Goal: Task Accomplishment & Management: Manage account settings

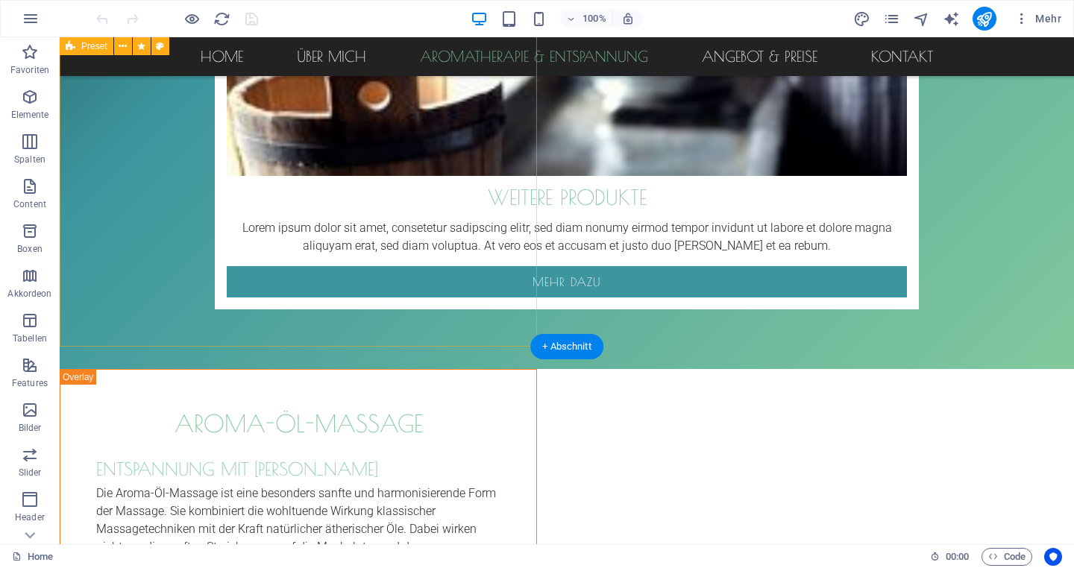
scroll to position [2630, 0]
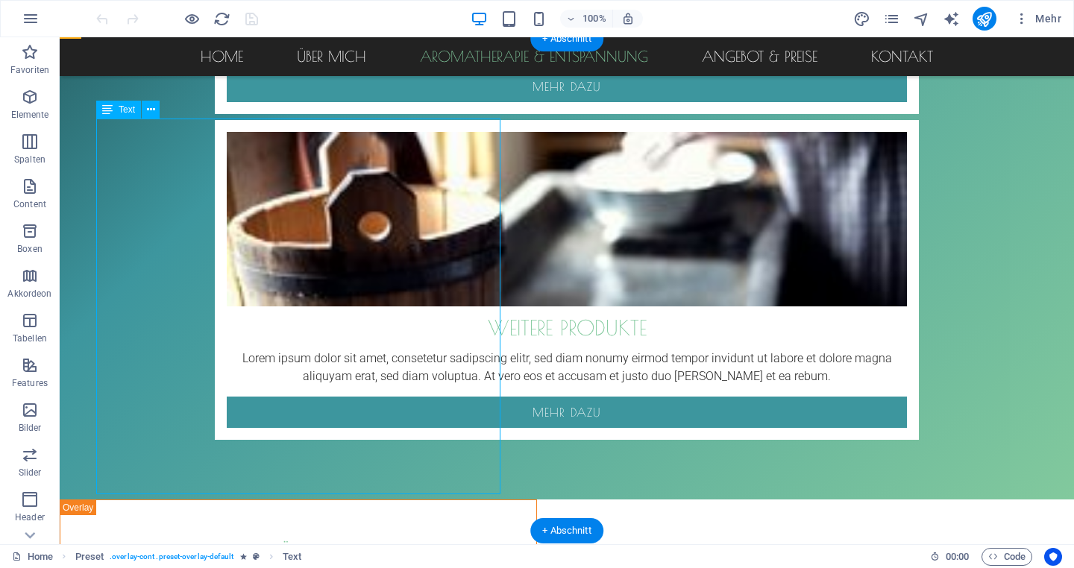
scroll to position [2509, 0]
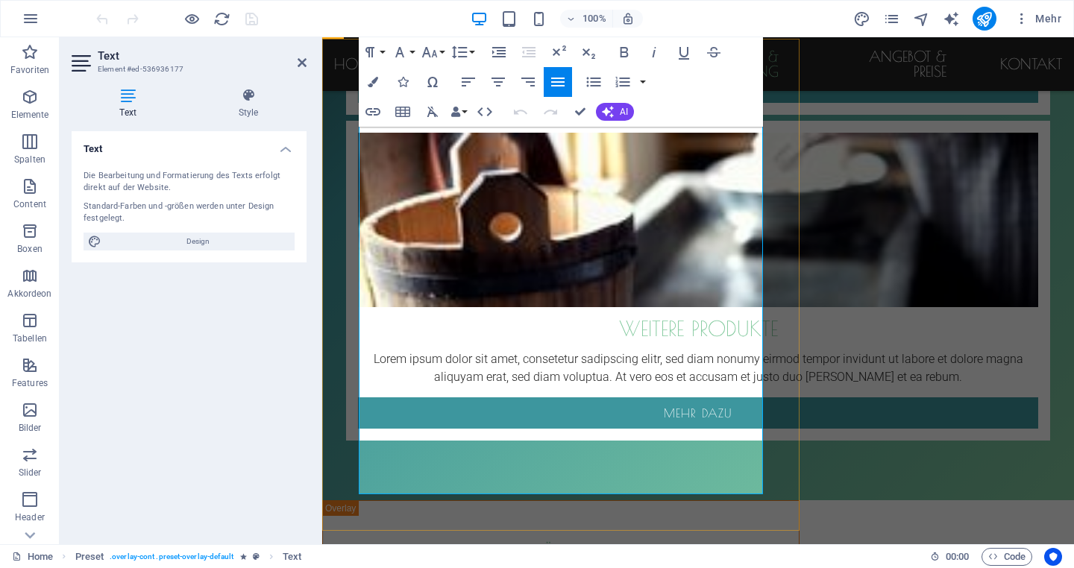
copy div "Neben meinen Badesalzen findest du in meiner Praxis noch weitere Schätze, die K…"
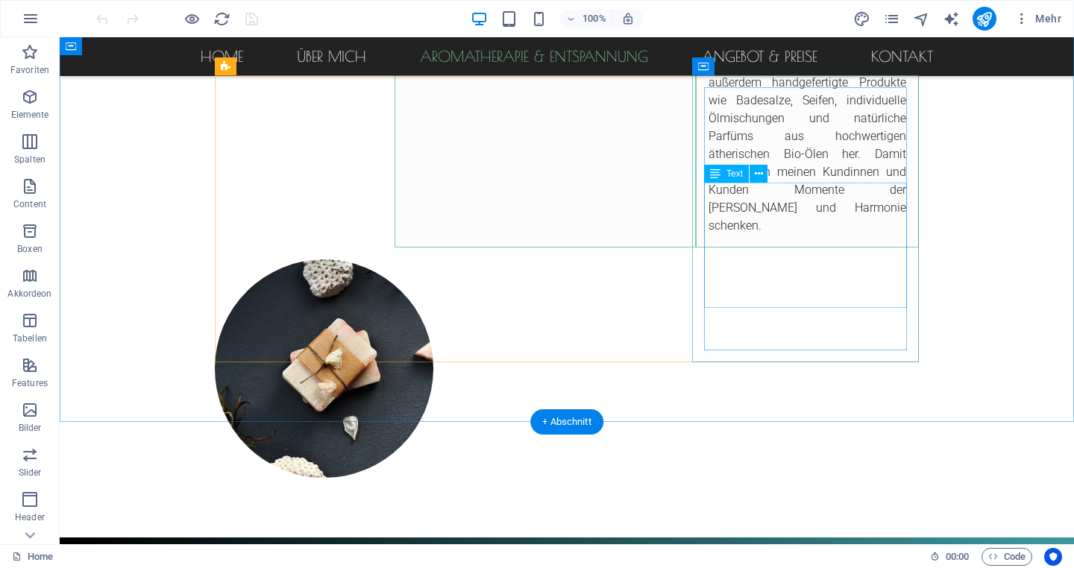
scroll to position [1333, 0]
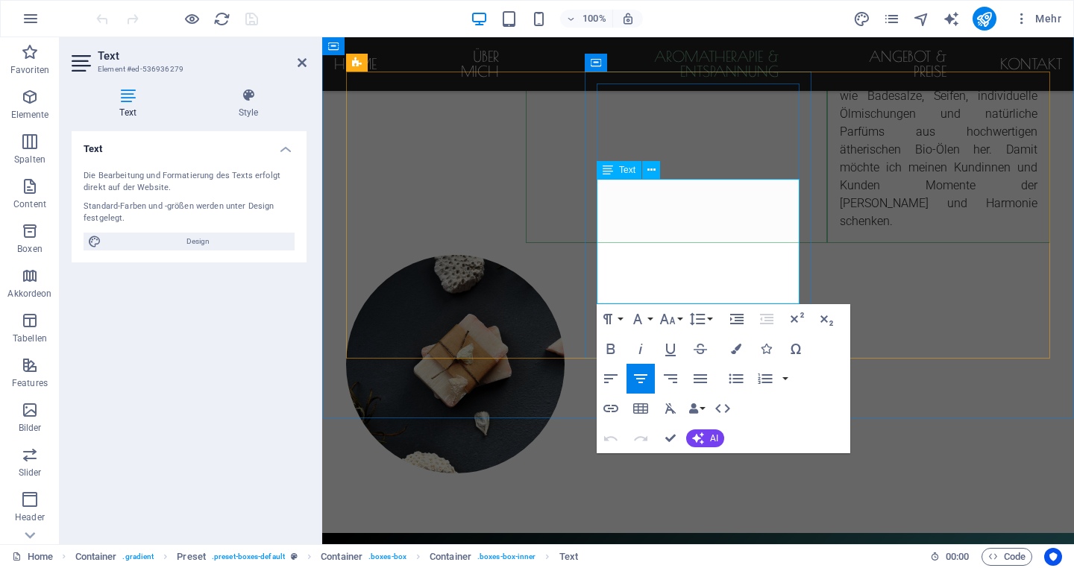
drag, startPoint x: 609, startPoint y: 189, endPoint x: 782, endPoint y: 292, distance: 200.7
copy p "Gönn dir eine Auszeit mit unseren liebevoll handgemachten Badesalzen. Mit hochw…"
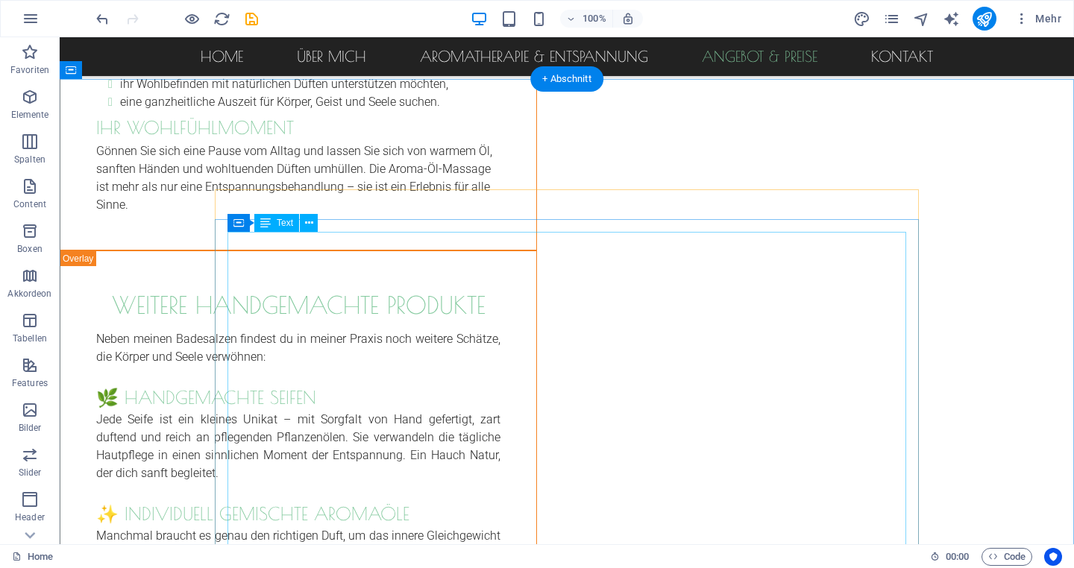
scroll to position [3568, 0]
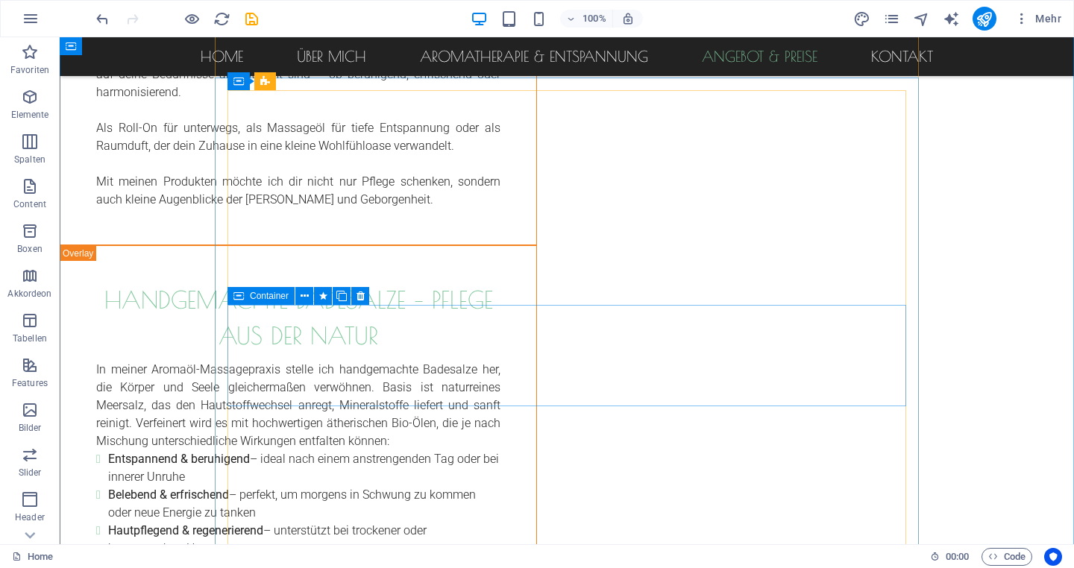
scroll to position [4081, 0]
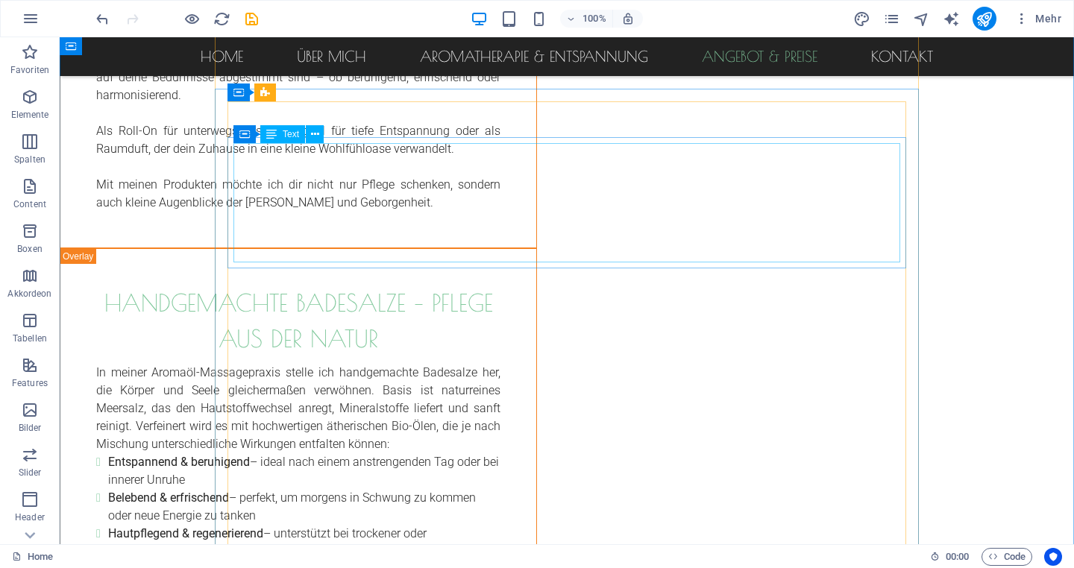
scroll to position [4072, 0]
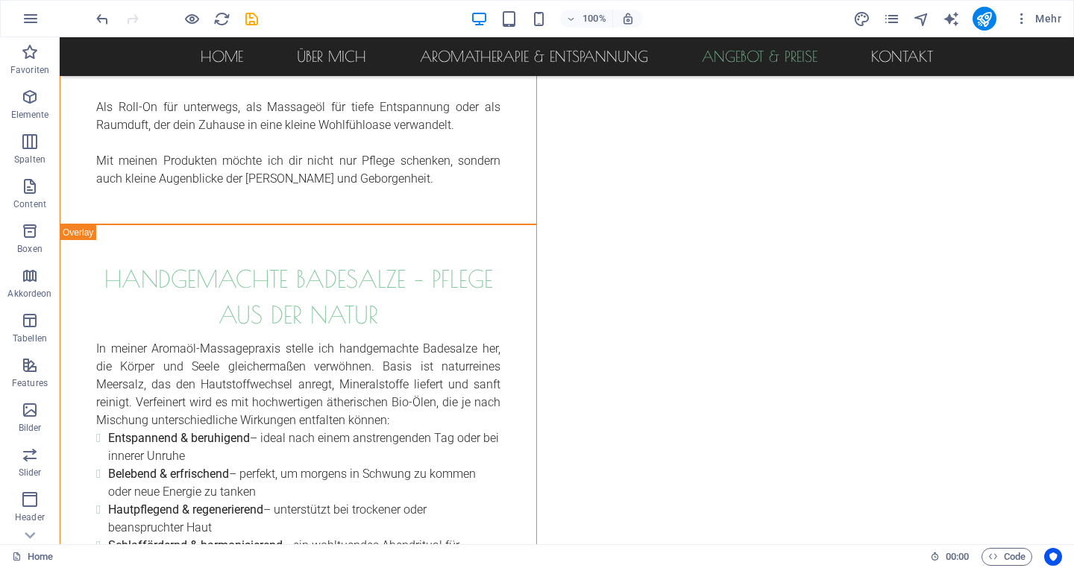
scroll to position [4093, 0]
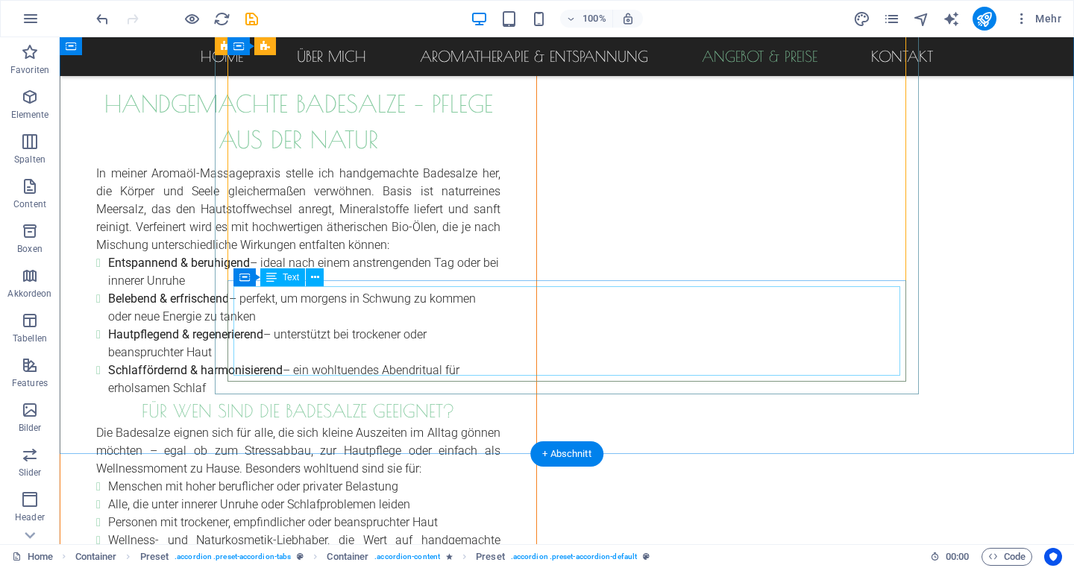
scroll to position [4272, 0]
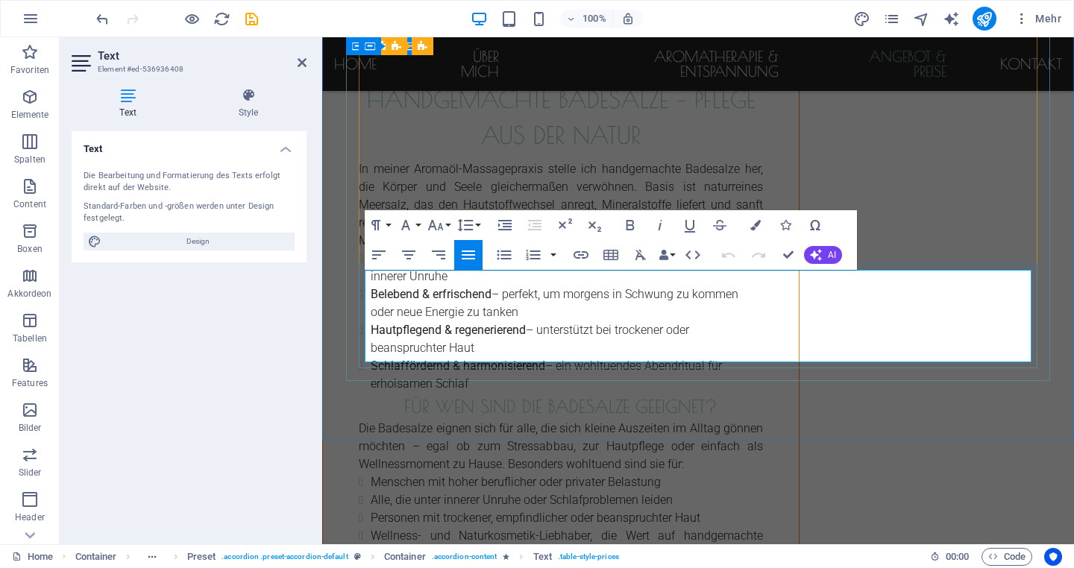
drag, startPoint x: 456, startPoint y: 286, endPoint x: 368, endPoint y: 285, distance: 88.0
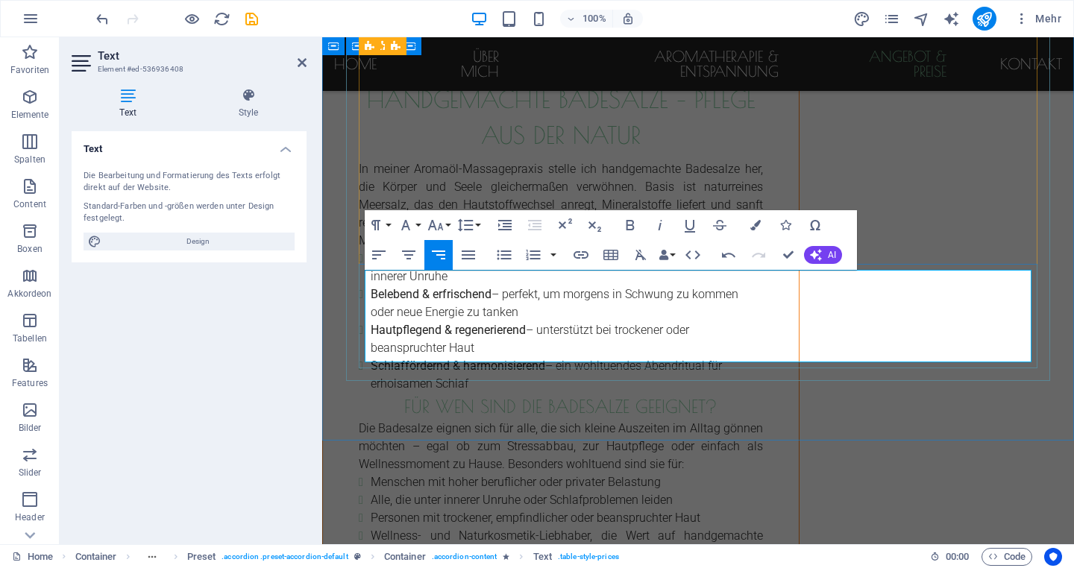
drag, startPoint x: 1005, startPoint y: 287, endPoint x: 1029, endPoint y: 287, distance: 23.9
drag, startPoint x: 1020, startPoint y: 284, endPoint x: 1008, endPoint y: 284, distance: 11.9
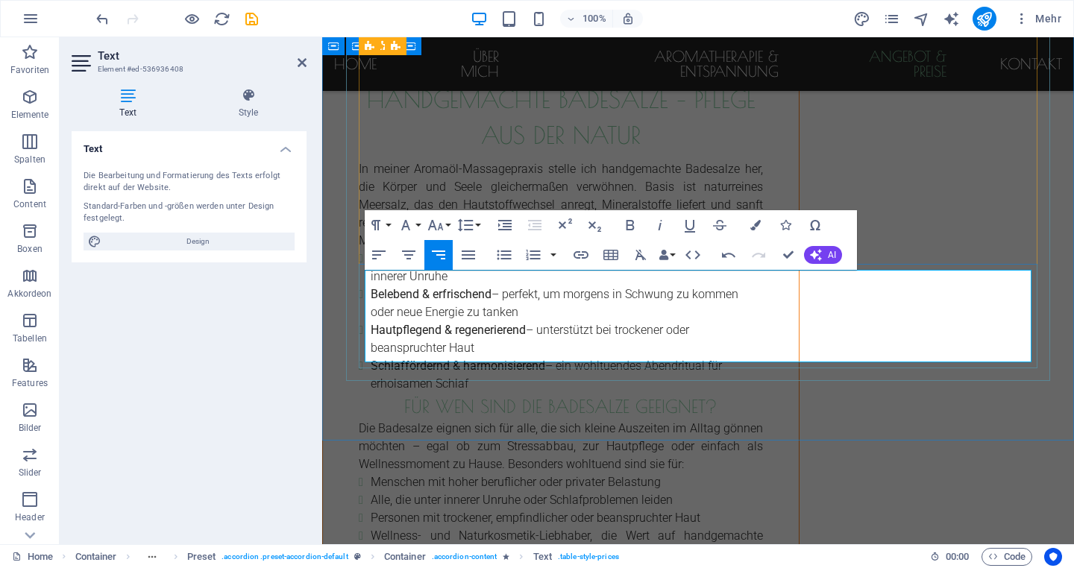
drag, startPoint x: 451, startPoint y: 314, endPoint x: 368, endPoint y: 314, distance: 83.5
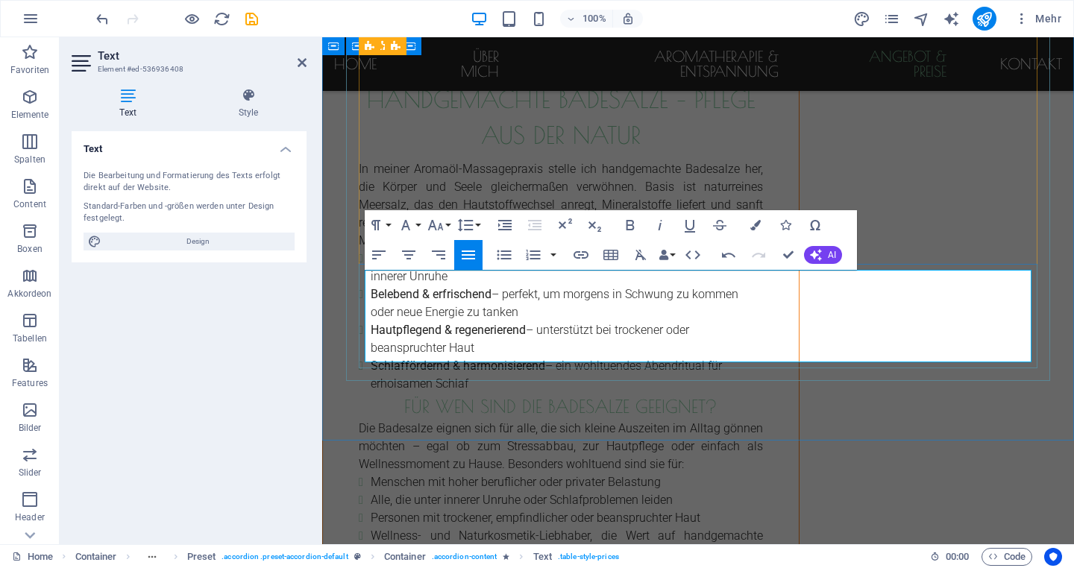
drag, startPoint x: 1020, startPoint y: 318, endPoint x: 1012, endPoint y: 318, distance: 8.2
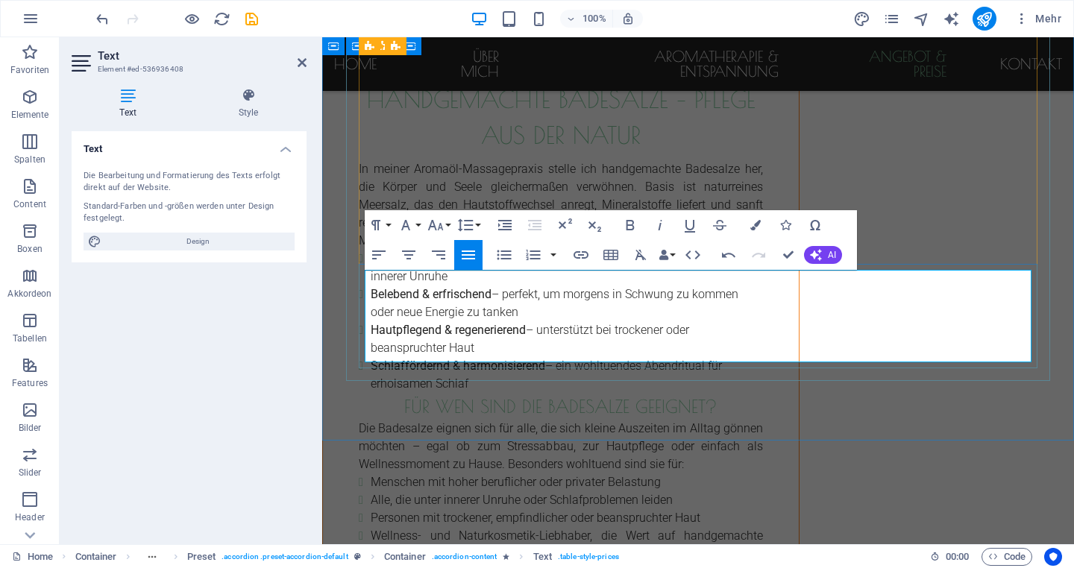
drag, startPoint x: 436, startPoint y: 348, endPoint x: 367, endPoint y: 346, distance: 68.6
drag, startPoint x: 366, startPoint y: 345, endPoint x: 421, endPoint y: 341, distance: 55.3
click at [629, 230] on icon "button" at bounding box center [630, 225] width 8 height 10
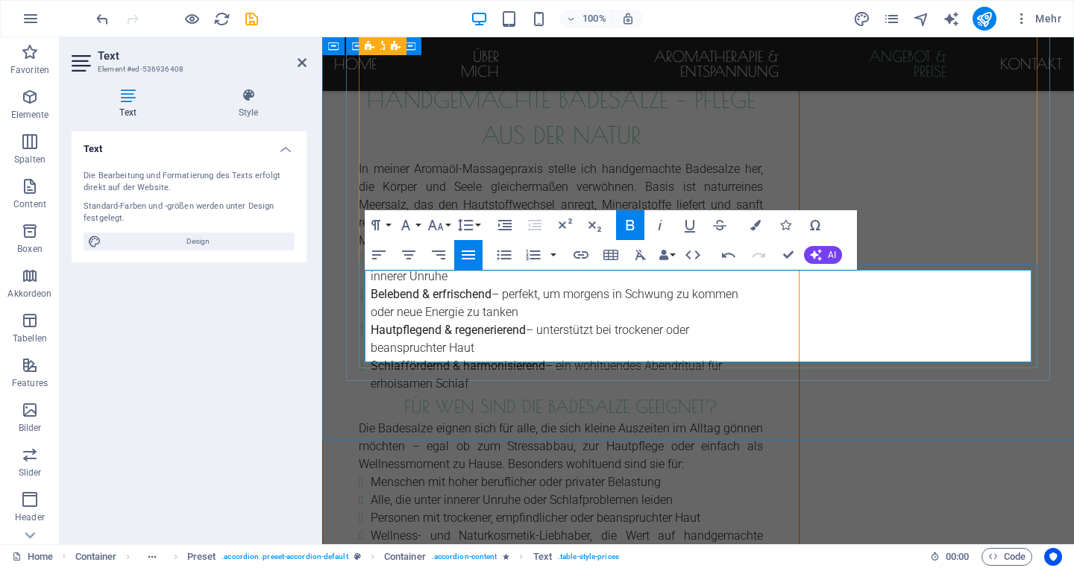
drag, startPoint x: 366, startPoint y: 312, endPoint x: 457, endPoint y: 310, distance: 91.0
click at [628, 221] on icon "button" at bounding box center [630, 225] width 18 height 18
drag, startPoint x: 366, startPoint y: 284, endPoint x: 431, endPoint y: 283, distance: 64.9
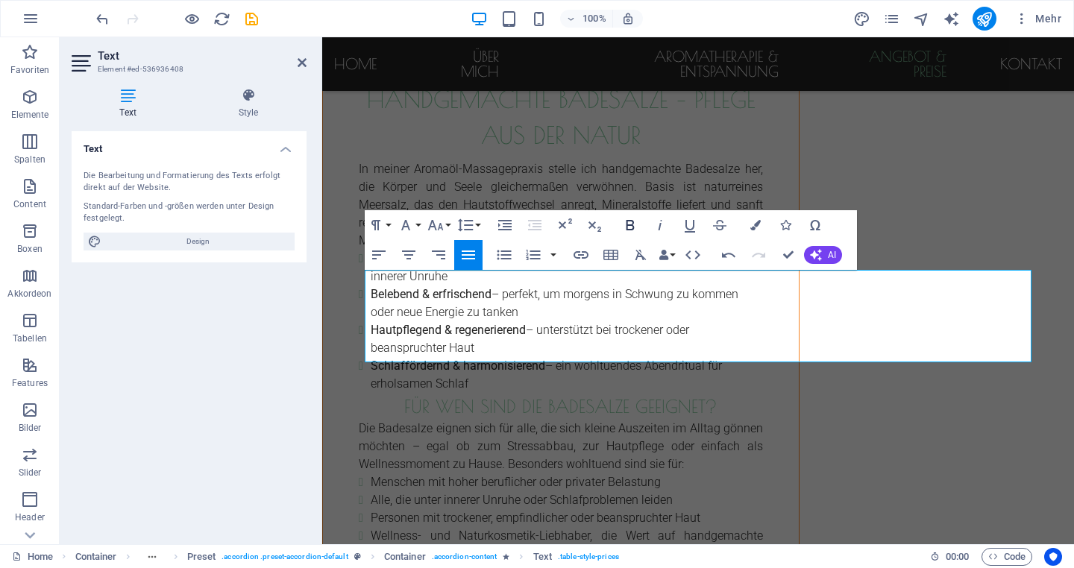
click at [631, 223] on icon "button" at bounding box center [630, 225] width 18 height 18
click at [612, 296] on button "Row" at bounding box center [603, 296] width 28 height 30
click at [614, 296] on button "Row" at bounding box center [603, 296] width 28 height 30
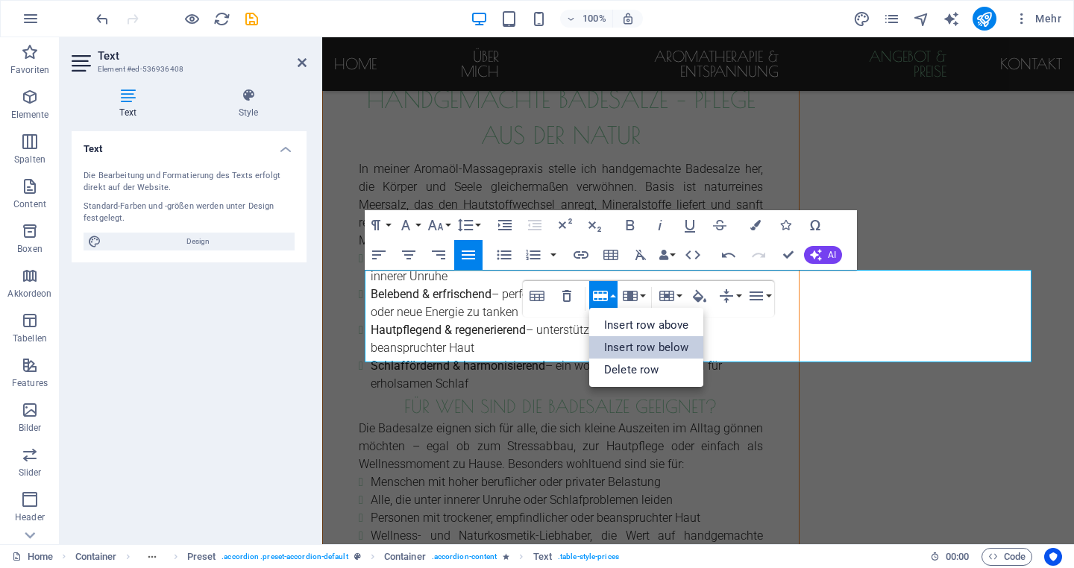
click at [619, 347] on link "Insert row below" at bounding box center [646, 347] width 114 height 22
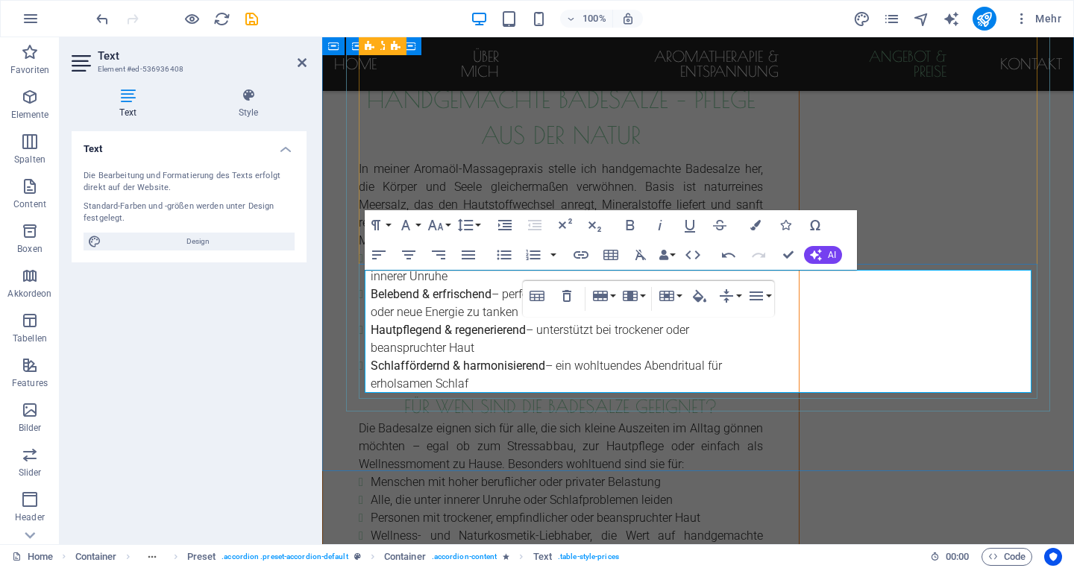
drag, startPoint x: 1003, startPoint y: 348, endPoint x: 1037, endPoint y: 348, distance: 33.6
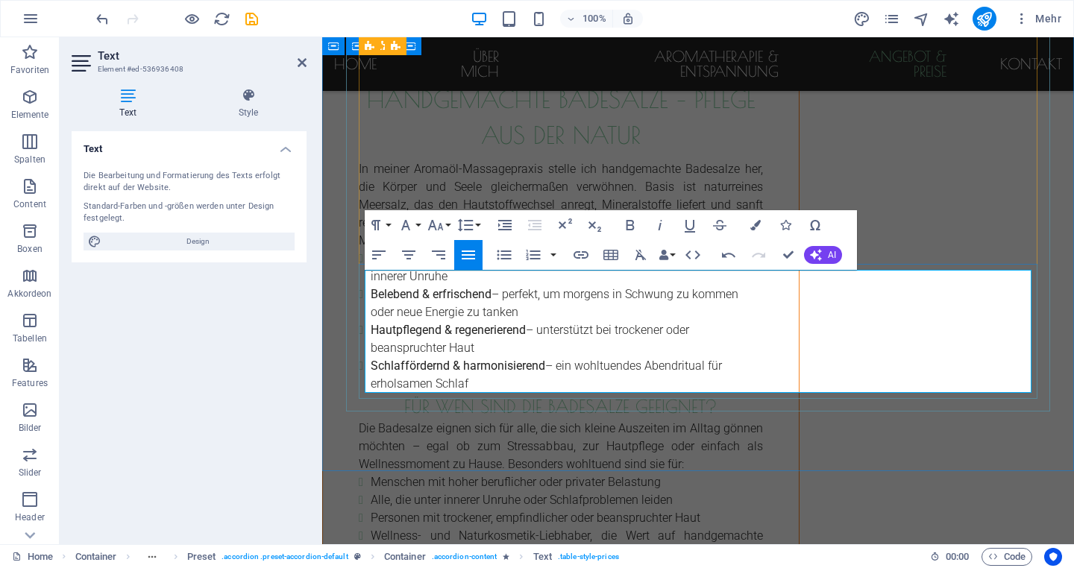
drag, startPoint x: 440, startPoint y: 371, endPoint x: 368, endPoint y: 374, distance: 71.7
click at [629, 227] on icon "button" at bounding box center [630, 225] width 18 height 18
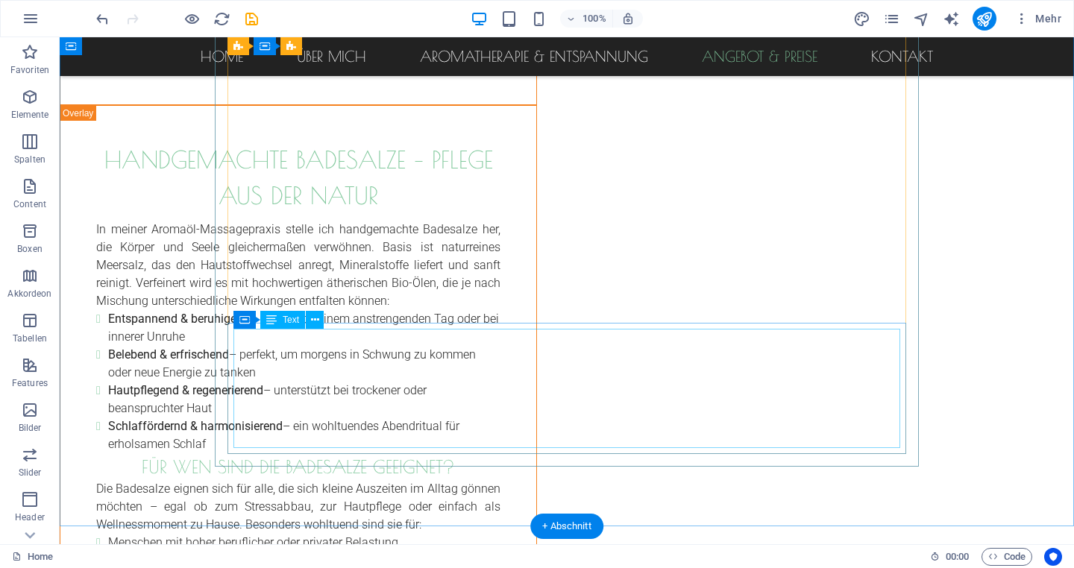
scroll to position [4214, 0]
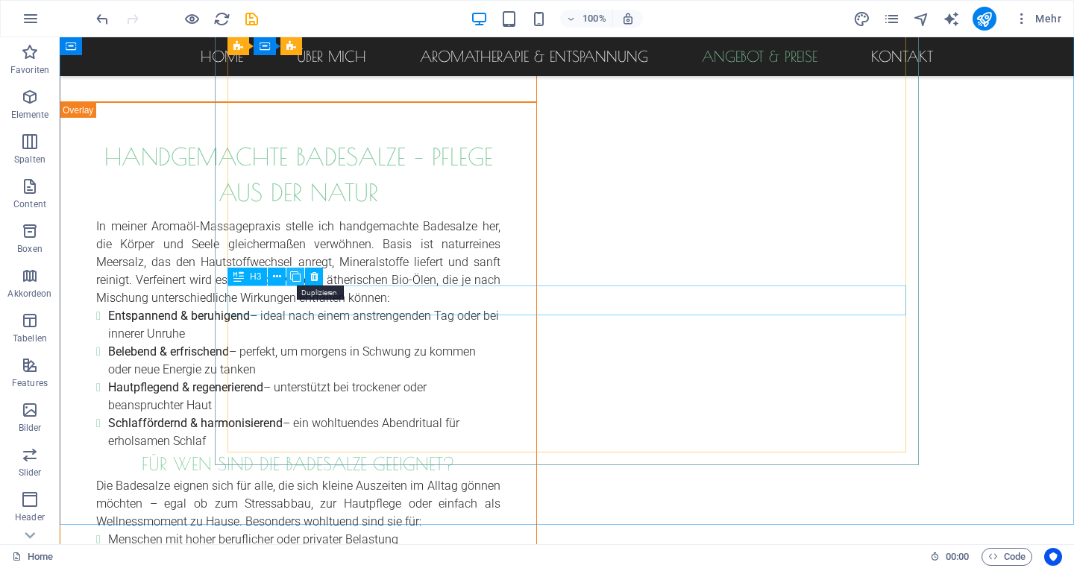
click at [296, 276] on icon at bounding box center [295, 277] width 10 height 16
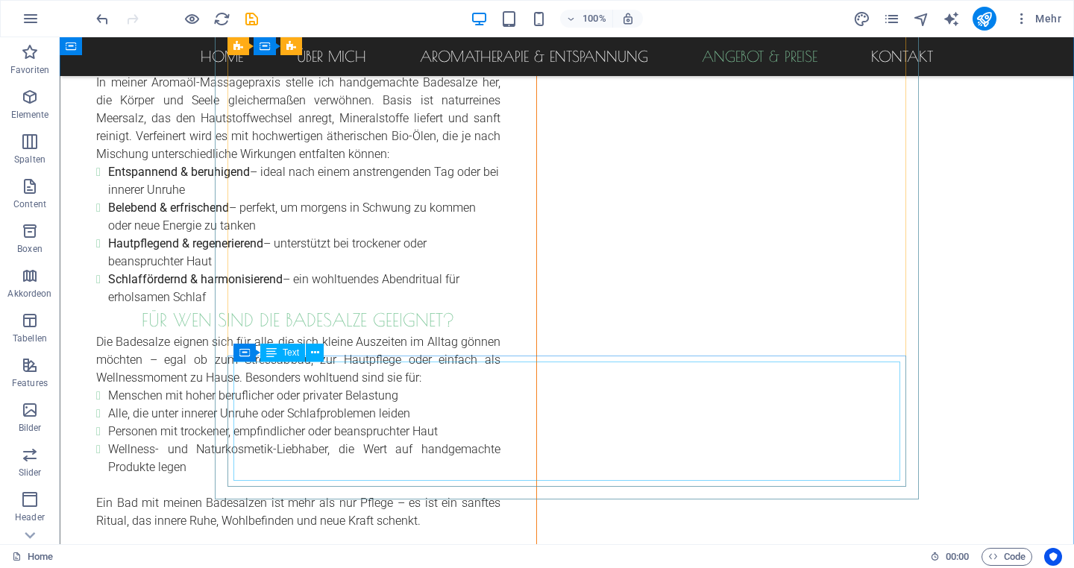
scroll to position [4359, 0]
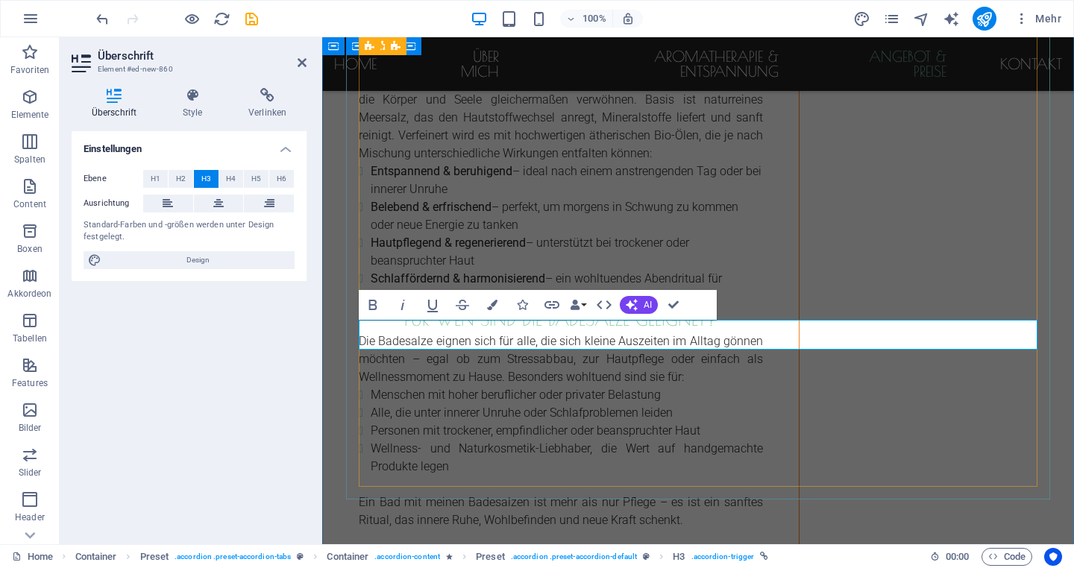
drag, startPoint x: 439, startPoint y: 338, endPoint x: 365, endPoint y: 335, distance: 74.6
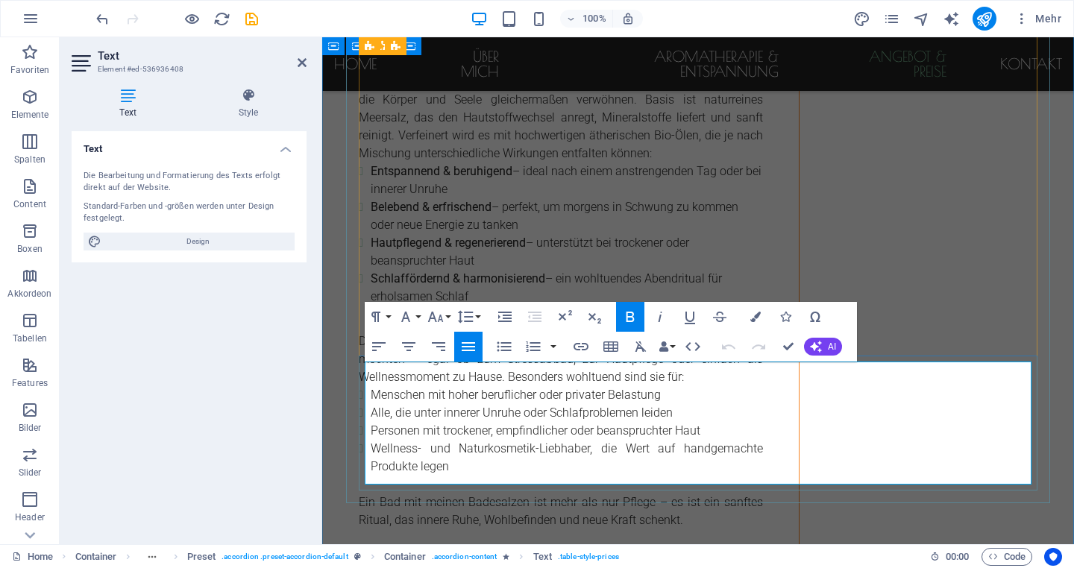
drag, startPoint x: 483, startPoint y: 376, endPoint x: 437, endPoint y: 376, distance: 46.2
drag, startPoint x: 512, startPoint y: 407, endPoint x: 462, endPoint y: 406, distance: 49.2
drag, startPoint x: 472, startPoint y: 438, endPoint x: 429, endPoint y: 436, distance: 43.4
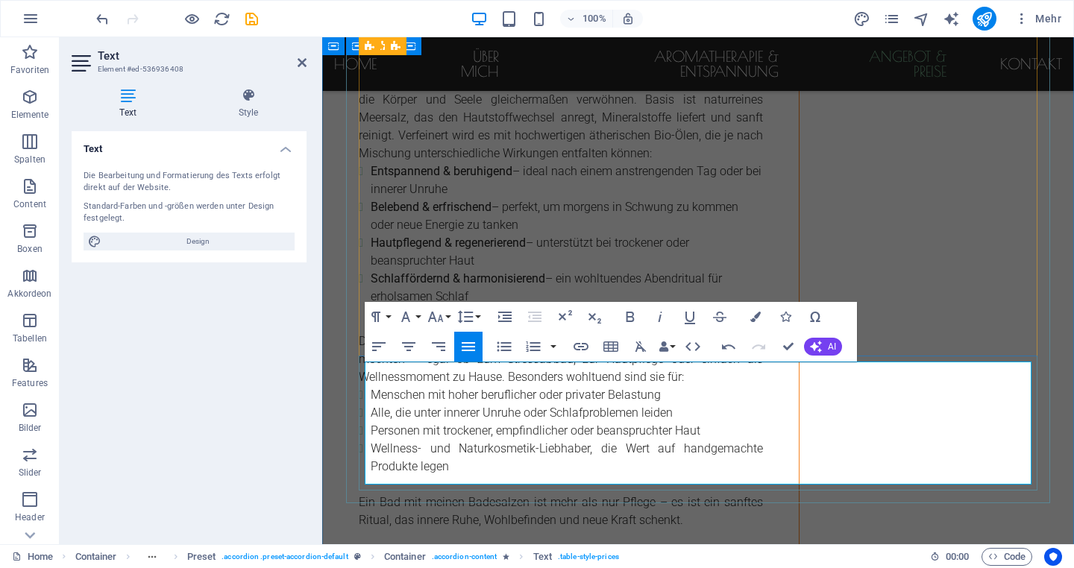
drag, startPoint x: 491, startPoint y: 470, endPoint x: 446, endPoint y: 466, distance: 45.6
drag, startPoint x: 1019, startPoint y: 380, endPoint x: 1007, endPoint y: 380, distance: 12.7
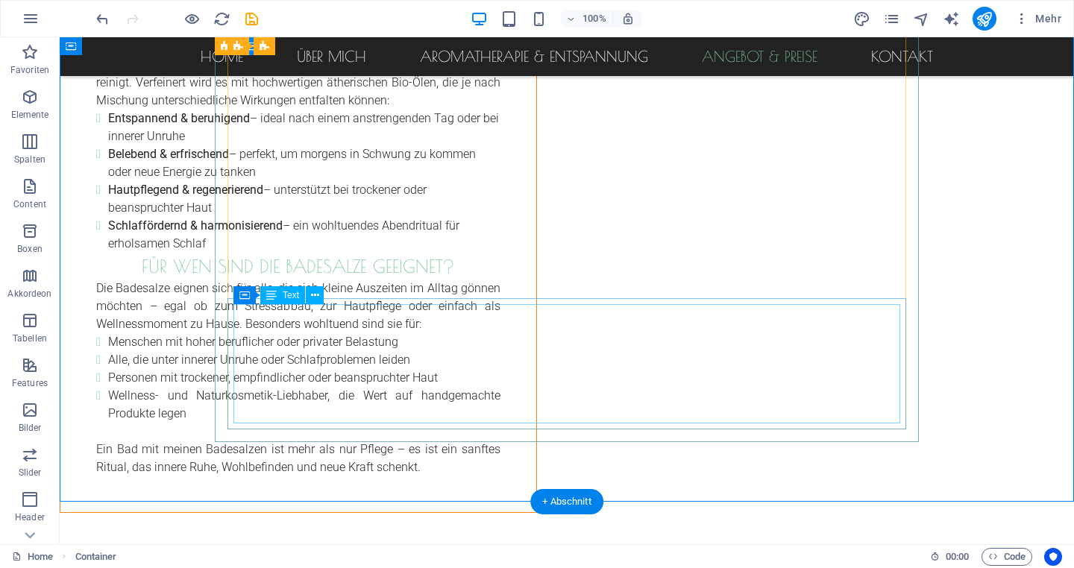
scroll to position [4416, 0]
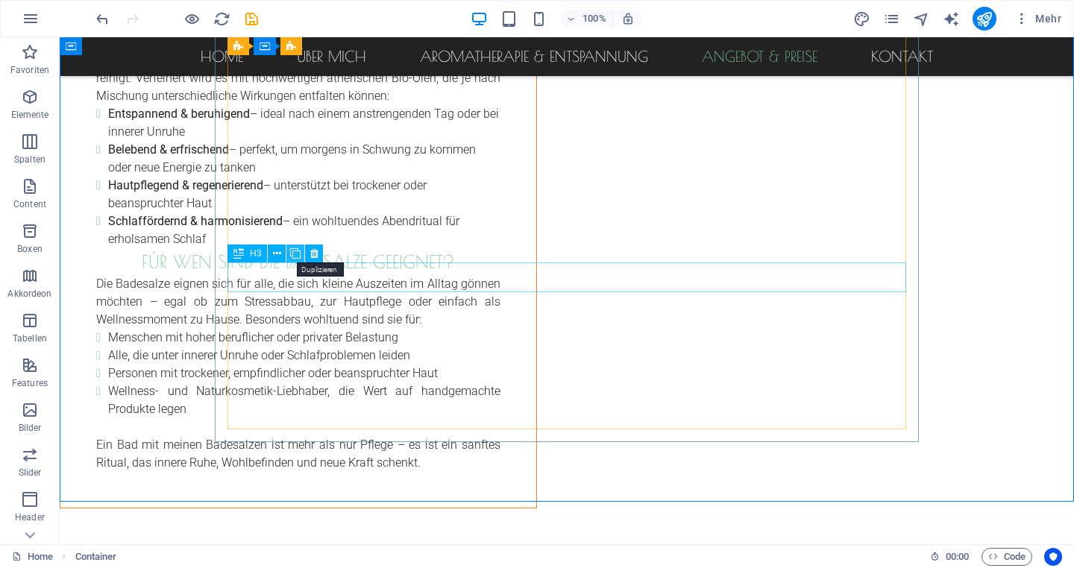
click at [298, 257] on icon at bounding box center [295, 254] width 10 height 16
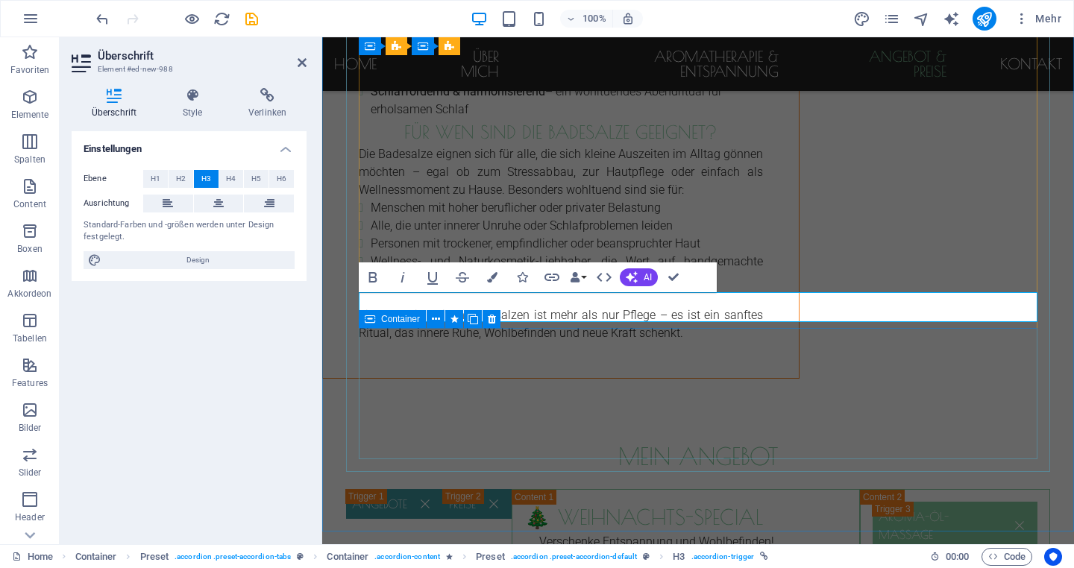
scroll to position [4575, 0]
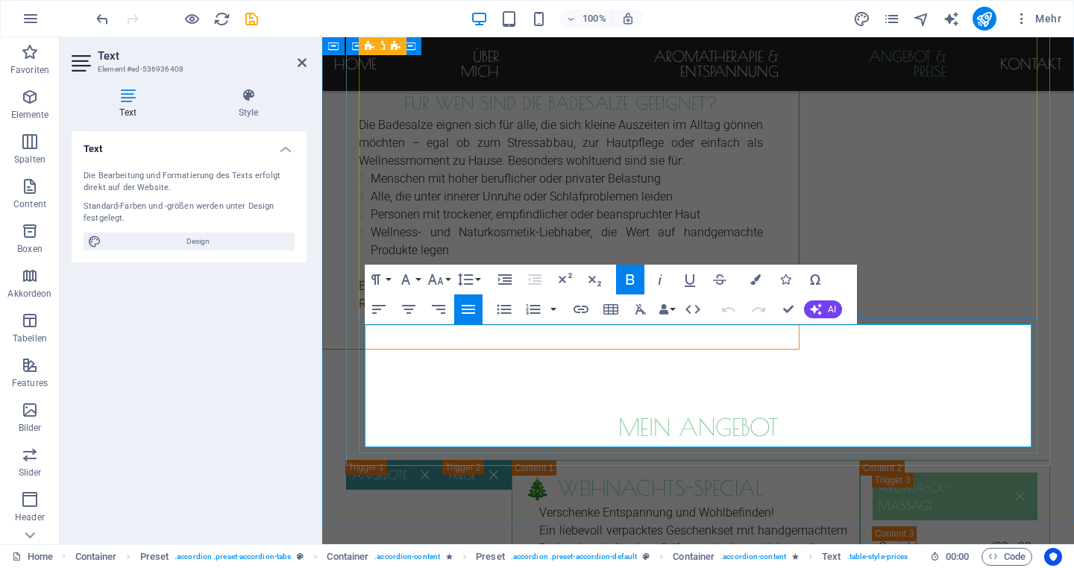
drag, startPoint x: 461, startPoint y: 340, endPoint x: 437, endPoint y: 339, distance: 23.9
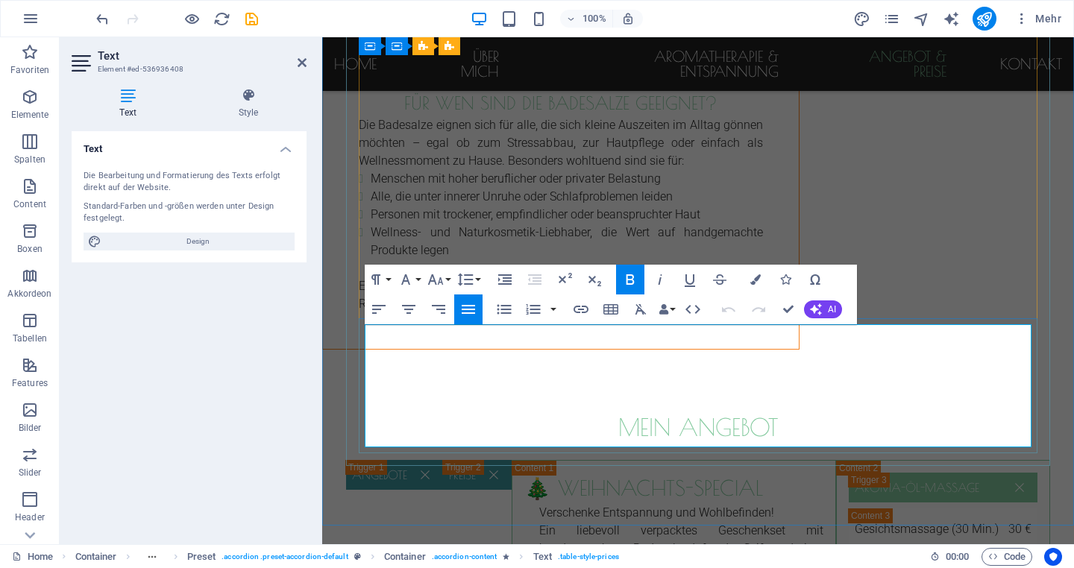
drag, startPoint x: 530, startPoint y: 342, endPoint x: 438, endPoint y: 342, distance: 91.7
copy td "Aromaölmischung"
drag, startPoint x: 486, startPoint y: 371, endPoint x: 463, endPoint y: 371, distance: 23.1
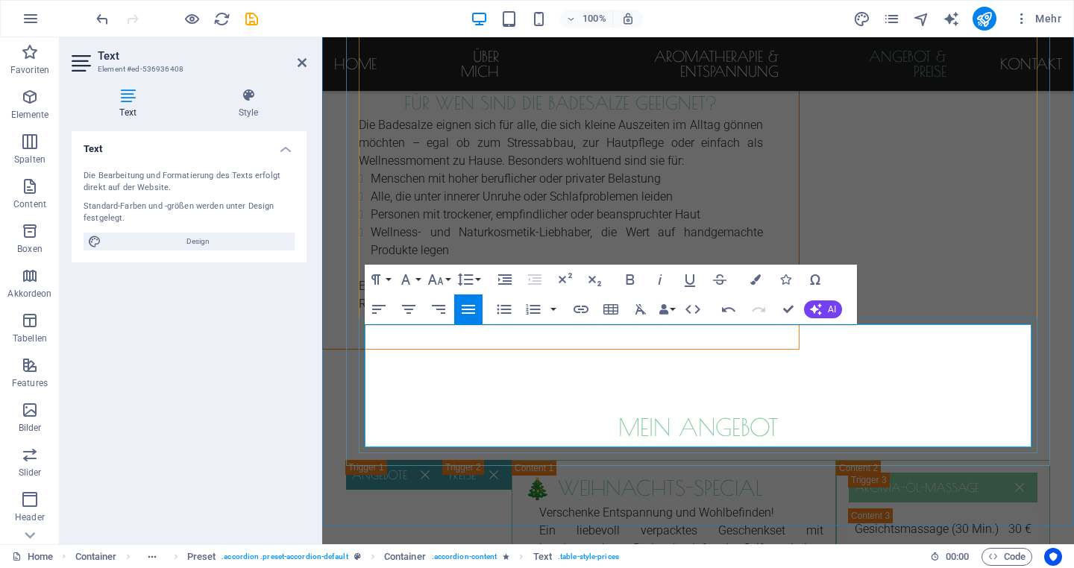
drag, startPoint x: 436, startPoint y: 341, endPoint x: 529, endPoint y: 340, distance: 93.2
drag, startPoint x: 558, startPoint y: 371, endPoint x: 465, endPoint y: 372, distance: 92.5
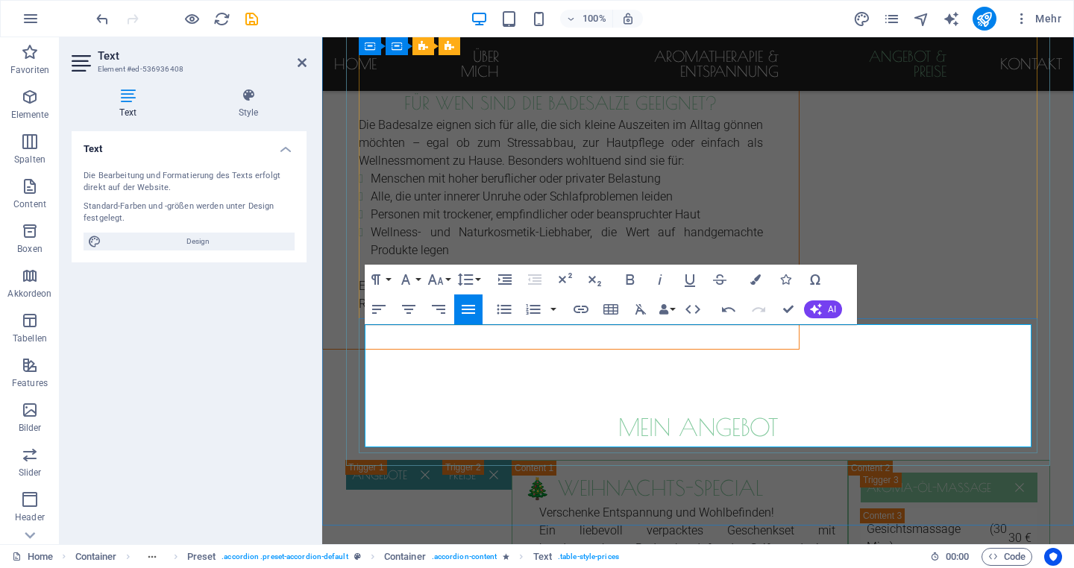
drag, startPoint x: 450, startPoint y: 401, endPoint x: 429, endPoint y: 401, distance: 21.6
drag, startPoint x: 470, startPoint y: 435, endPoint x: 444, endPoint y: 433, distance: 26.2
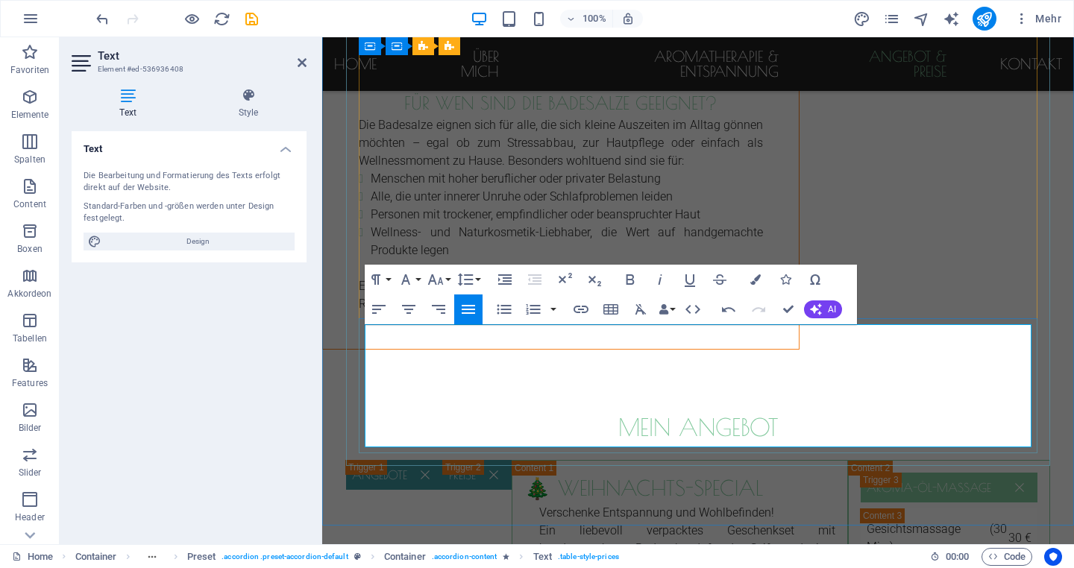
drag, startPoint x: 581, startPoint y: 341, endPoint x: 690, endPoint y: 339, distance: 108.9
drag, startPoint x: 581, startPoint y: 374, endPoint x: 691, endPoint y: 371, distance: 110.4
drag, startPoint x: 573, startPoint y: 400, endPoint x: 681, endPoint y: 400, distance: 107.4
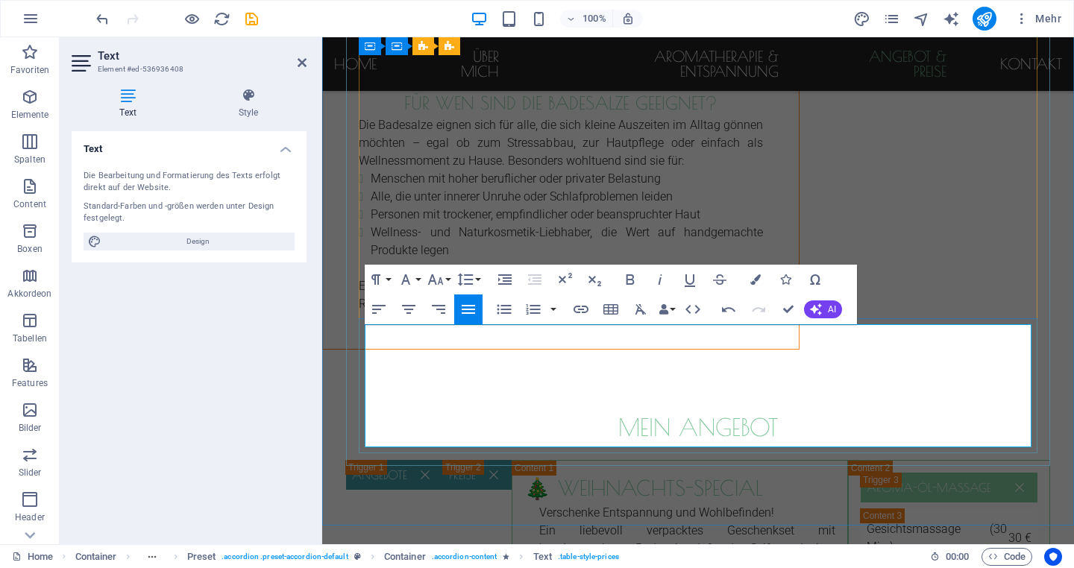
drag, startPoint x: 496, startPoint y: 432, endPoint x: 600, endPoint y: 429, distance: 103.7
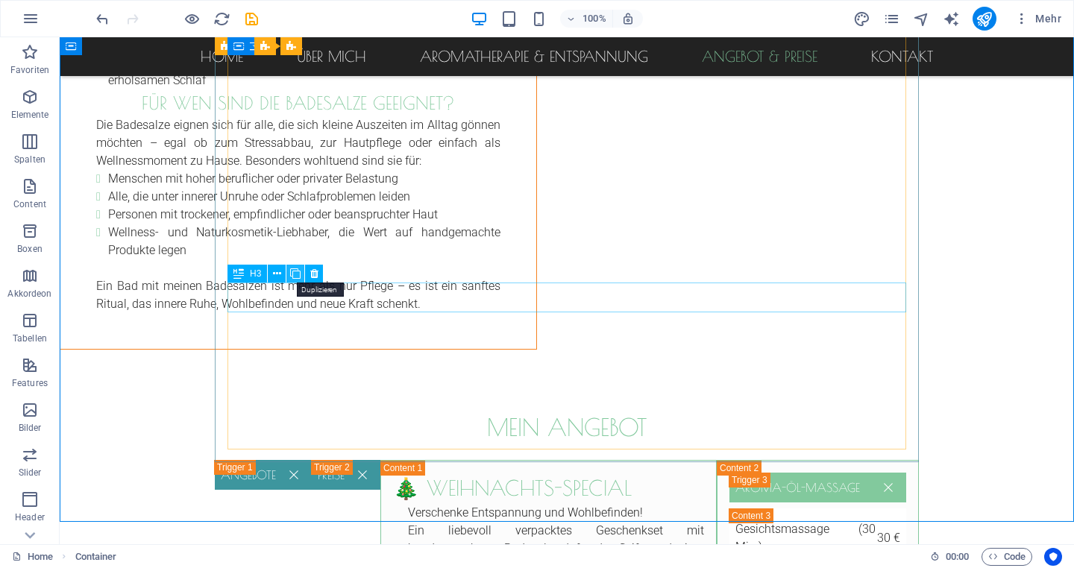
click at [296, 276] on icon at bounding box center [295, 274] width 10 height 16
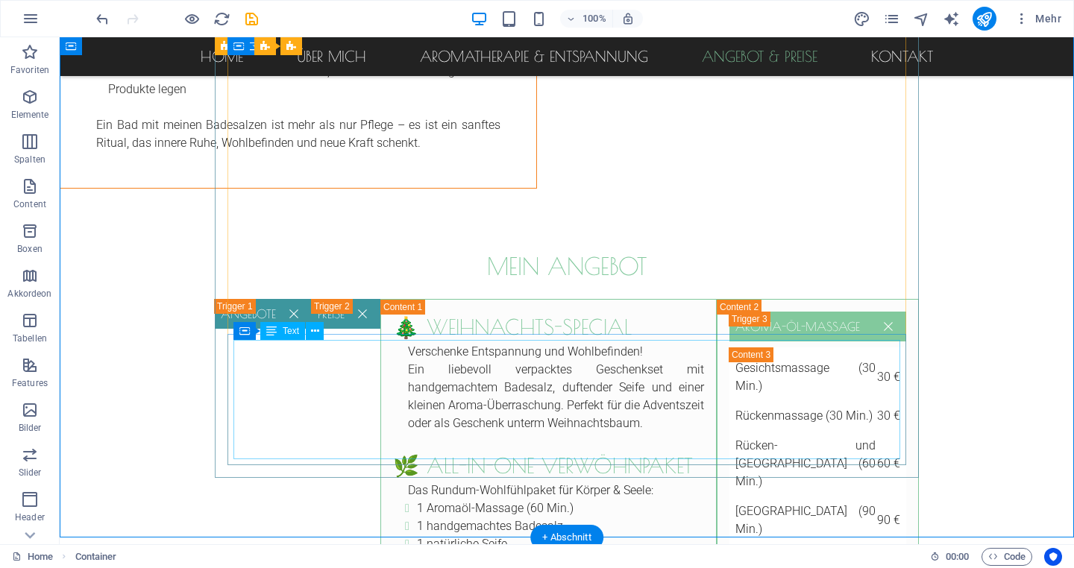
scroll to position [4738, 0]
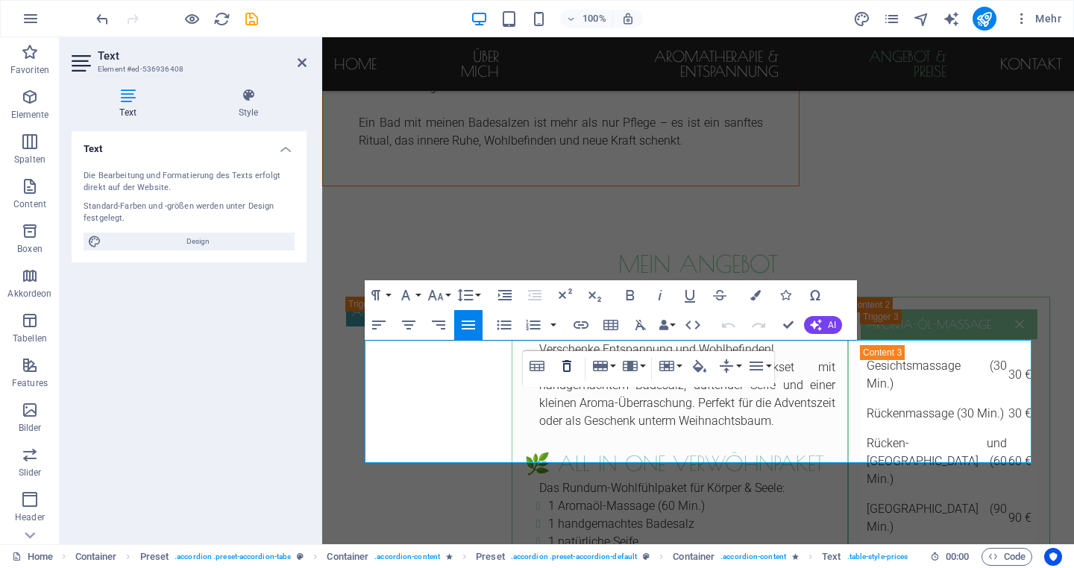
click at [565, 362] on icon "button" at bounding box center [566, 366] width 9 height 12
click at [612, 366] on button "Row" at bounding box center [603, 366] width 28 height 30
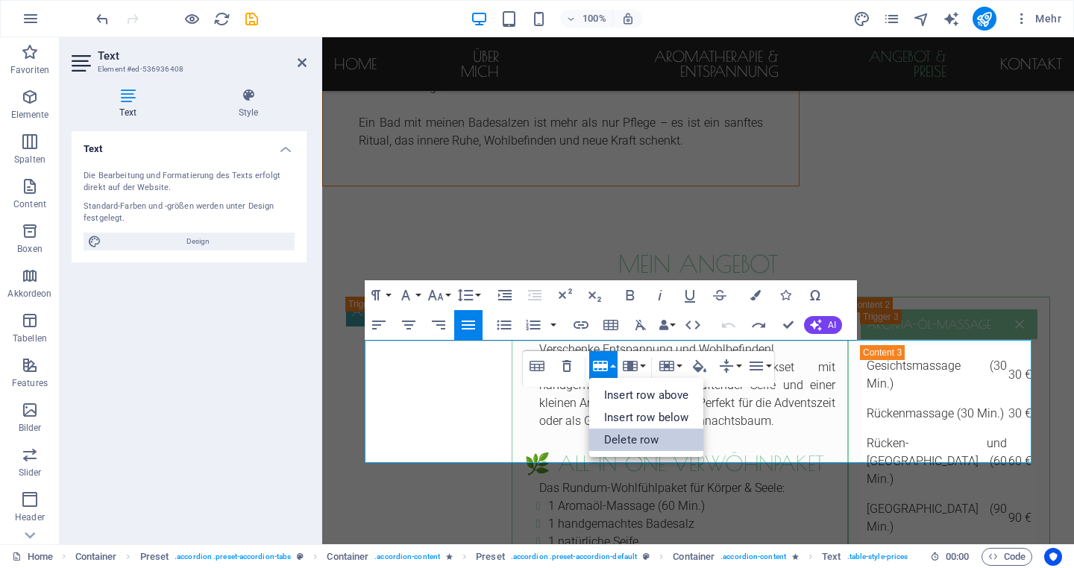
click at [624, 444] on link "Delete row" at bounding box center [646, 440] width 114 height 22
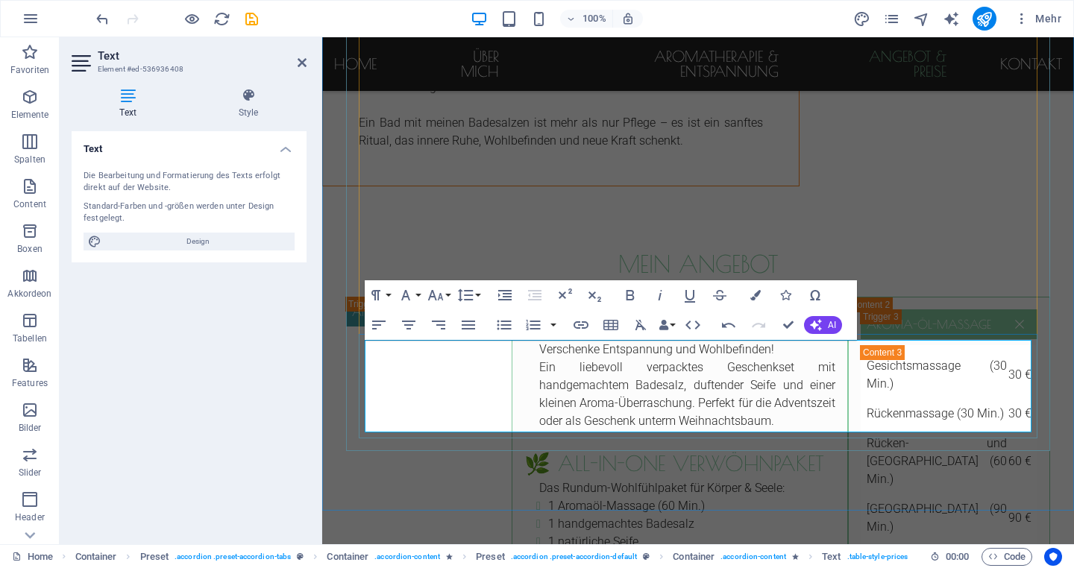
drag, startPoint x: 429, startPoint y: 356, endPoint x: 372, endPoint y: 359, distance: 56.7
drag, startPoint x: 469, startPoint y: 356, endPoint x: 524, endPoint y: 356, distance: 55.2
drag, startPoint x: 520, startPoint y: 356, endPoint x: 598, endPoint y: 355, distance: 78.3
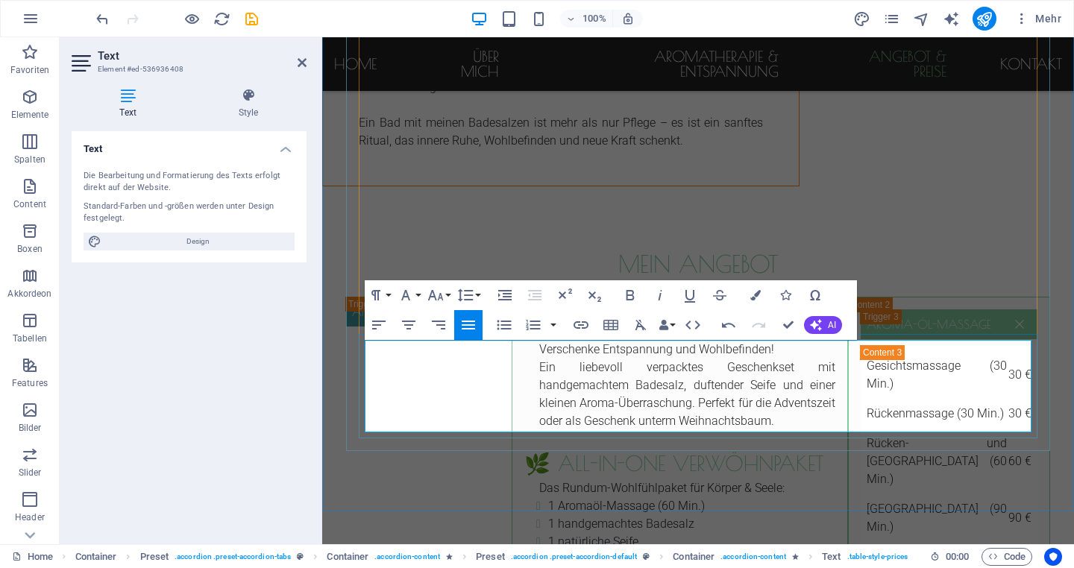
drag, startPoint x: 456, startPoint y: 388, endPoint x: 371, endPoint y: 386, distance: 84.3
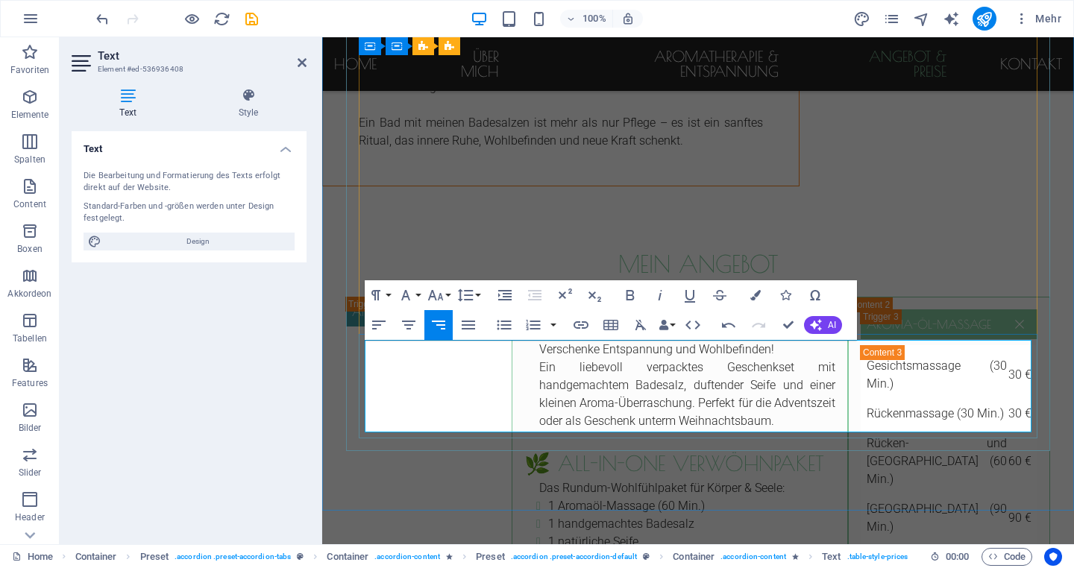
drag, startPoint x: 488, startPoint y: 386, endPoint x: 456, endPoint y: 383, distance: 32.2
drag, startPoint x: 508, startPoint y: 386, endPoint x: 573, endPoint y: 386, distance: 65.6
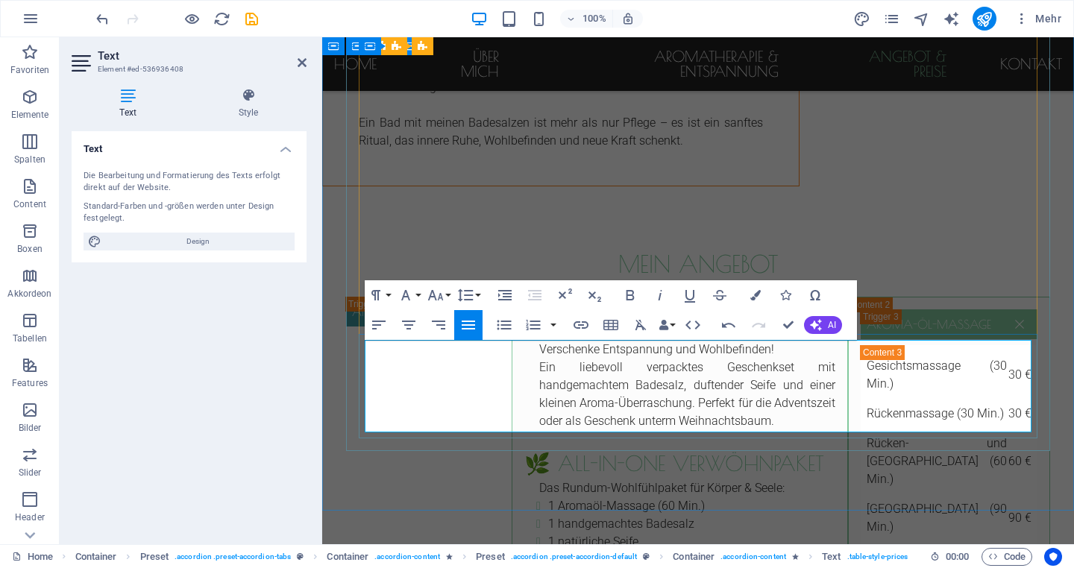
drag, startPoint x: 478, startPoint y: 418, endPoint x: 445, endPoint y: 415, distance: 32.9
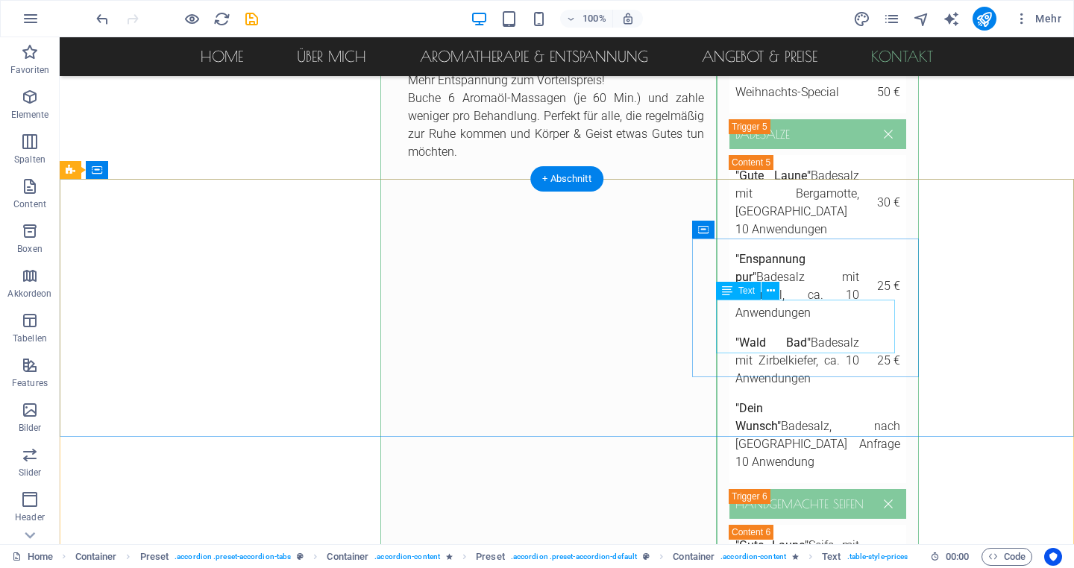
scroll to position [5336, 0]
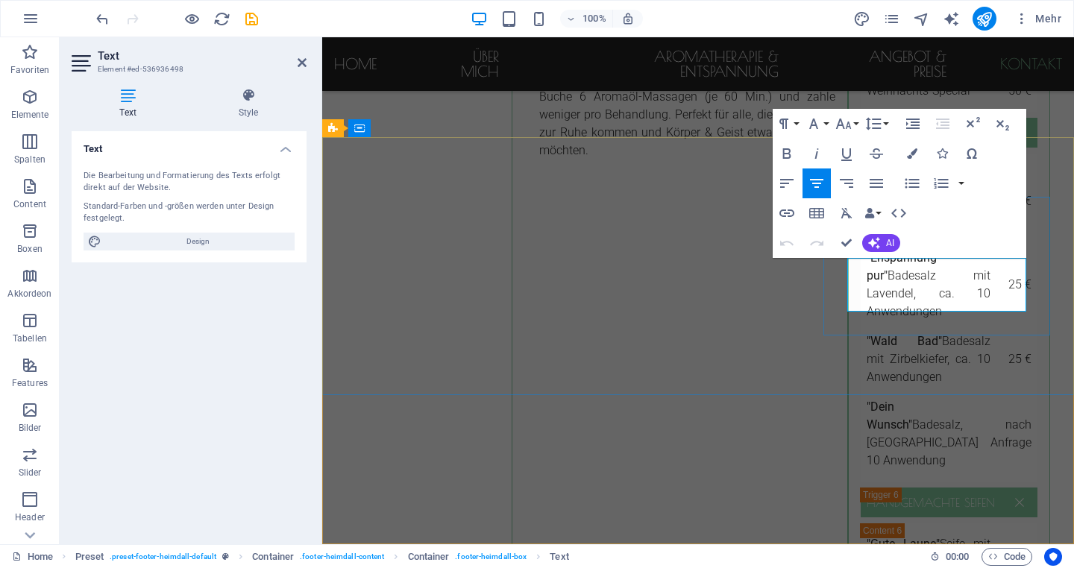
drag, startPoint x: 911, startPoint y: 264, endPoint x: 966, endPoint y: 265, distance: 55.9
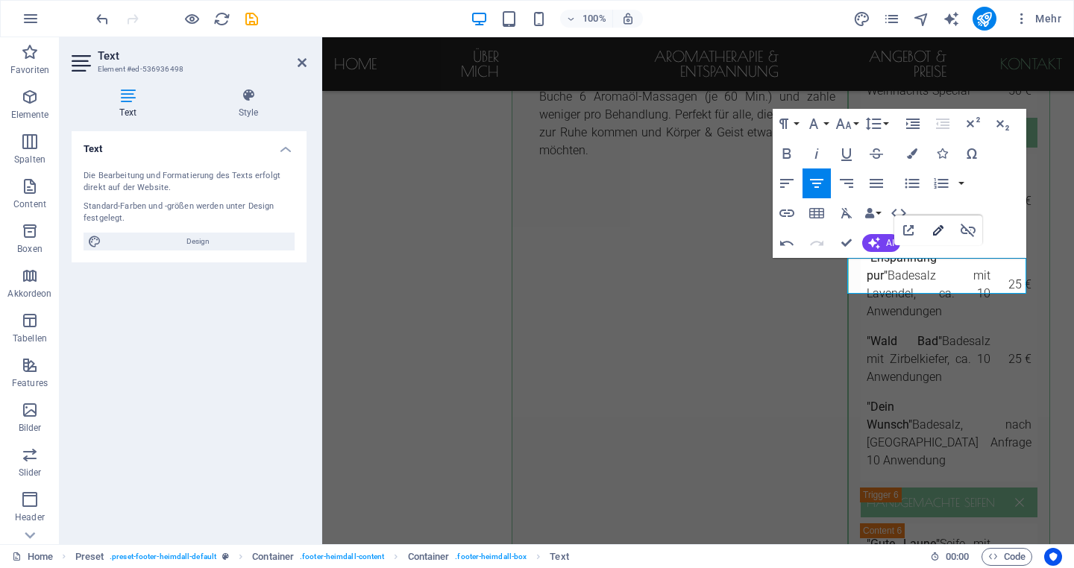
click at [932, 233] on icon "button" at bounding box center [938, 230] width 18 height 18
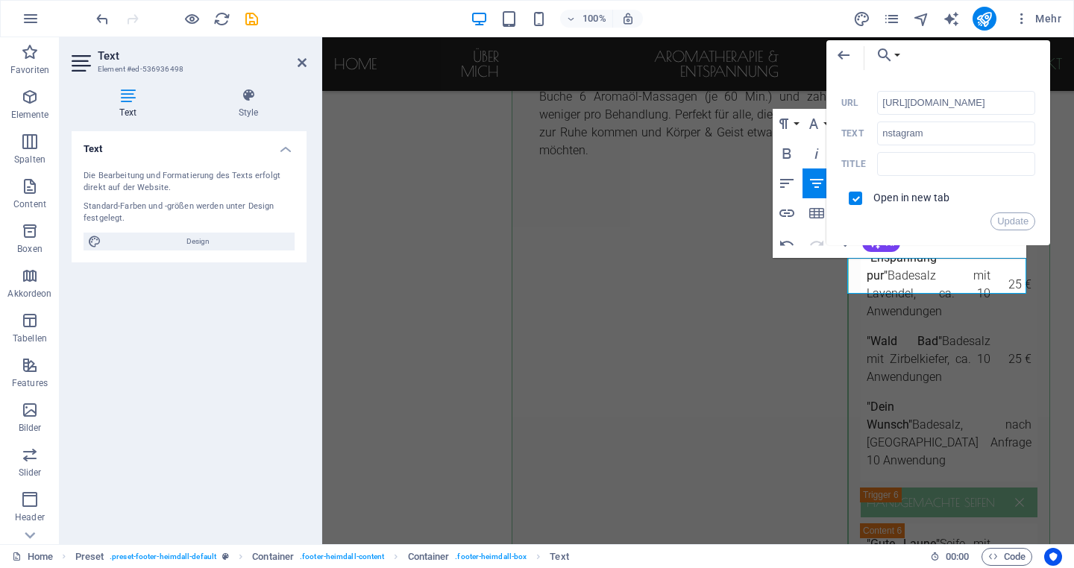
scroll to position [0, 154]
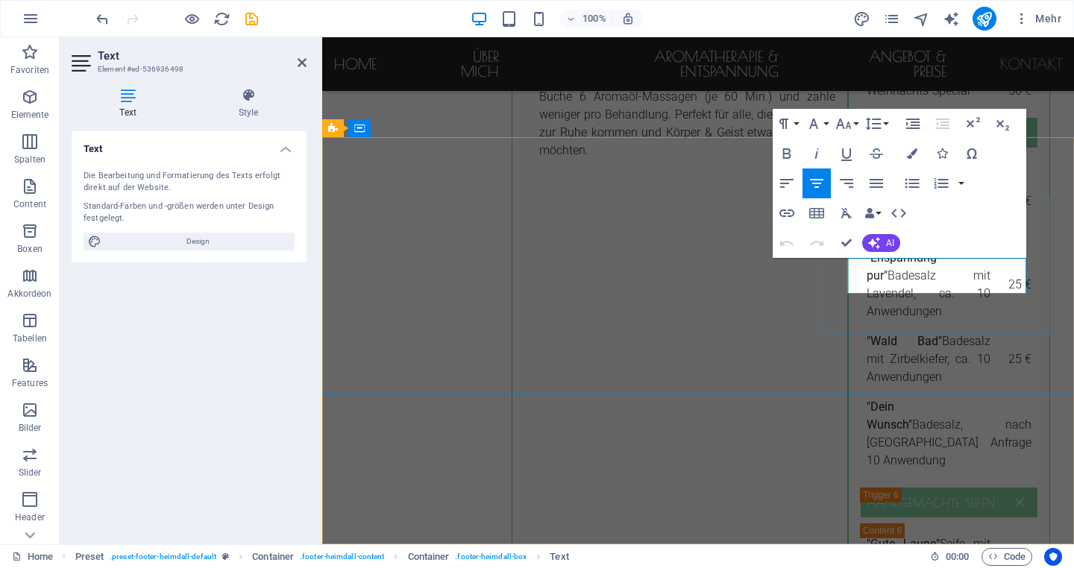
click at [910, 244] on icon "button" at bounding box center [914, 248] width 18 height 18
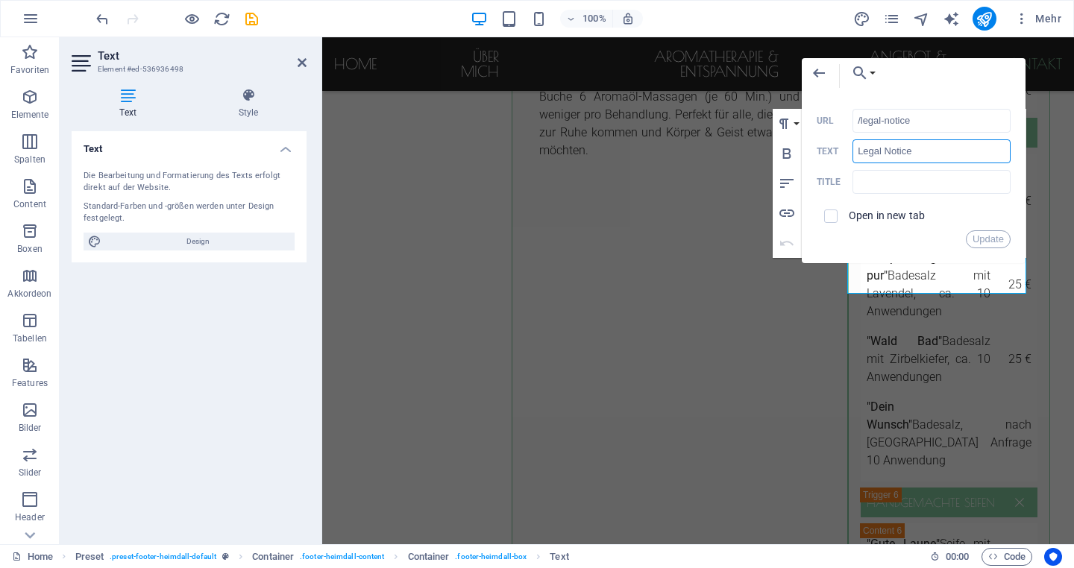
drag, startPoint x: 925, startPoint y: 154, endPoint x: 839, endPoint y: 151, distance: 86.6
click at [839, 151] on div "Legal Notice Text" at bounding box center [914, 151] width 194 height 25
type input "Impressum"
click at [887, 212] on label "Open in new tab" at bounding box center [887, 216] width 76 height 12
click at [982, 239] on button "Update" at bounding box center [988, 239] width 45 height 18
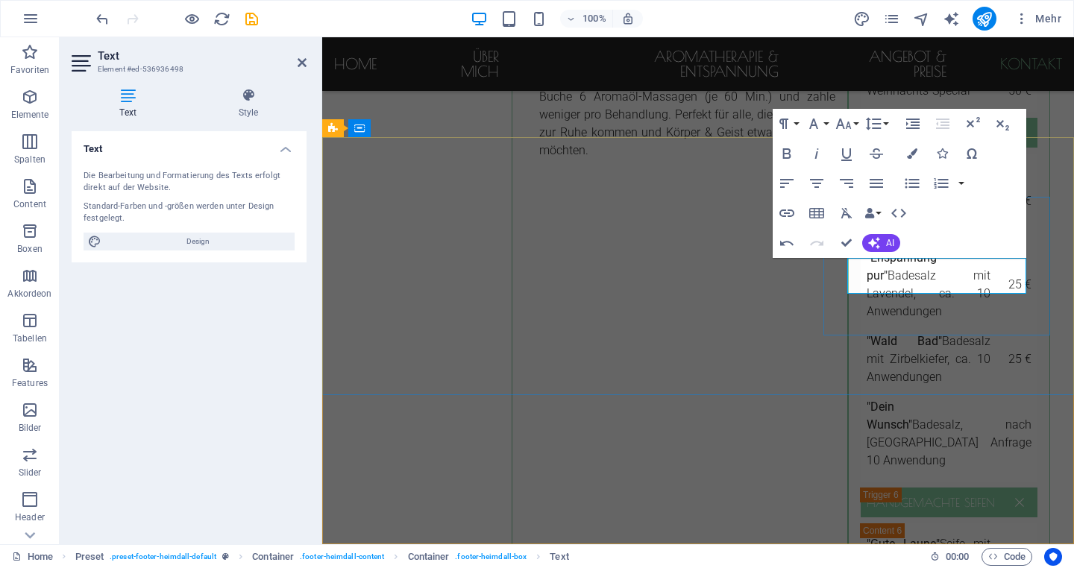
type input "/privacy"
click at [969, 251] on icon "button" at bounding box center [971, 248] width 10 height 10
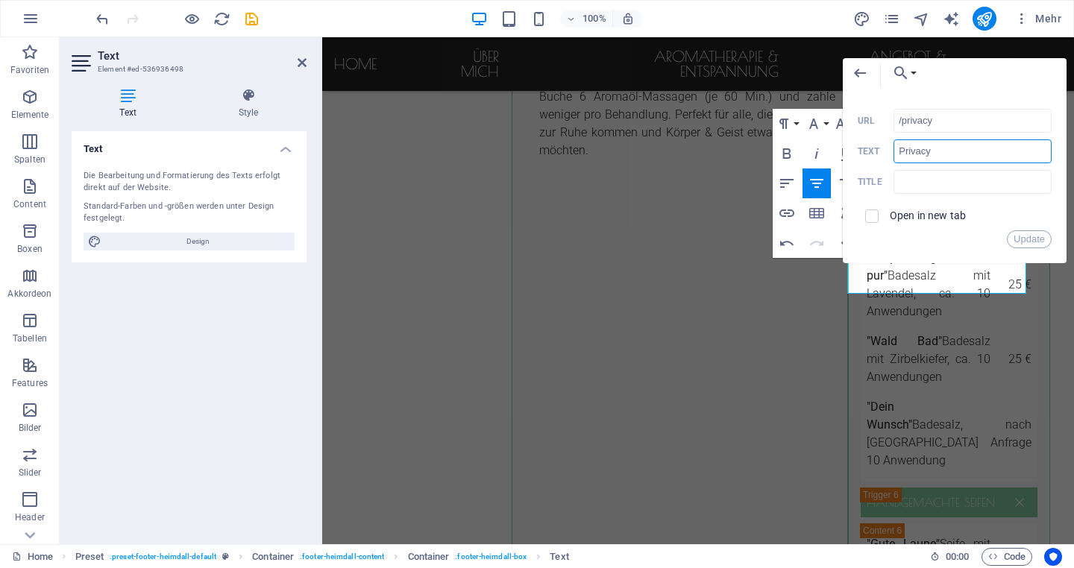
click at [943, 152] on input "Privacy" at bounding box center [972, 151] width 158 height 24
drag, startPoint x: 960, startPoint y: 154, endPoint x: 881, endPoint y: 153, distance: 78.3
click at [881, 154] on div "Privacy Text" at bounding box center [955, 151] width 194 height 25
type input "Datenschutzerklärung"
click at [902, 216] on label "Open in new tab" at bounding box center [928, 216] width 76 height 12
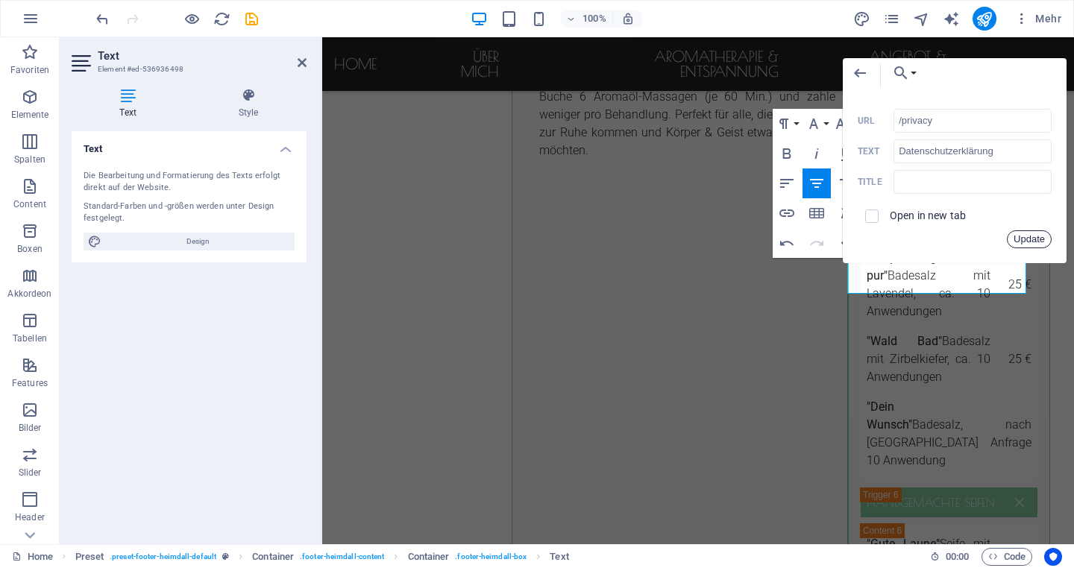
click at [1022, 238] on button "Update" at bounding box center [1029, 239] width 45 height 18
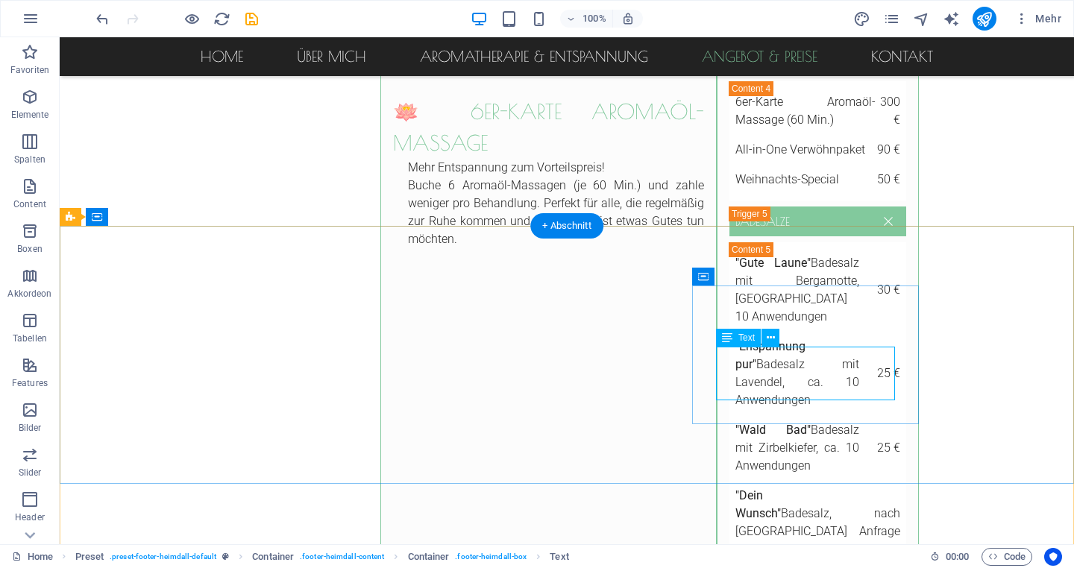
scroll to position [5336, 0]
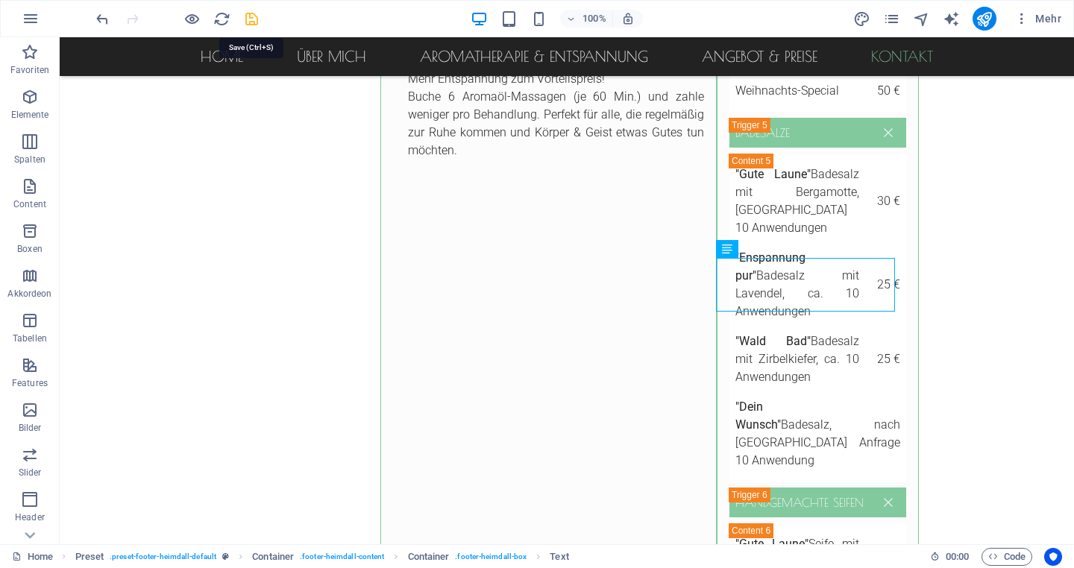
click at [247, 20] on icon "save" at bounding box center [251, 18] width 17 height 17
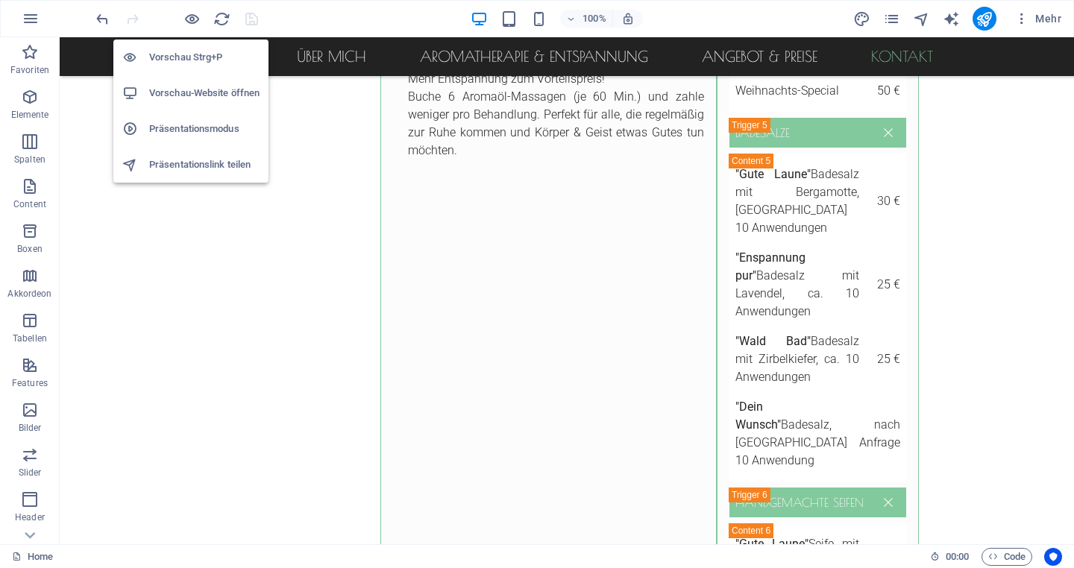
click at [183, 96] on h6 "Vorschau-Website öffnen" at bounding box center [204, 93] width 110 height 18
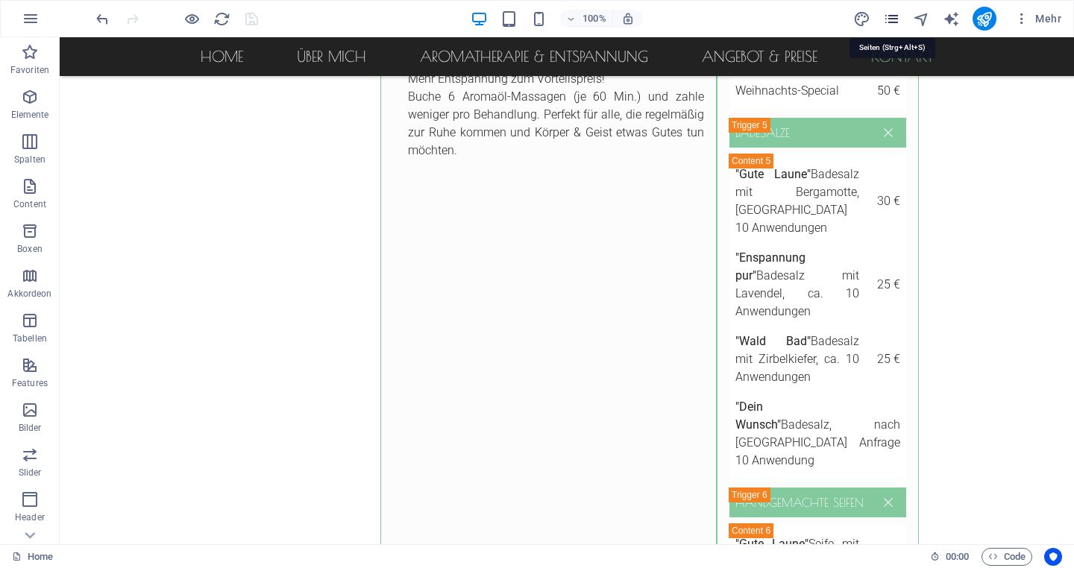
click at [890, 24] on icon "pages" at bounding box center [891, 18] width 17 height 17
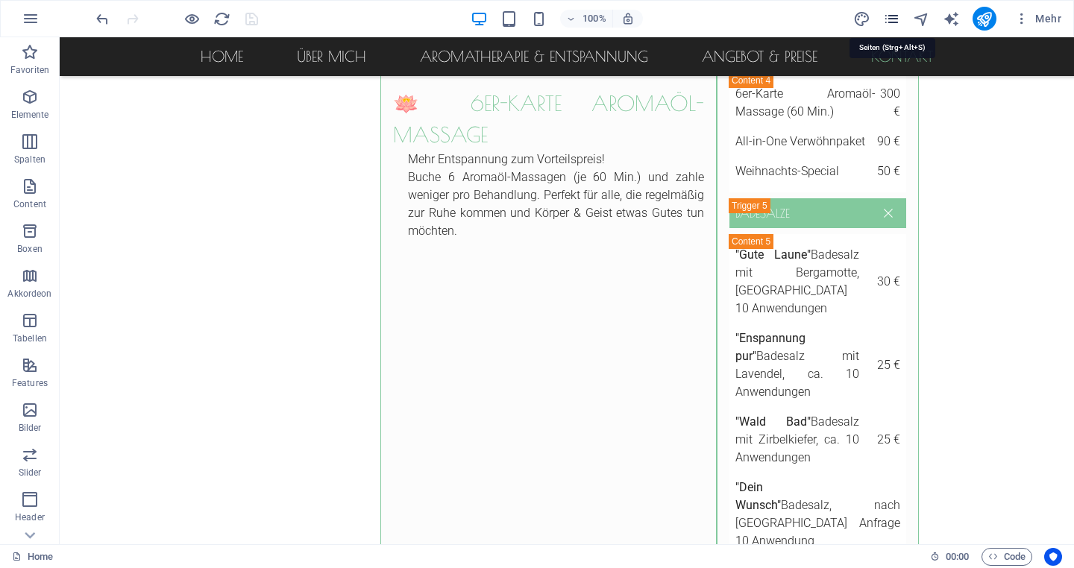
scroll to position [5327, 0]
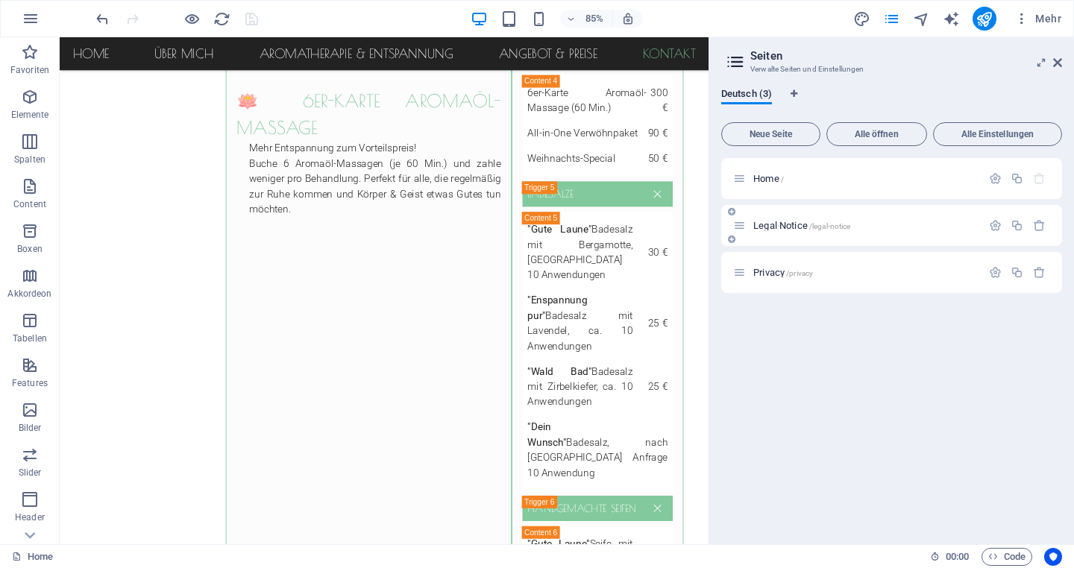
click at [836, 222] on span "/legal-notice" at bounding box center [830, 226] width 42 height 8
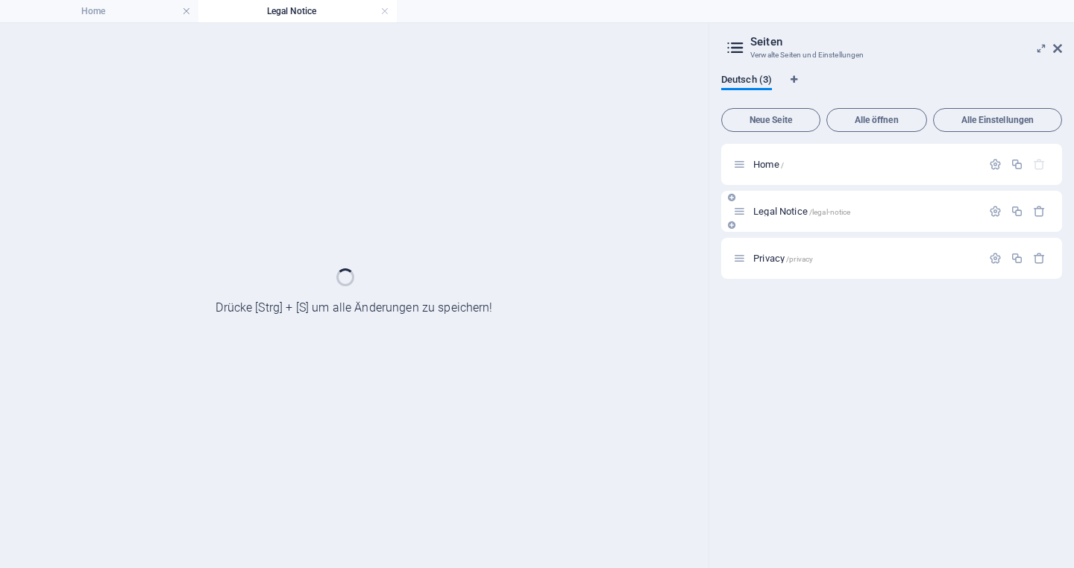
scroll to position [0, 0]
click at [119, 13] on h4 "Home" at bounding box center [99, 11] width 198 height 16
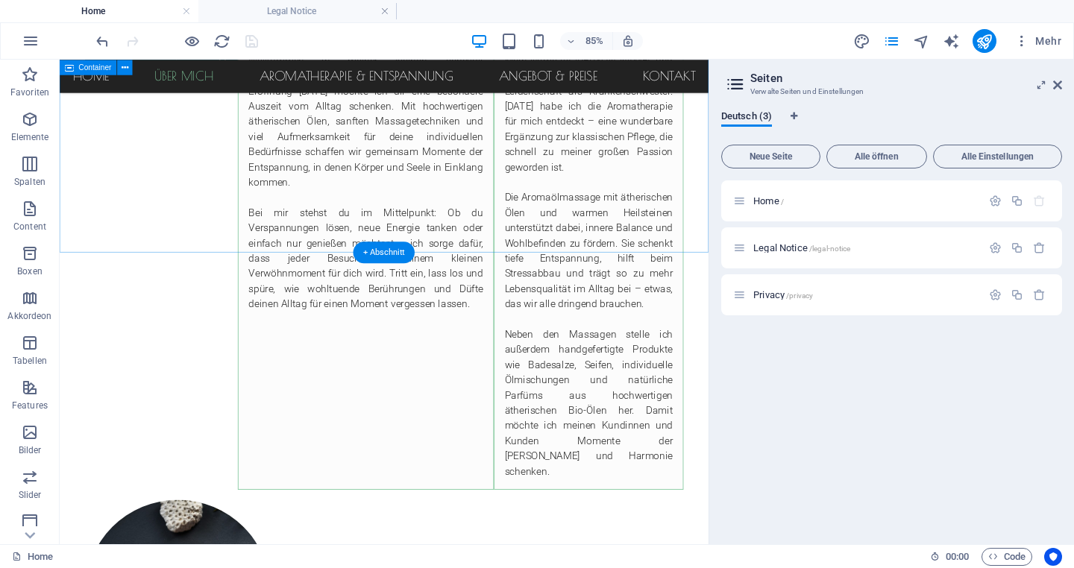
scroll to position [1087, 0]
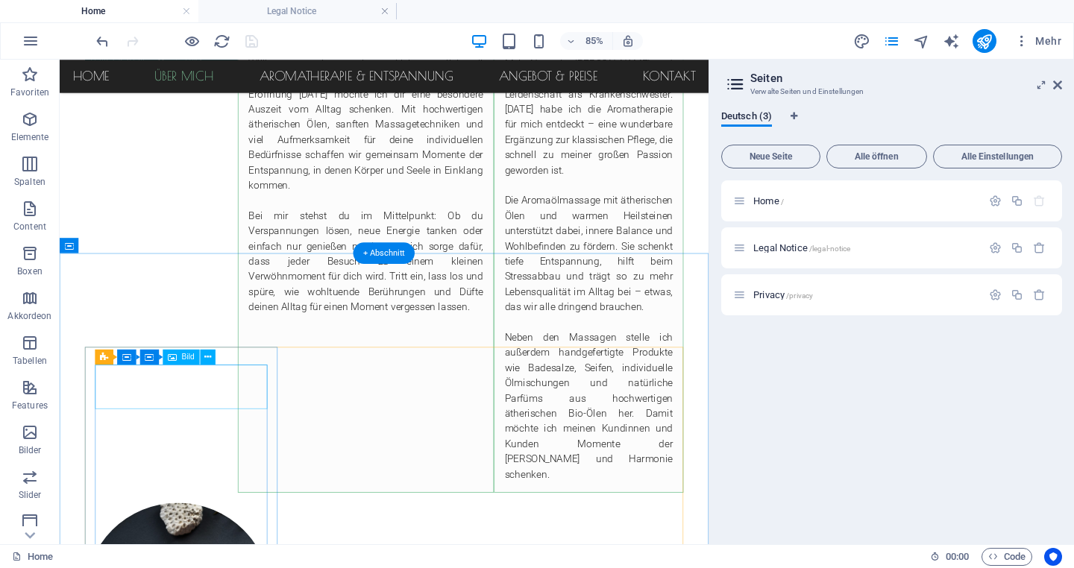
select select "%"
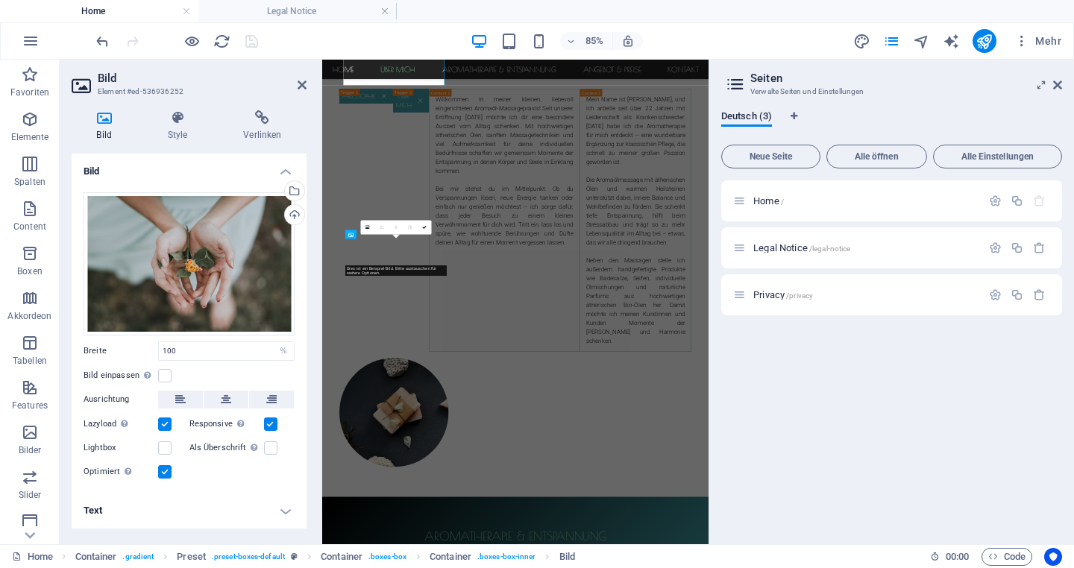
scroll to position [1446, 0]
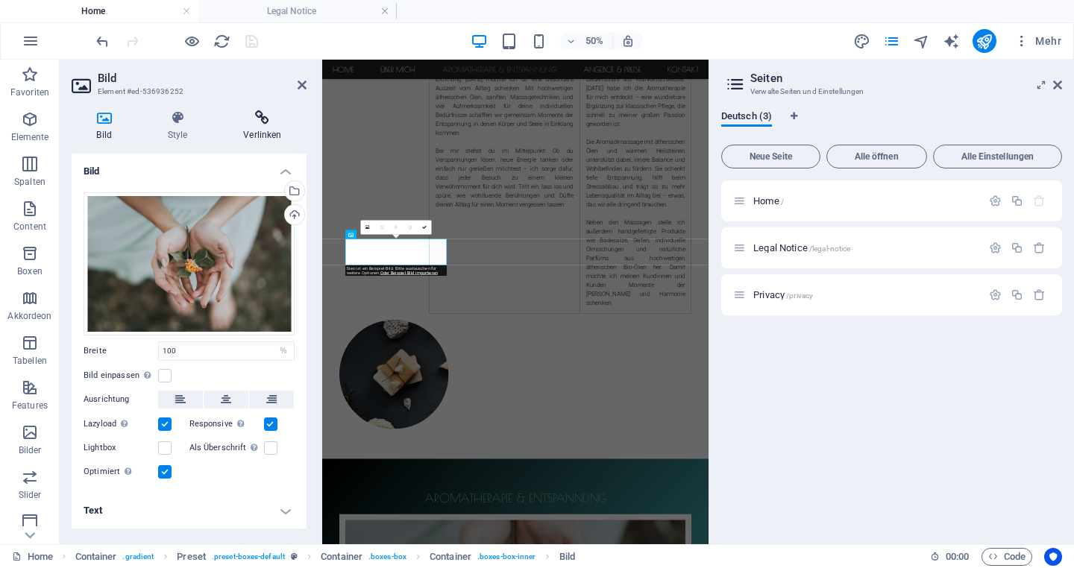
click at [258, 129] on h4 "Verlinken" at bounding box center [262, 125] width 88 height 31
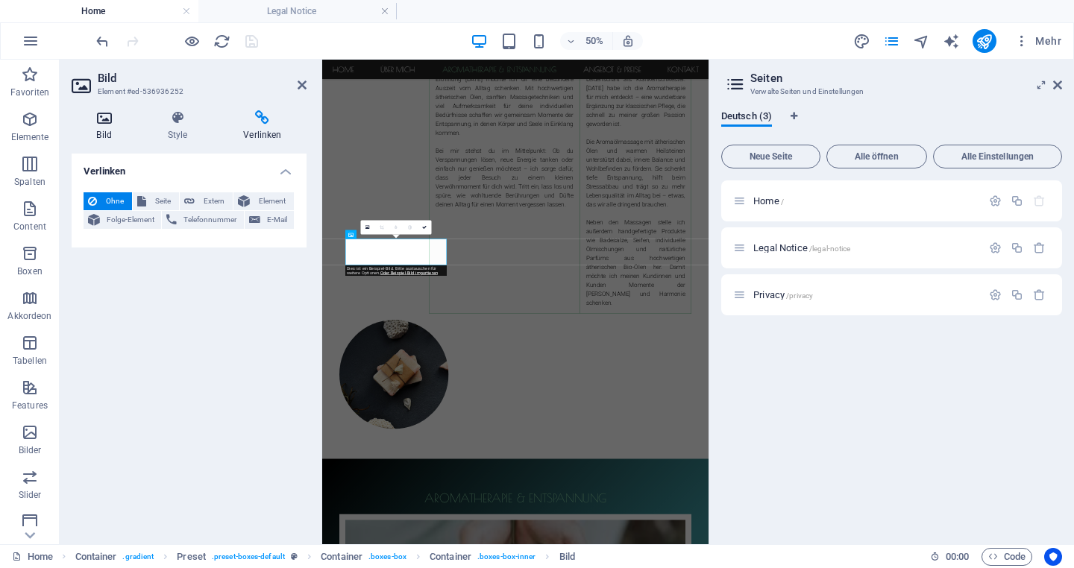
click at [111, 127] on h4 "Bild" at bounding box center [107, 125] width 71 height 31
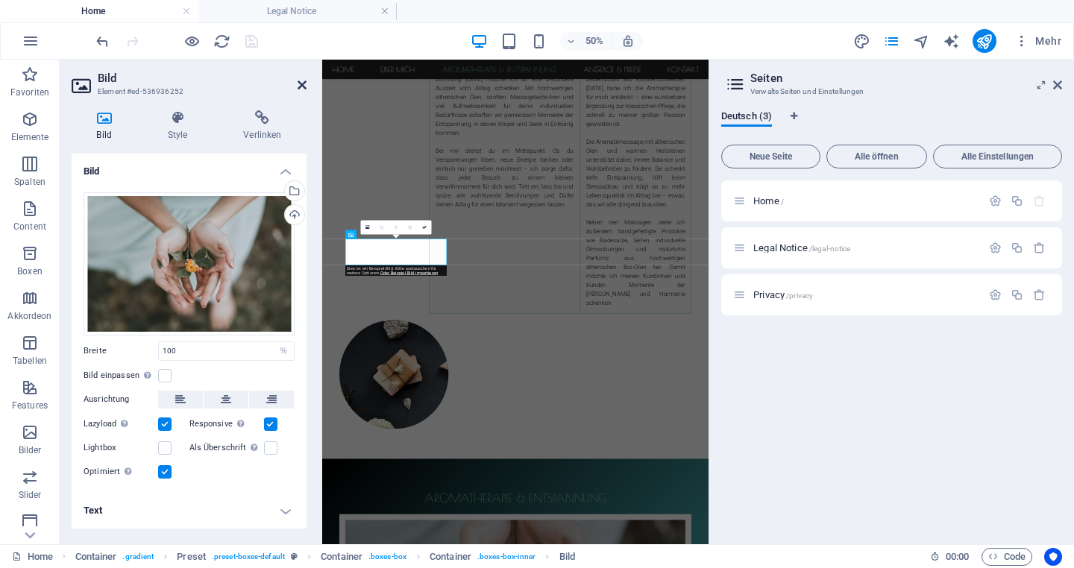
click at [301, 84] on icon at bounding box center [302, 85] width 9 height 12
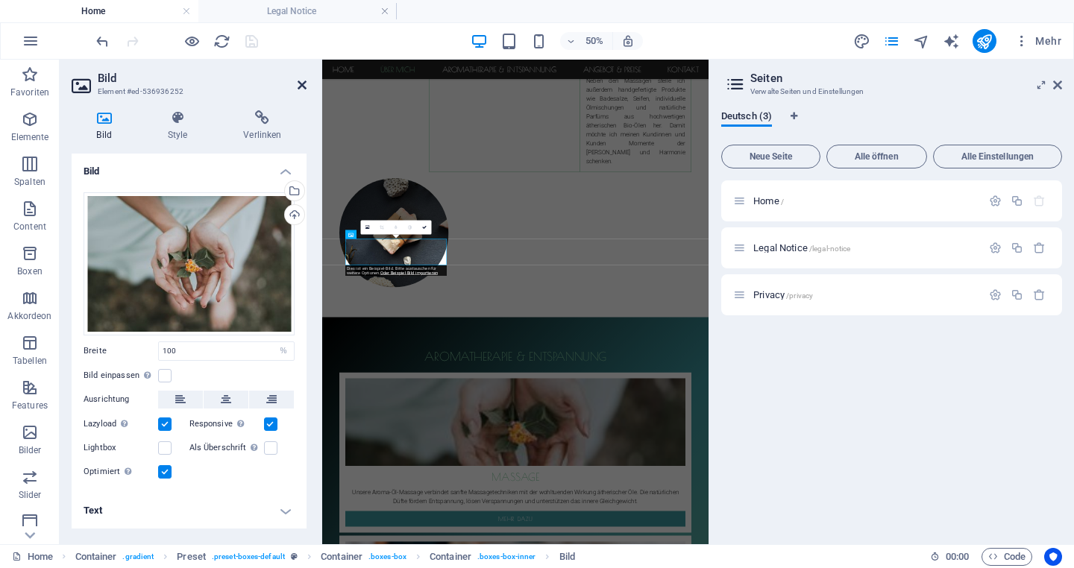
scroll to position [1087, 0]
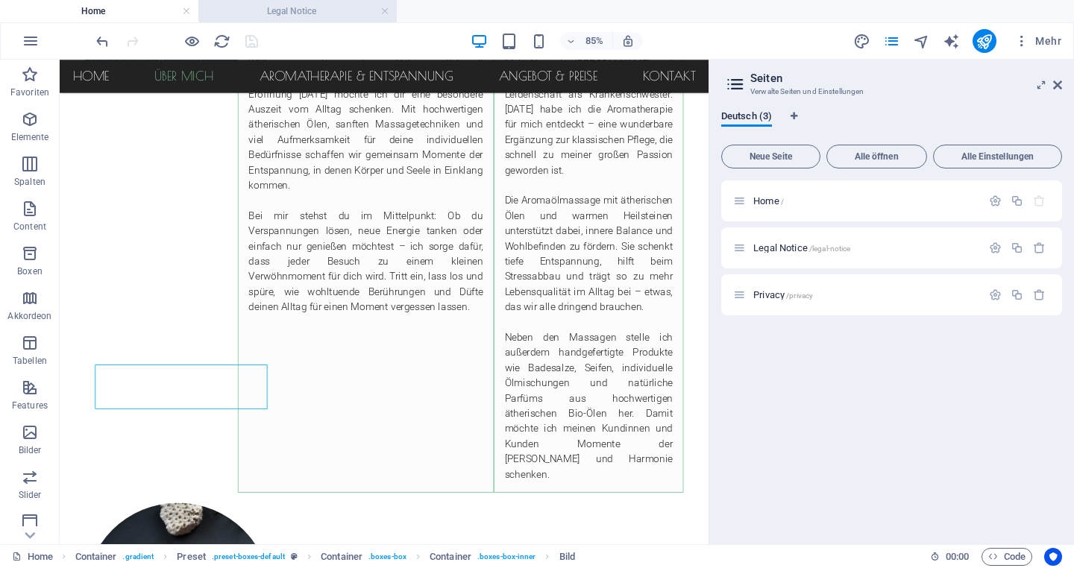
click at [308, 8] on h4 "Legal Notice" at bounding box center [297, 11] width 198 height 16
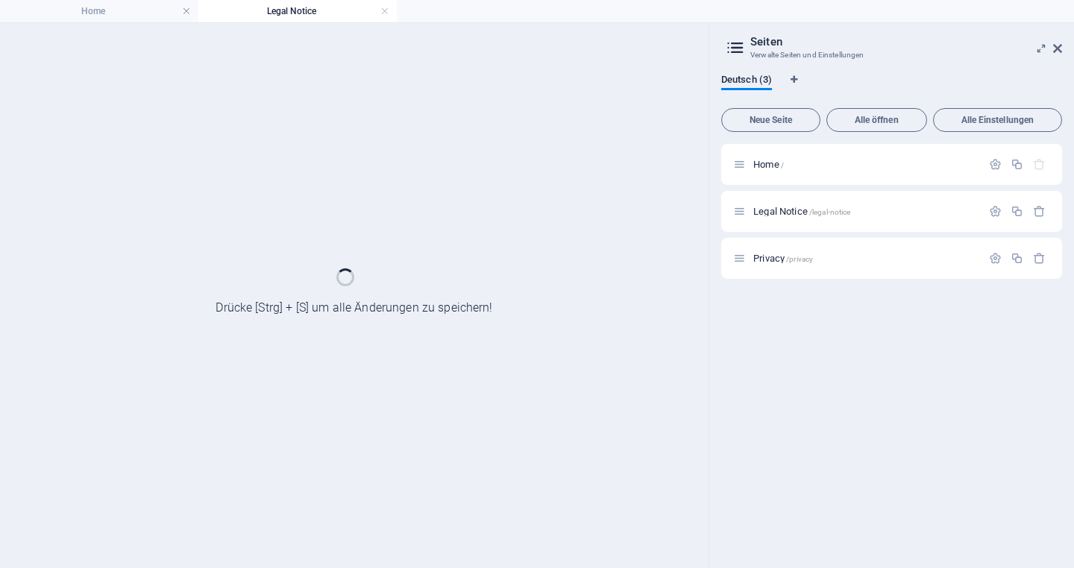
click at [357, 127] on div at bounding box center [354, 295] width 708 height 545
click at [773, 216] on span "Legal Notice /legal-notice" at bounding box center [801, 211] width 97 height 11
click at [773, 213] on span "Legal Notice /legal-notice" at bounding box center [801, 211] width 97 height 11
click at [767, 259] on span "Privacy /privacy" at bounding box center [783, 258] width 60 height 11
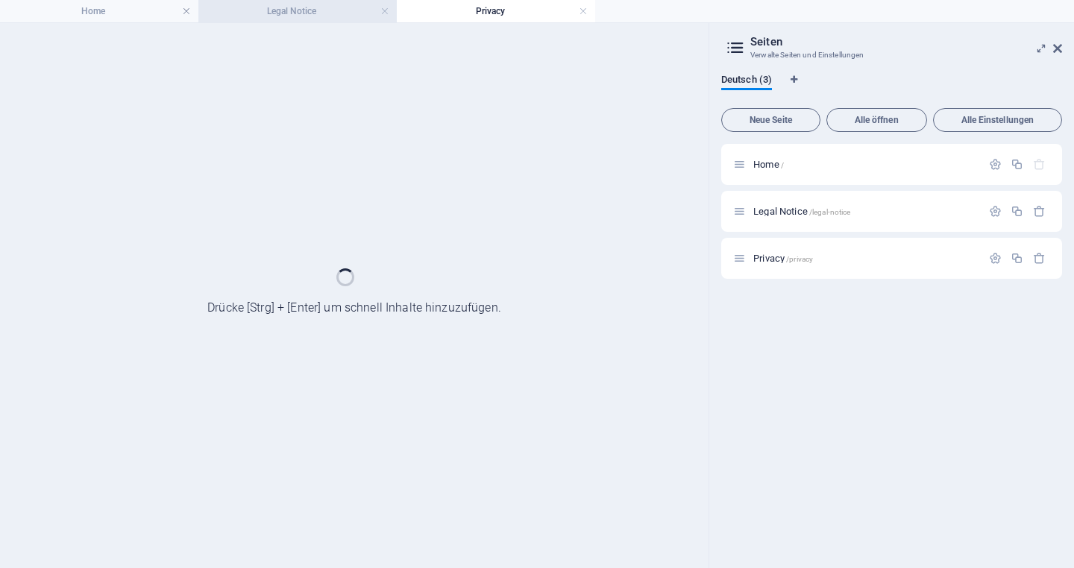
click at [284, 16] on h4 "Legal Notice" at bounding box center [297, 11] width 198 height 16
click at [1060, 47] on icon at bounding box center [1057, 49] width 9 height 12
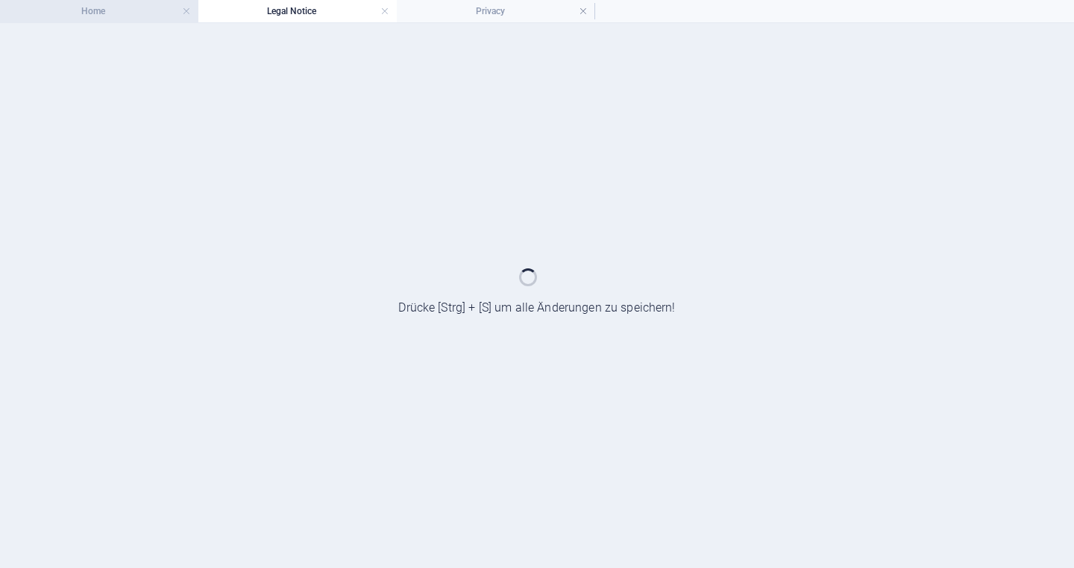
click at [136, 10] on h4 "Home" at bounding box center [99, 11] width 198 height 16
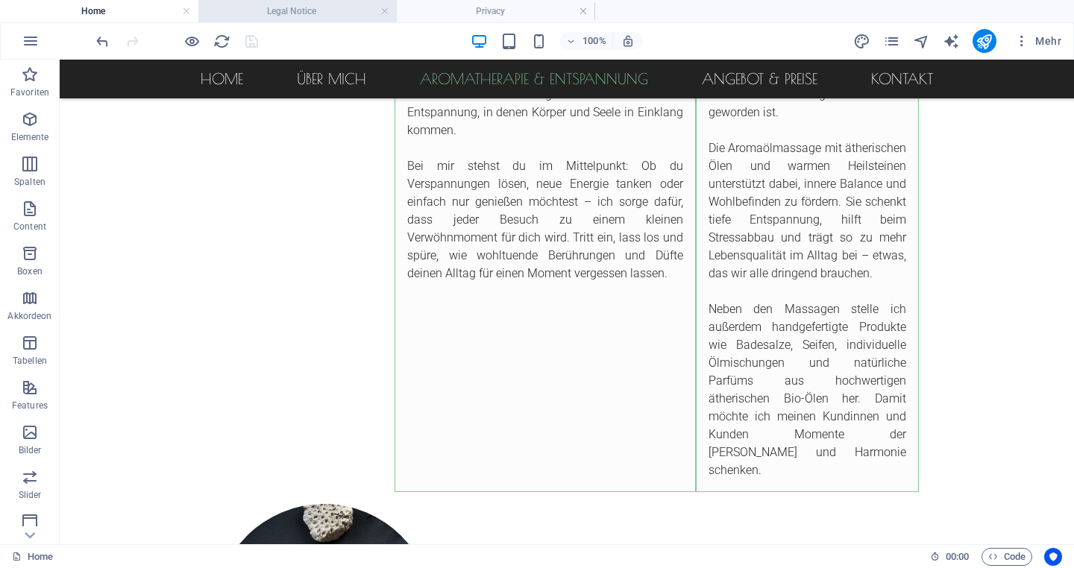
click at [254, 13] on h4 "Legal Notice" at bounding box center [297, 11] width 198 height 16
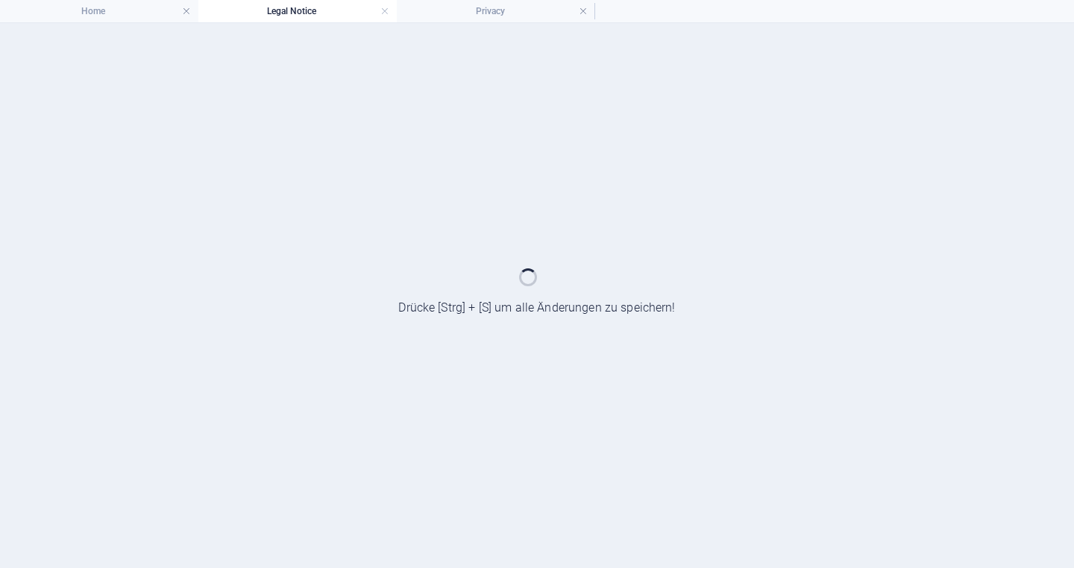
click at [488, 314] on div at bounding box center [537, 295] width 1074 height 545
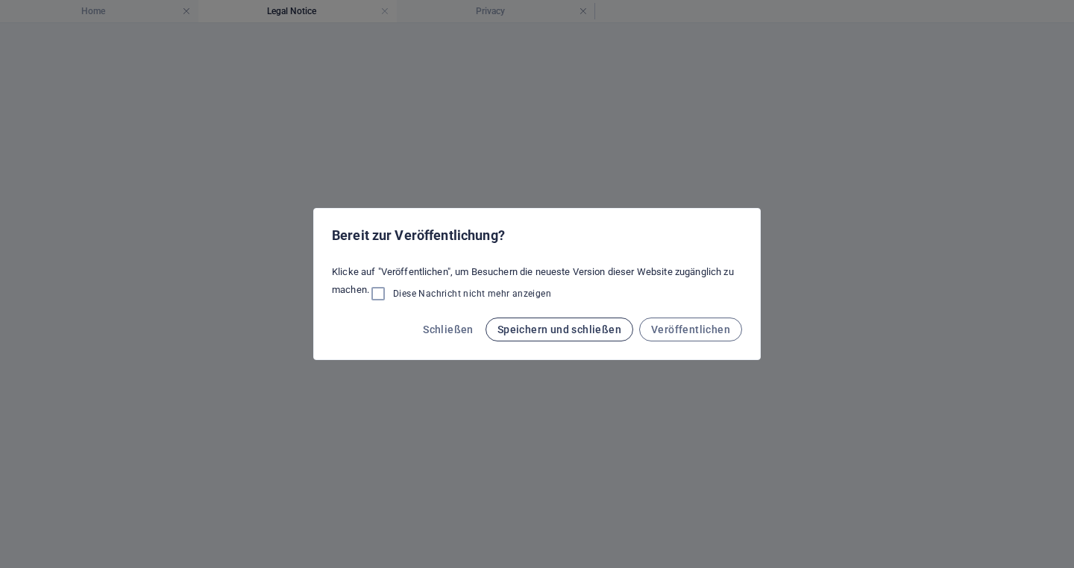
click at [561, 332] on span "Speichern und schließen" at bounding box center [559, 330] width 124 height 12
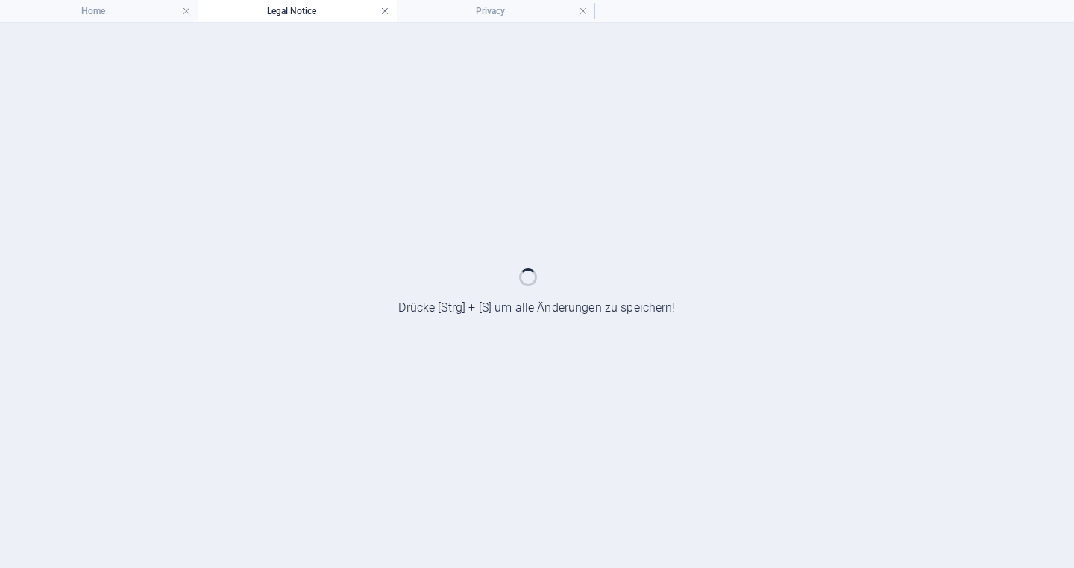
click at [383, 12] on link at bounding box center [384, 11] width 9 height 14
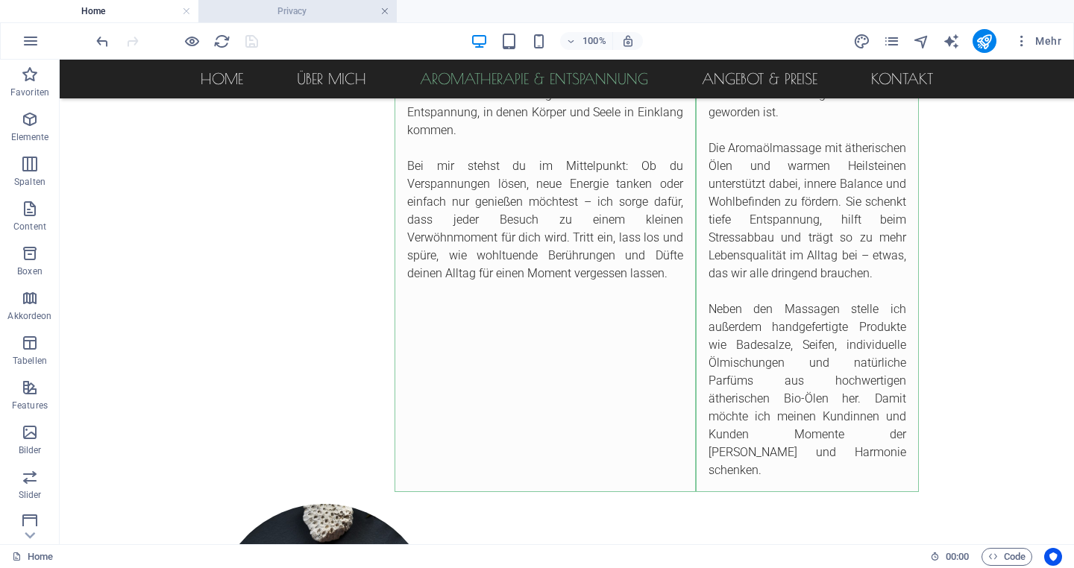
click at [385, 13] on link at bounding box center [384, 11] width 9 height 14
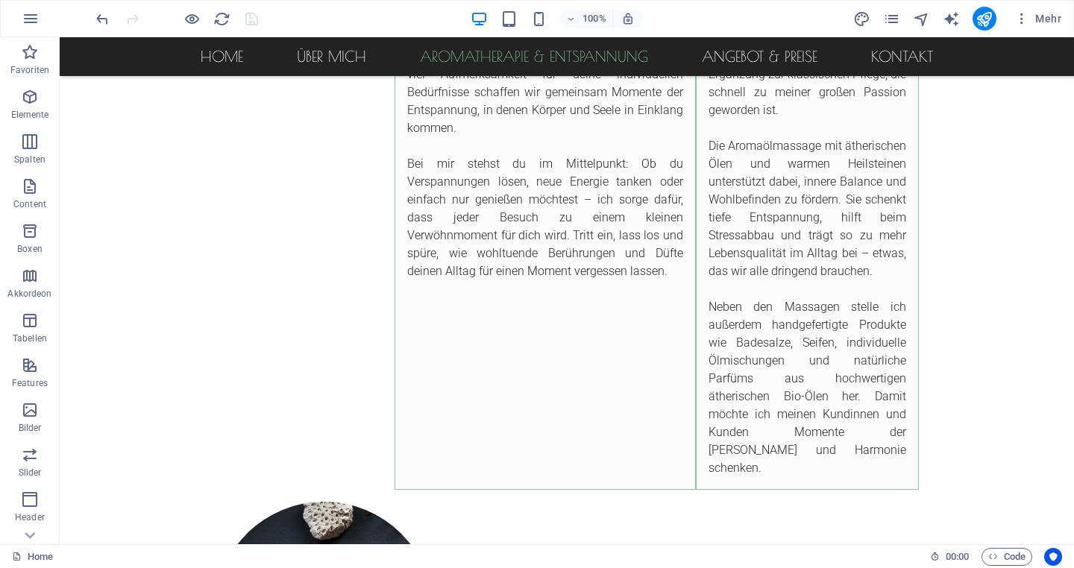
scroll to position [1107, 0]
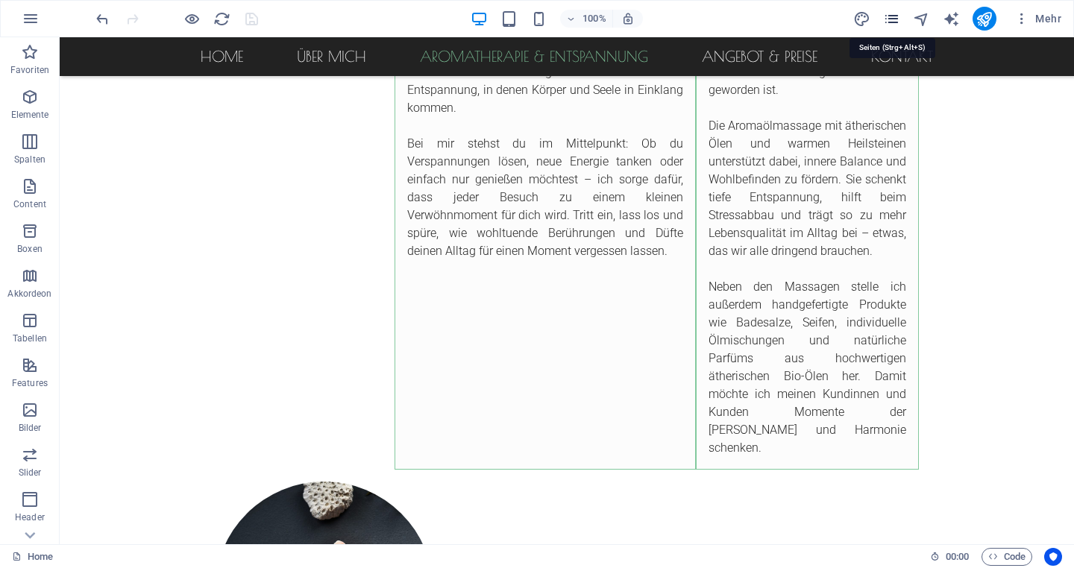
click at [896, 18] on icon "pages" at bounding box center [891, 18] width 17 height 17
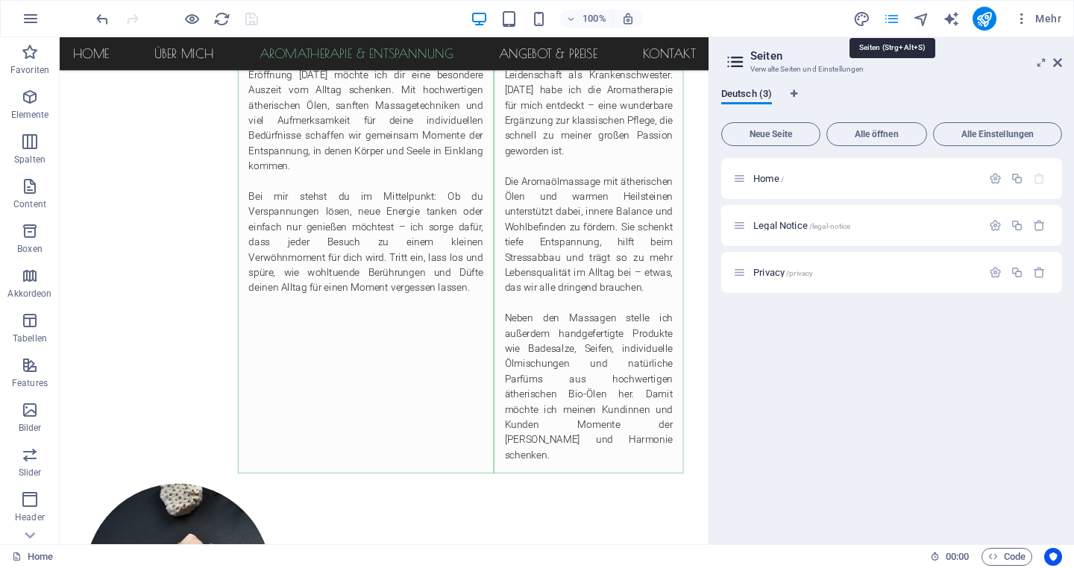
scroll to position [1187, 0]
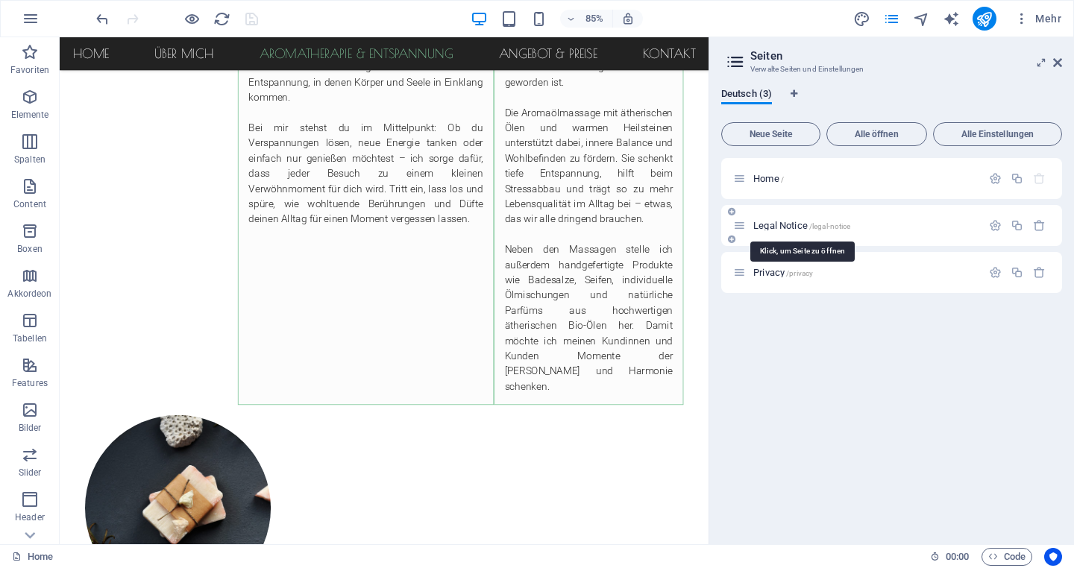
click at [769, 229] on span "Legal Notice /legal-notice" at bounding box center [801, 225] width 97 height 11
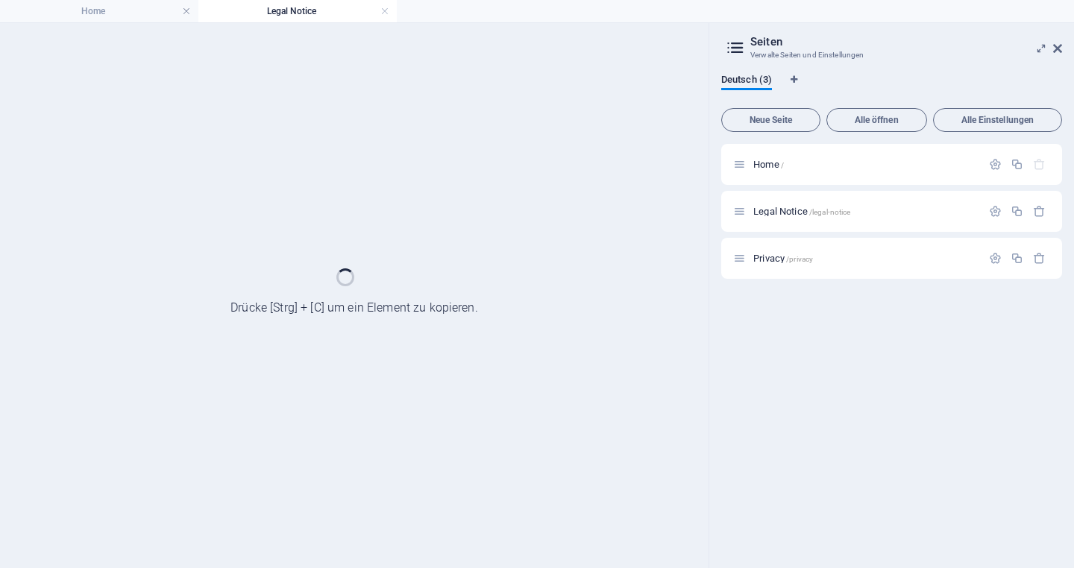
click at [519, 157] on div at bounding box center [354, 295] width 708 height 545
click at [996, 213] on icon "button" at bounding box center [995, 211] width 13 height 13
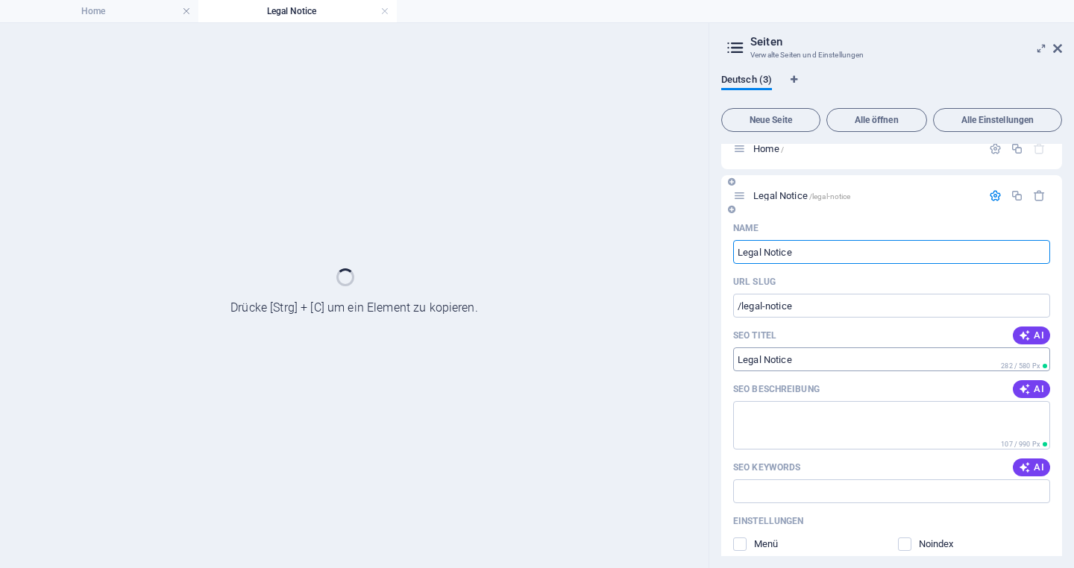
scroll to position [14, 0]
click at [818, 368] on input "Legal Notice" at bounding box center [891, 361] width 317 height 24
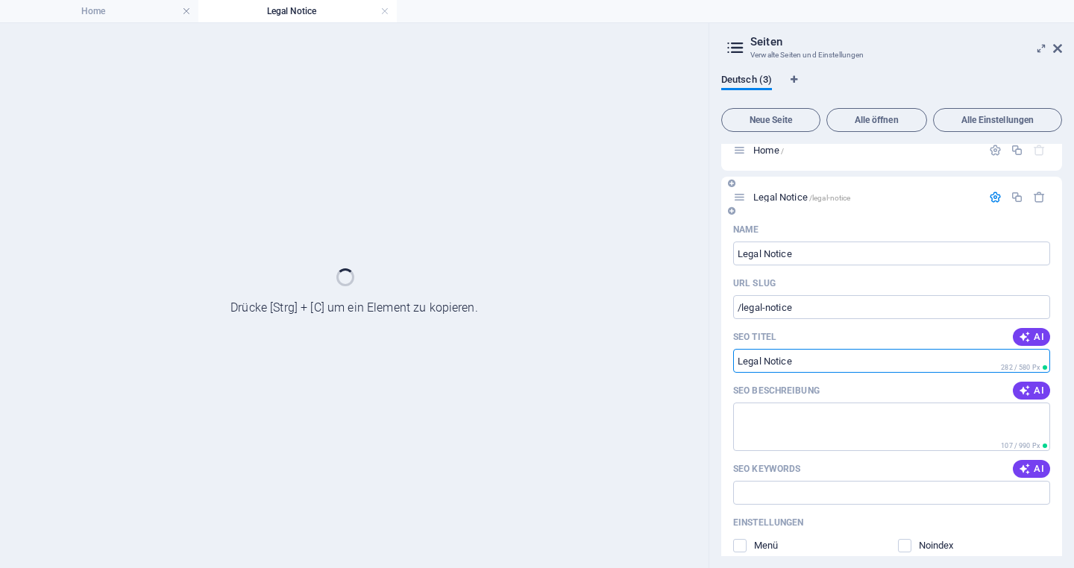
click at [812, 368] on input "Legal Notice" at bounding box center [891, 361] width 317 height 24
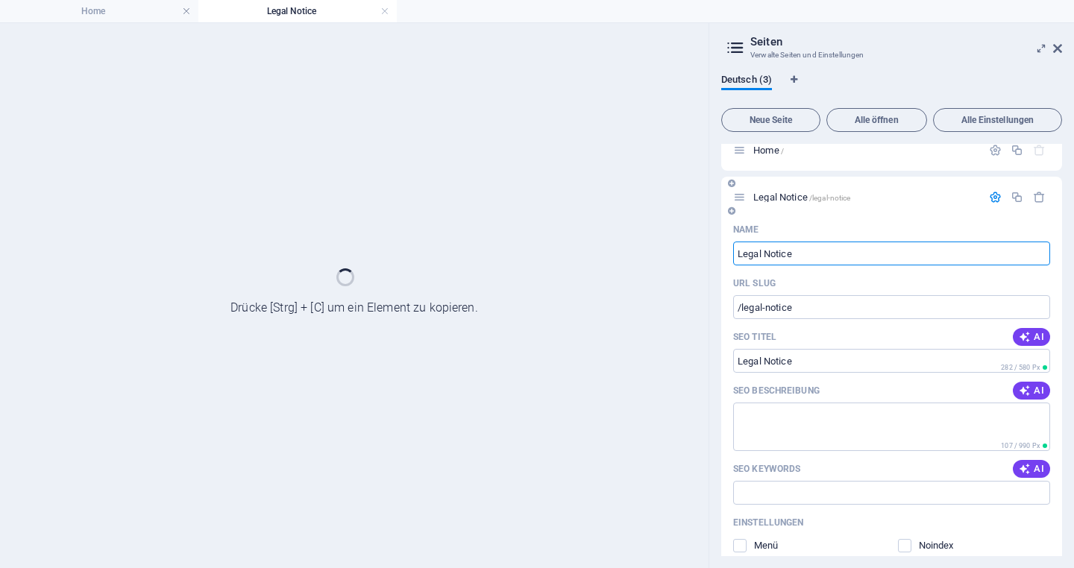
click at [826, 251] on input "Legal Notice" at bounding box center [891, 254] width 317 height 24
drag, startPoint x: 865, startPoint y: 253, endPoint x: 726, endPoint y: 250, distance: 138.7
click at [726, 250] on div "Name Legal Notice ​ URL SLUG /legal-notice ​ SEO Titel AI Legal Notice ​ 282 / …" at bounding box center [891, 496] width 341 height 556
type input "I"
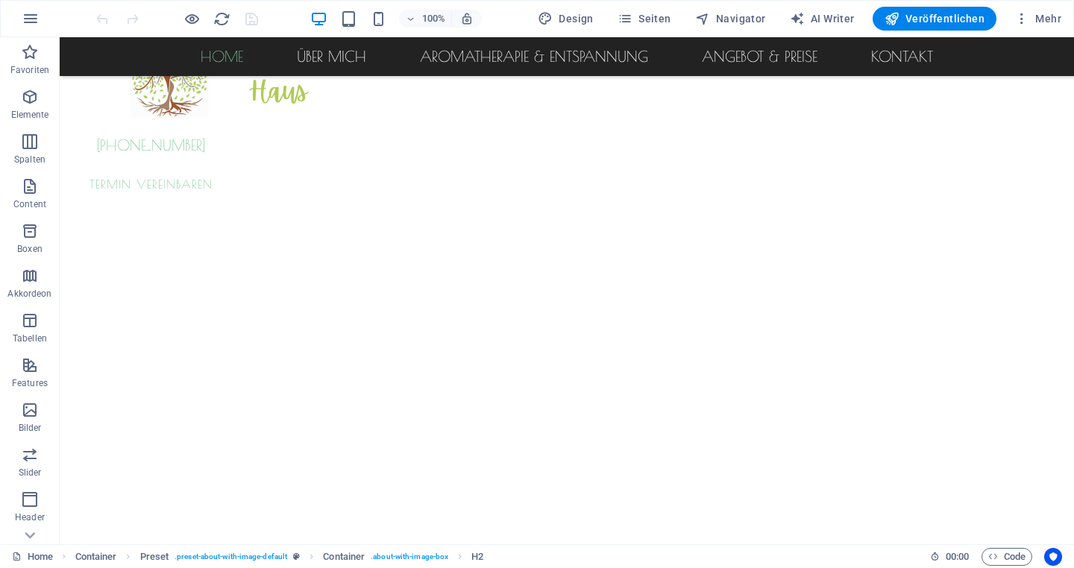
scroll to position [365, 0]
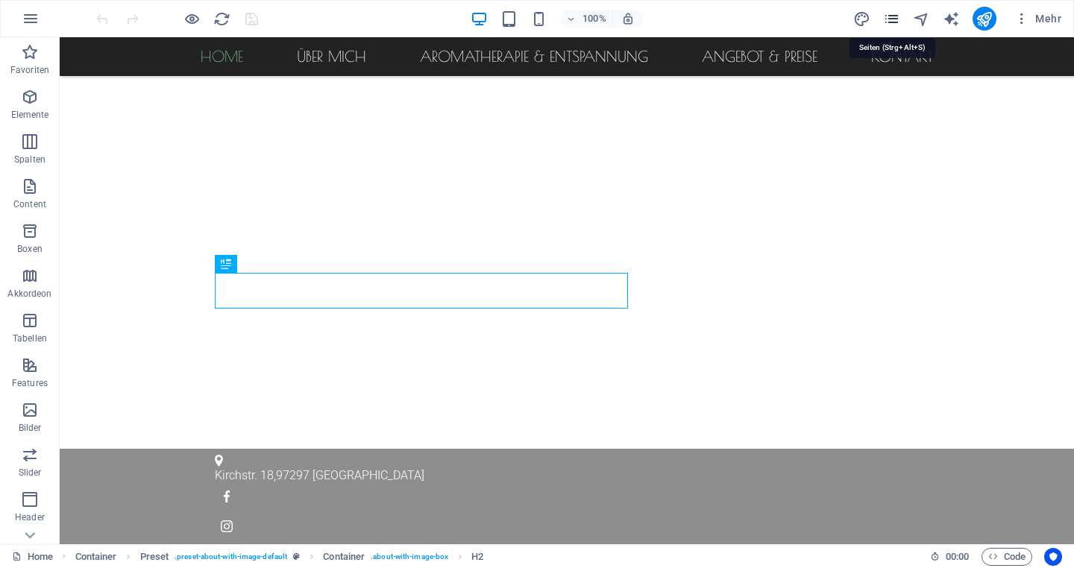
click at [891, 13] on icon "pages" at bounding box center [891, 18] width 17 height 17
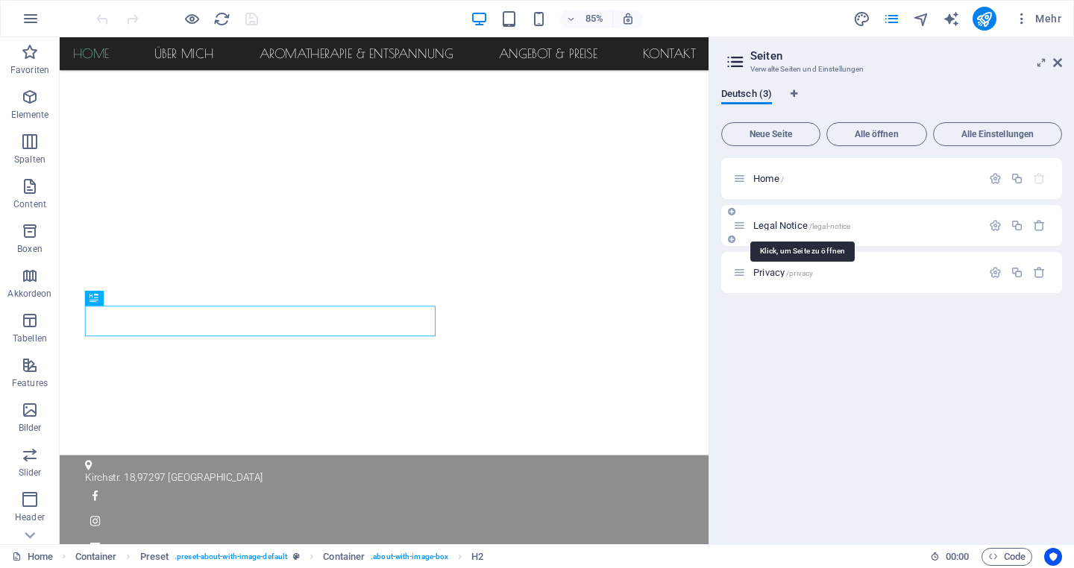
click at [786, 227] on span "Legal Notice /legal-notice" at bounding box center [801, 225] width 97 height 11
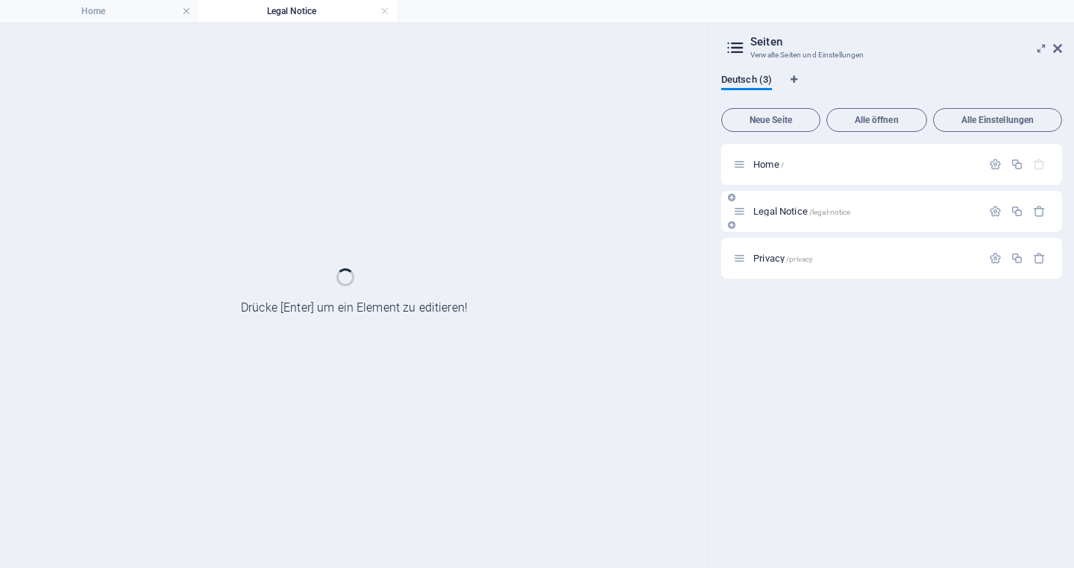
scroll to position [0, 0]
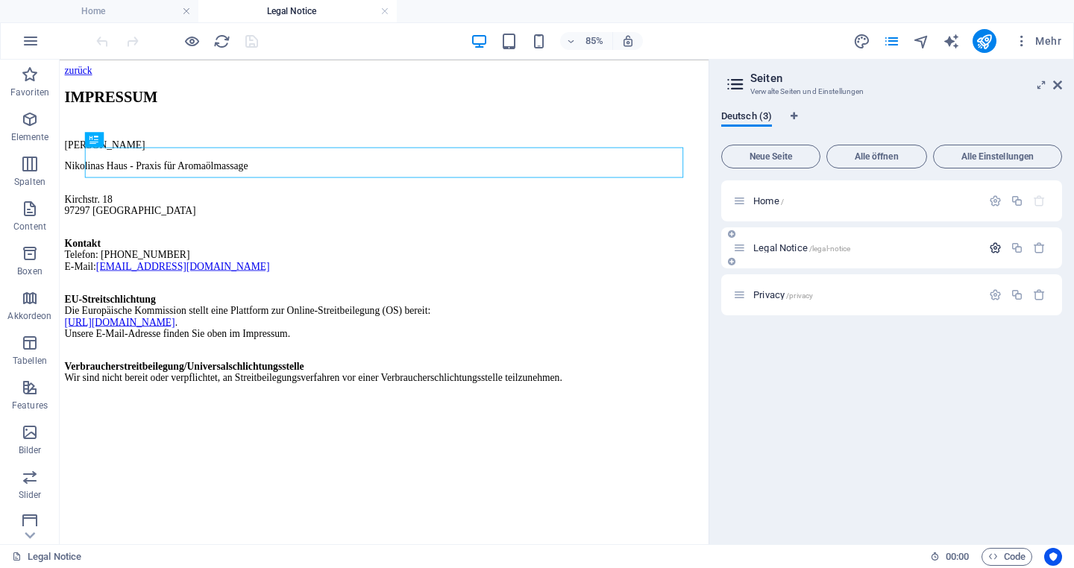
click at [996, 248] on icon "button" at bounding box center [995, 248] width 13 height 13
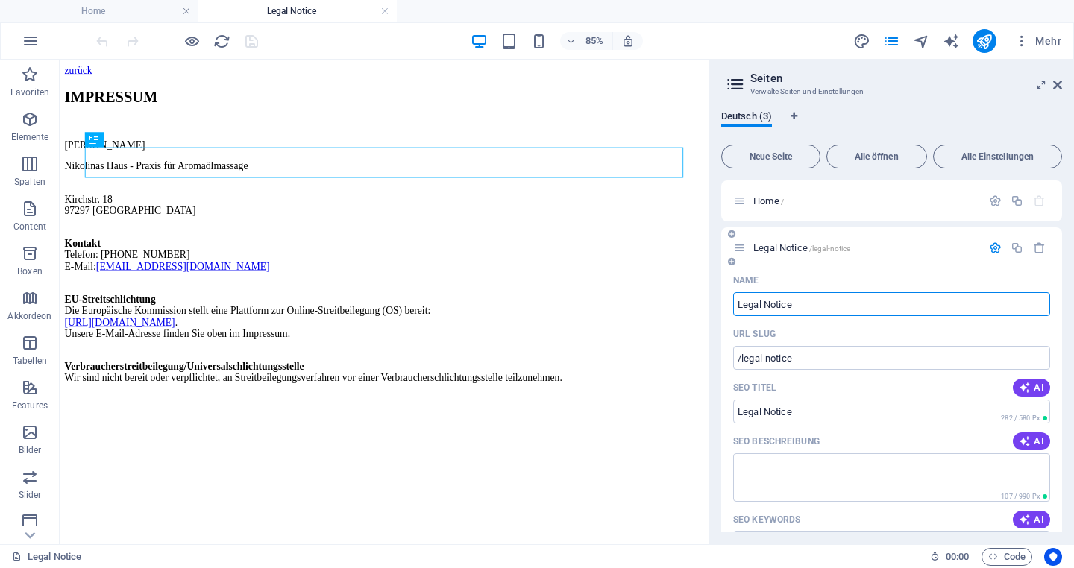
drag, startPoint x: 814, startPoint y: 309, endPoint x: 722, endPoint y: 299, distance: 93.0
click at [722, 299] on div "Name Legal Notice ​ URL SLUG /legal-notice ​ SEO Titel AI Legal Notice ​ 282 / …" at bounding box center [891, 546] width 341 height 556
type input "Impressum"
type input "/impressum"
type input "Impressum"
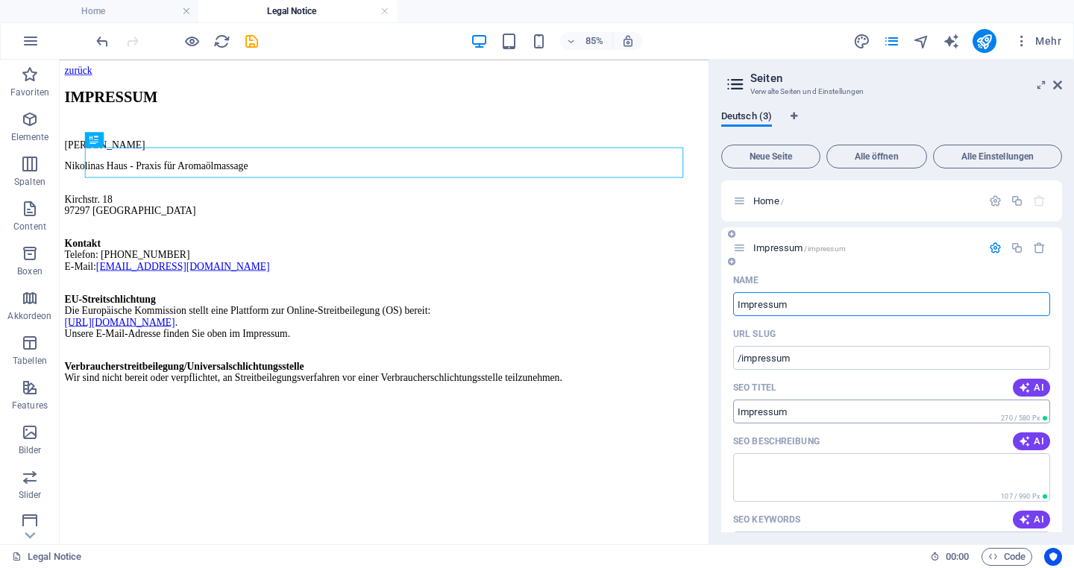
type input "Impressum"
click at [811, 421] on input "Impressum" at bounding box center [891, 412] width 317 height 24
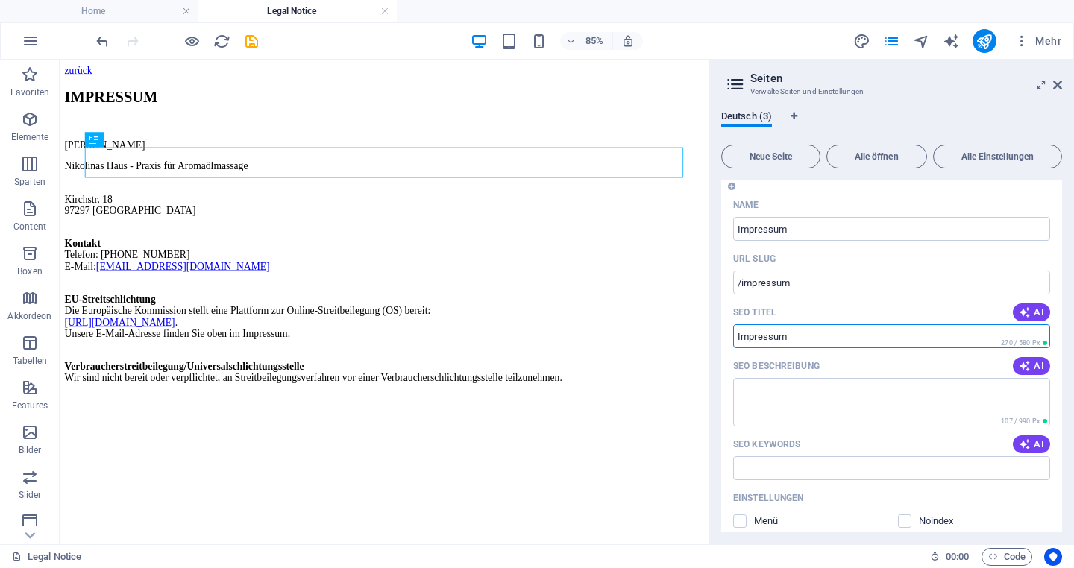
scroll to position [86, 0]
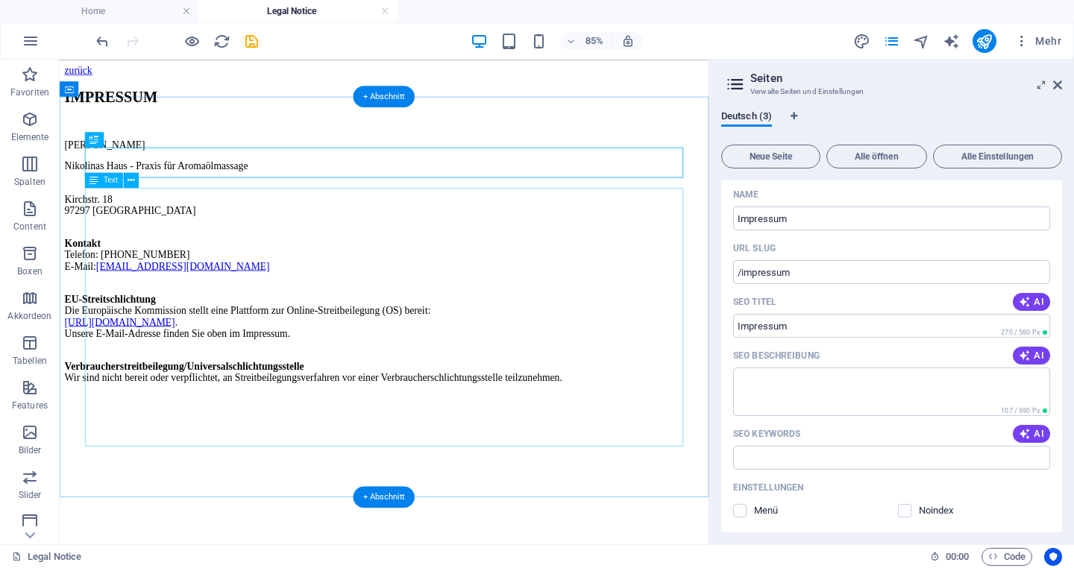
click at [743, 441] on div "[PERSON_NAME] Nikolinas Haus - Praxis für Aromaölmassage Kirchstr. 18 97297 Wal…" at bounding box center [442, 297] width 752 height 288
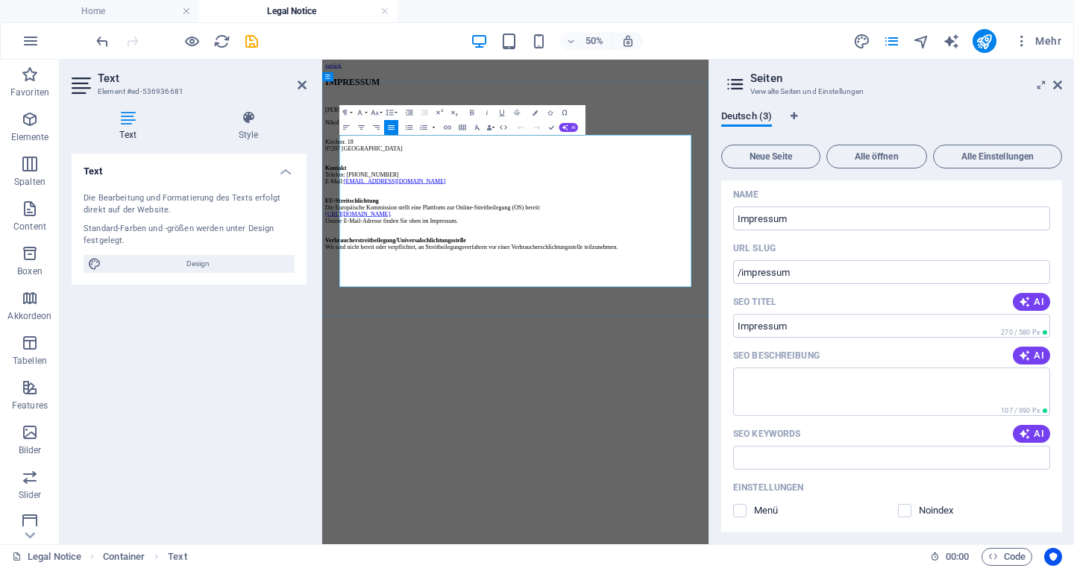
click at [1014, 441] on p "Verbraucherstreitbeilegung/Universalschlichtungsstelle Wir sind nicht bereit od…" at bounding box center [708, 420] width 761 height 40
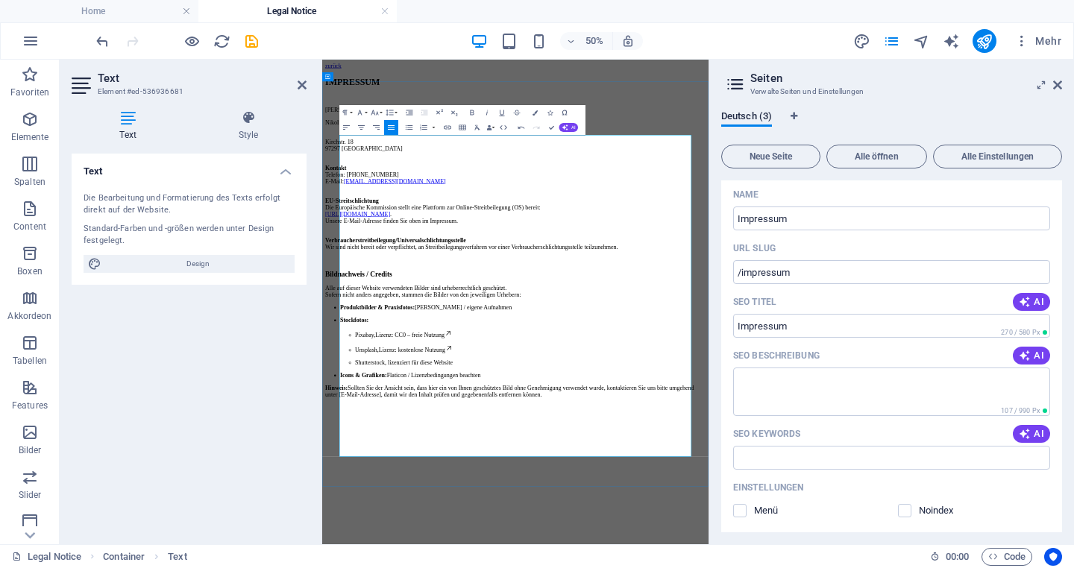
click at [597, 497] on h3 "Bildnachweis / Credits" at bounding box center [708, 488] width 761 height 16
click at [351, 113] on button "Paragraph Format" at bounding box center [346, 112] width 14 height 15
click at [360, 121] on link "Normal" at bounding box center [372, 121] width 66 height 11
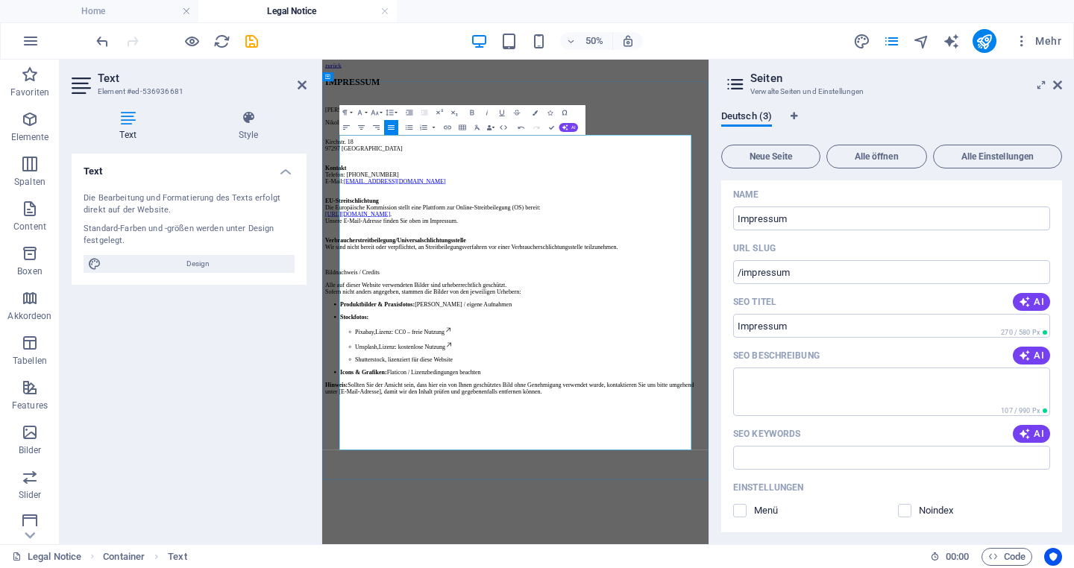
click at [481, 491] on p "Bildnachweis / Credits" at bounding box center [708, 484] width 761 height 13
drag, startPoint x: 444, startPoint y: 542, endPoint x: 353, endPoint y: 539, distance: 90.3
click at [353, 539] on div "IMPRESSUM [PERSON_NAME] Nikolinas Haus - Praxis für Aromaölmassage Kirchstr. 18…" at bounding box center [708, 412] width 761 height 636
click at [473, 113] on icon "button" at bounding box center [472, 112] width 4 height 5
click at [359, 530] on p "Alle auf dieser Website verwendeten Bilder sind urheberrechtlich geschützt. Sof…" at bounding box center [708, 516] width 761 height 27
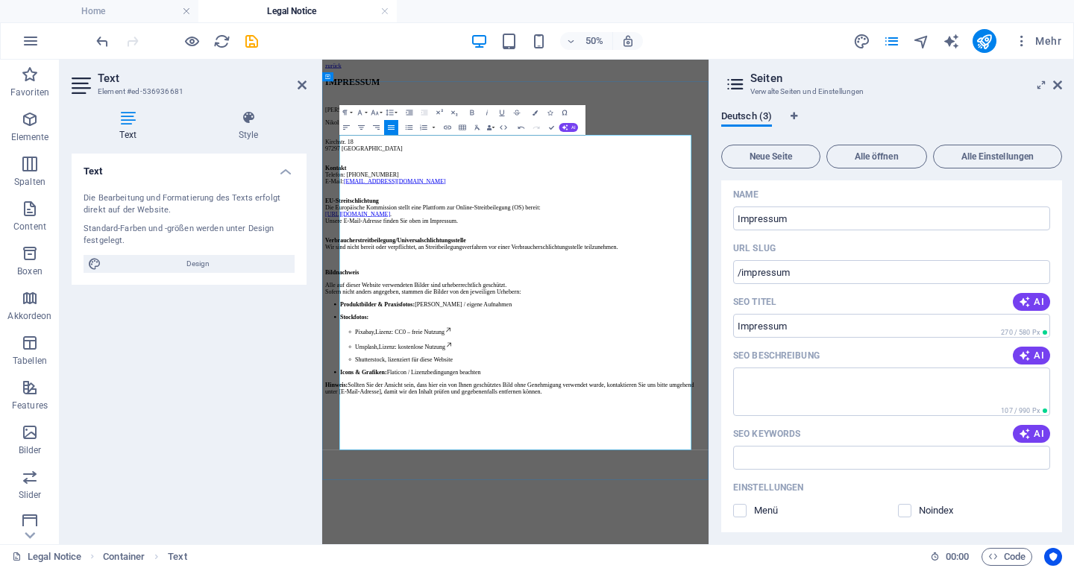
click at [761, 530] on p "Alle auf dieser Website verwendeten Bilder sind urheberrechtlich geschützt. Sof…" at bounding box center [708, 516] width 761 height 27
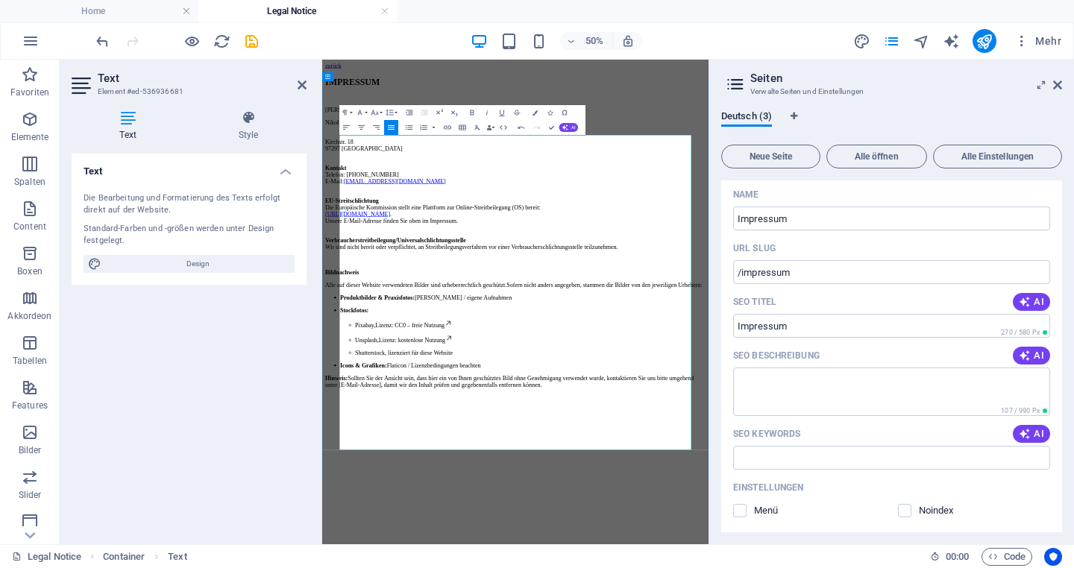
click at [371, 541] on strong "Produktbilder & Praxisfotos:" at bounding box center [432, 535] width 149 height 13
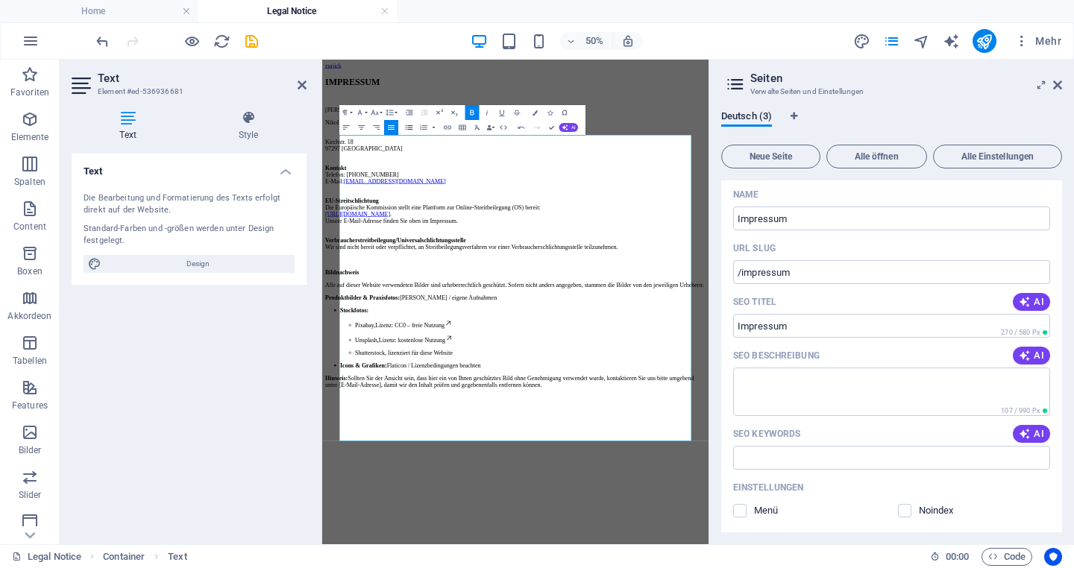
click at [409, 127] on icon "button" at bounding box center [409, 127] width 9 height 9
click at [370, 567] on strong "Stockfotos:" at bounding box center [386, 560] width 57 height 13
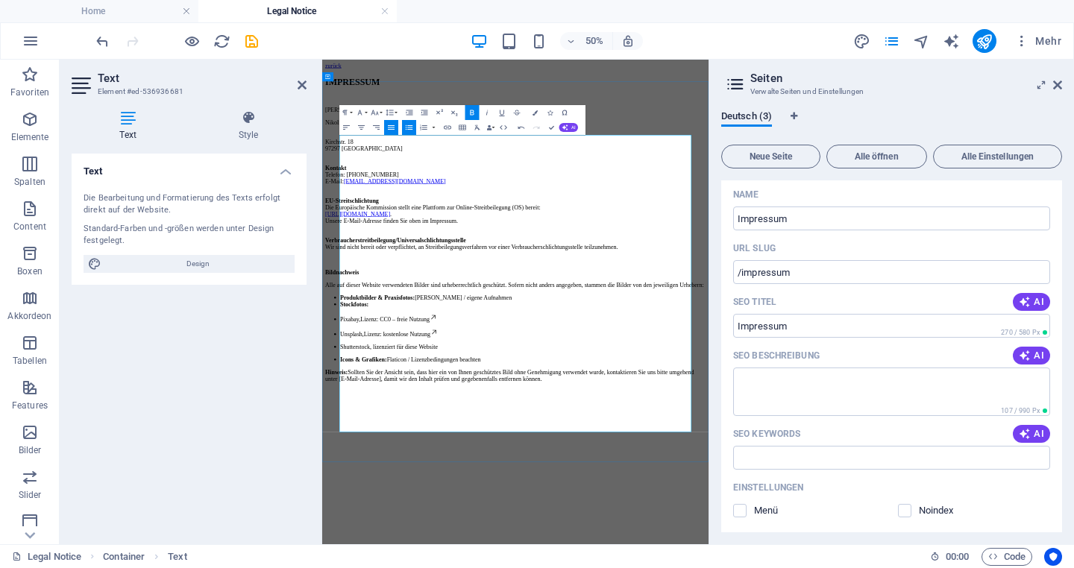
click at [368, 567] on p "Pixabay, Lizenz: CC0 – freie Nutzung" at bounding box center [723, 576] width 731 height 18
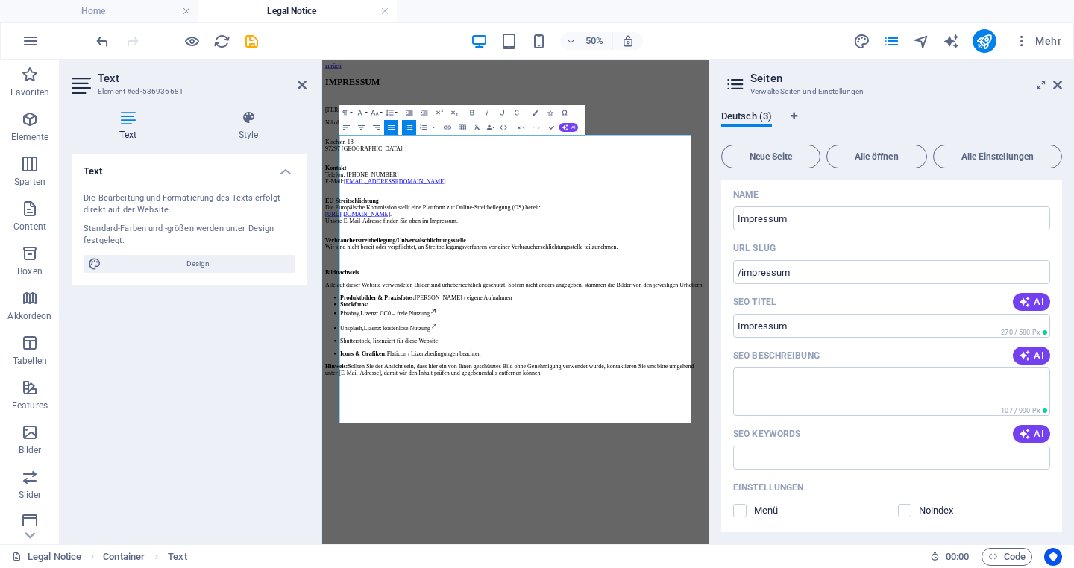
click at [409, 111] on icon "button" at bounding box center [409, 112] width 7 height 5
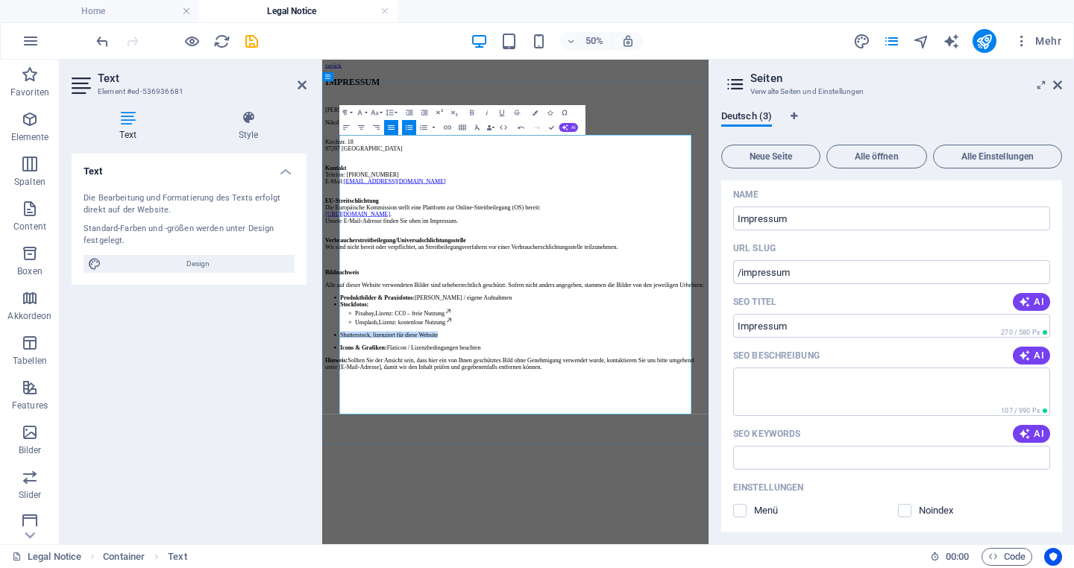
drag, startPoint x: 603, startPoint y: 694, endPoint x: 362, endPoint y: 683, distance: 241.8
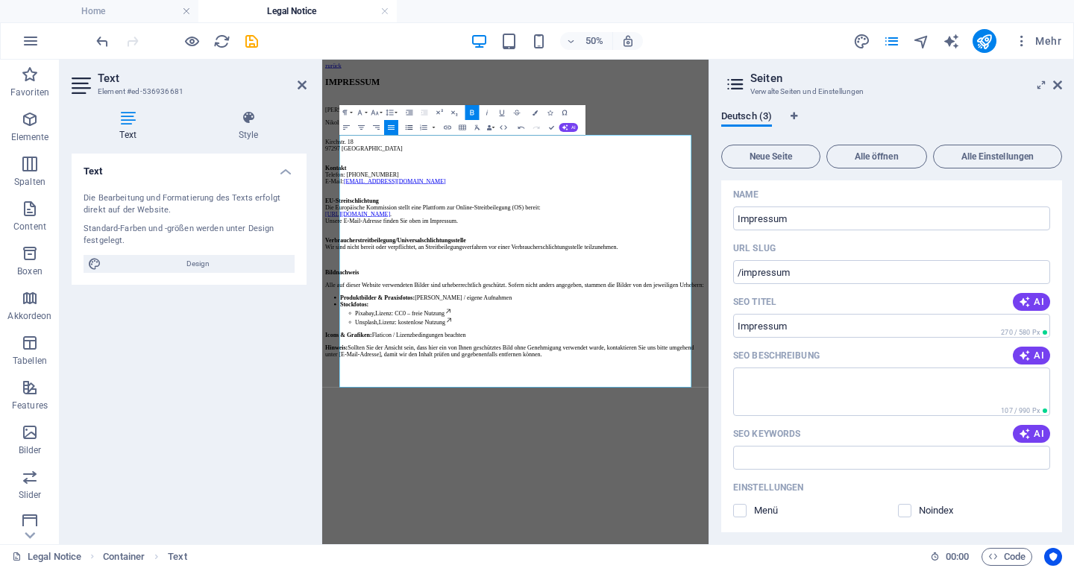
click at [409, 126] on icon "button" at bounding box center [409, 127] width 9 height 9
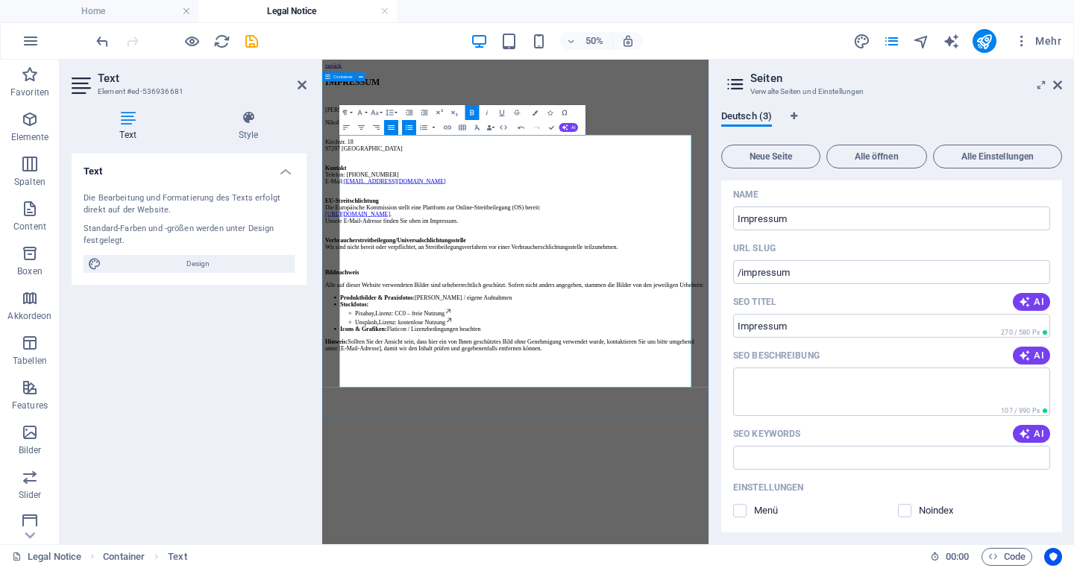
drag, startPoint x: 685, startPoint y: 669, endPoint x: 354, endPoint y: 672, distance: 331.1
click at [354, 567] on div "IMPRESSUM [PERSON_NAME] Nikolinas Haus - Praxis für Aromaölmassage Kirchstr. 18…" at bounding box center [708, 369] width 761 height 550
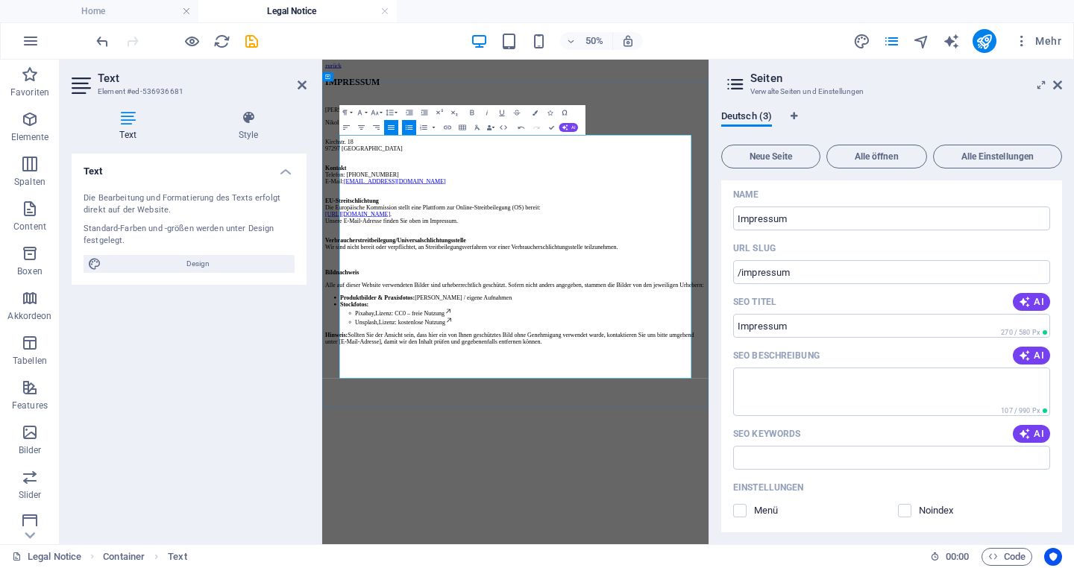
drag, startPoint x: 518, startPoint y: 590, endPoint x: 592, endPoint y: 595, distance: 74.8
click at [592, 542] on li "Produktbilder & Praxisfotos: [PERSON_NAME] / eigene Aufnahmen" at bounding box center [723, 535] width 731 height 13
drag, startPoint x: 710, startPoint y: 600, endPoint x: 647, endPoint y: 603, distance: 62.8
click at [647, 542] on li "Produktbilder & Praxisfotos: [PERSON_NAME] / eigene Aufnahmen" at bounding box center [723, 535] width 731 height 13
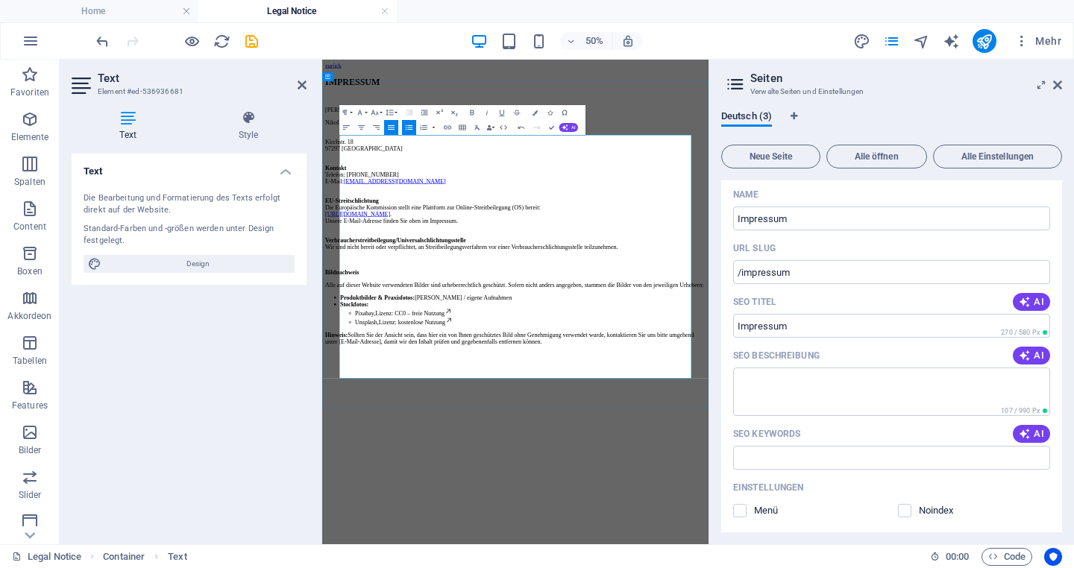
click at [592, 542] on li "Produktbilder & Praxisfotos: [PERSON_NAME] / eigene Aufnahmen" at bounding box center [723, 535] width 731 height 13
click at [585, 542] on li "Produktbilder & Praxisfotos: [PERSON_NAME] / eigene Aufnahmen" at bounding box center [723, 535] width 731 height 13
click at [741, 567] on html "zurück IMPRESSUM [PERSON_NAME] Nikolinas Haus - Praxis für Aromaölmassage Kirch…" at bounding box center [708, 351] width 773 height 582
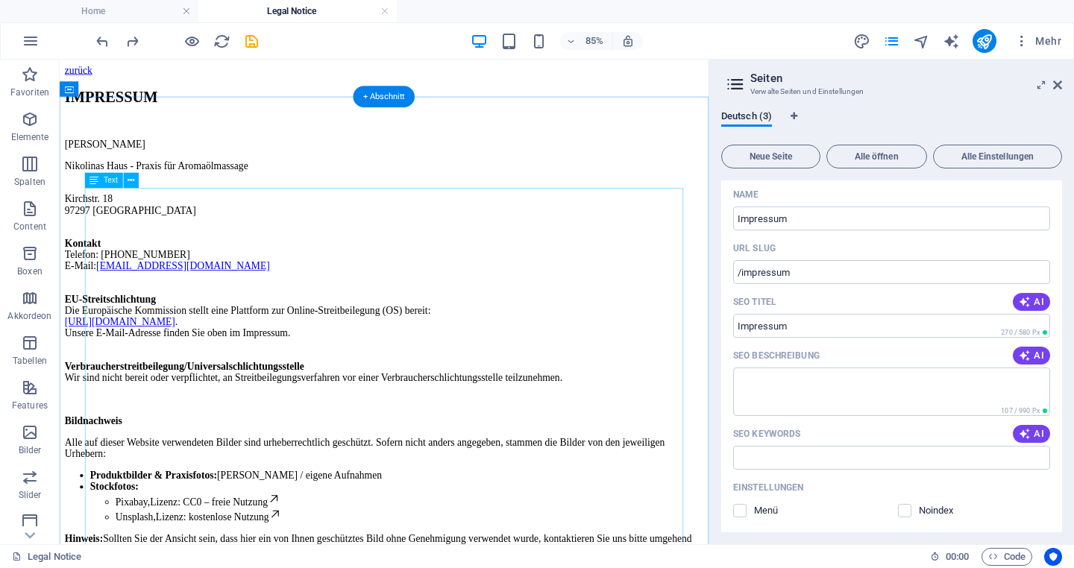
scroll to position [127, 0]
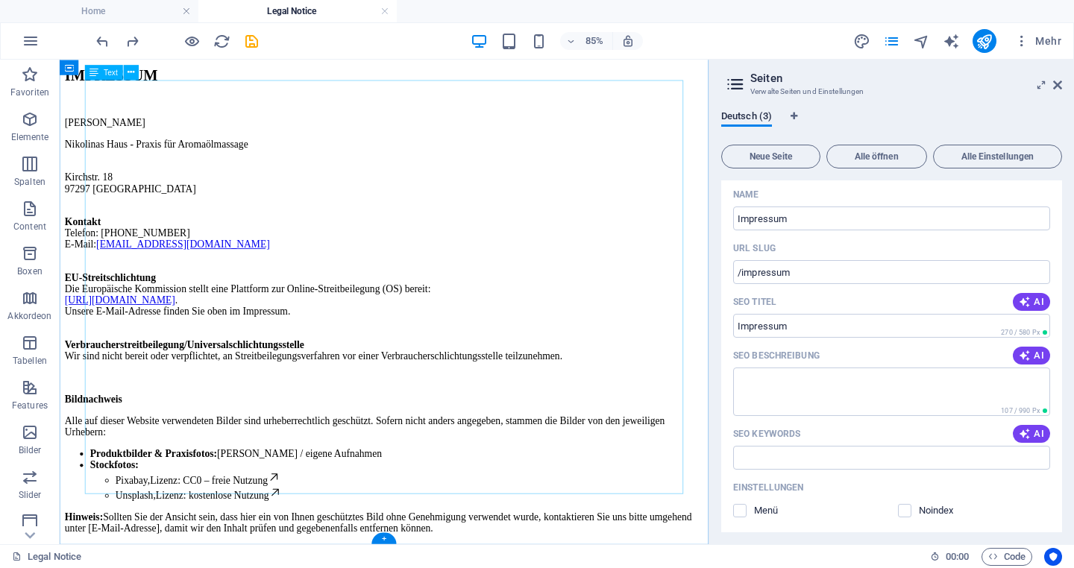
click at [321, 468] on div "[PERSON_NAME] Nikolinas Haus - Praxis für Aromaölmassage Kirchstr. 18 97297 Wal…" at bounding box center [442, 373] width 752 height 491
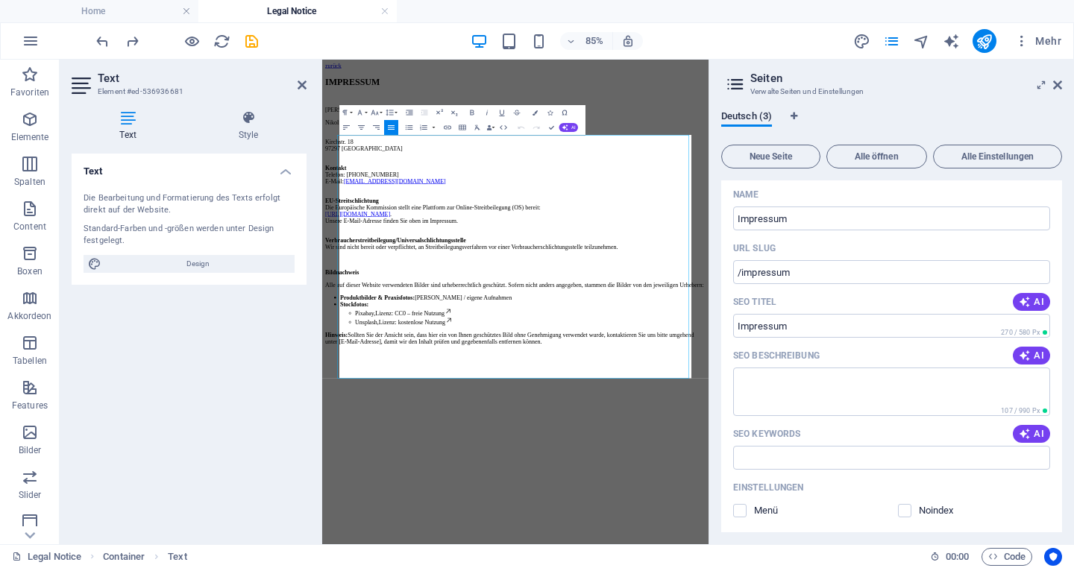
scroll to position [0, 0]
click at [575, 542] on li "Produktbilder & Praxisfotos: [PERSON_NAME] / eigene Aufnahmen" at bounding box center [723, 535] width 731 height 13
click at [598, 542] on li "Produktbilder & Praxisfotos: [PERSON_NAME] / eigene Aufnahmen" at bounding box center [723, 535] width 731 height 13
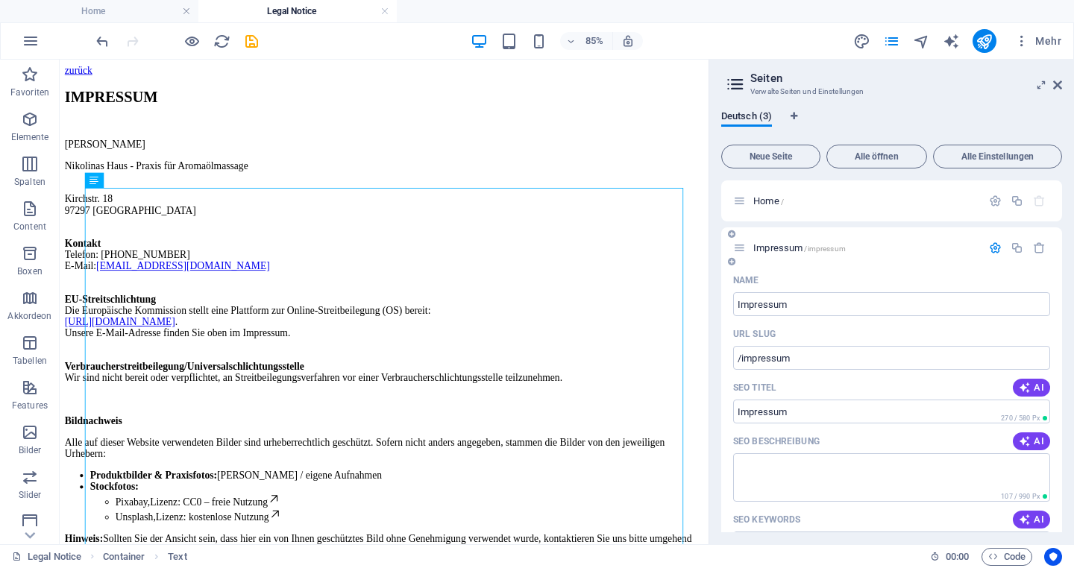
click at [993, 248] on icon "button" at bounding box center [995, 248] width 13 height 13
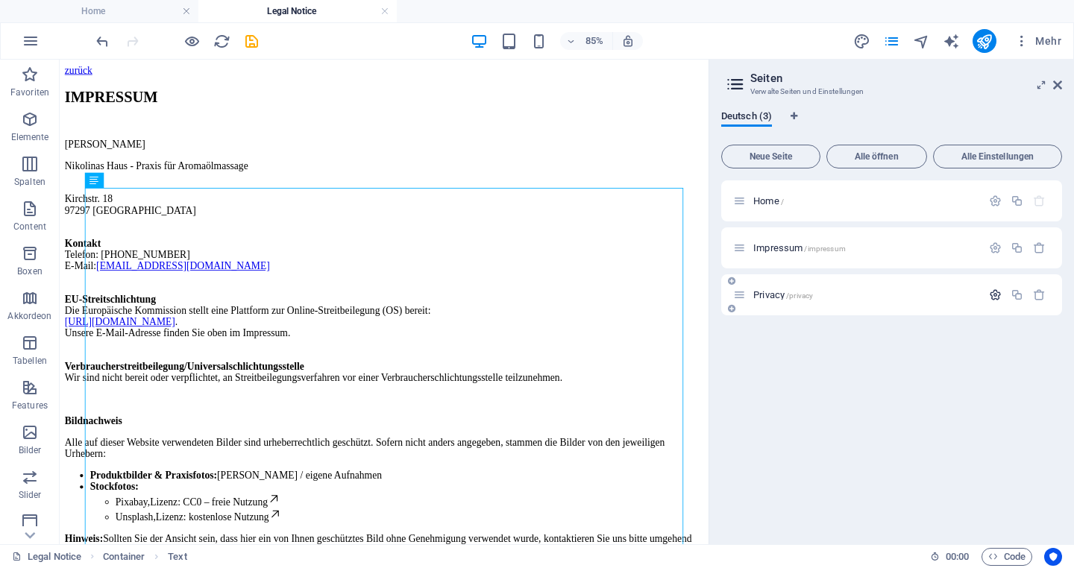
click at [995, 292] on icon "button" at bounding box center [995, 295] width 13 height 13
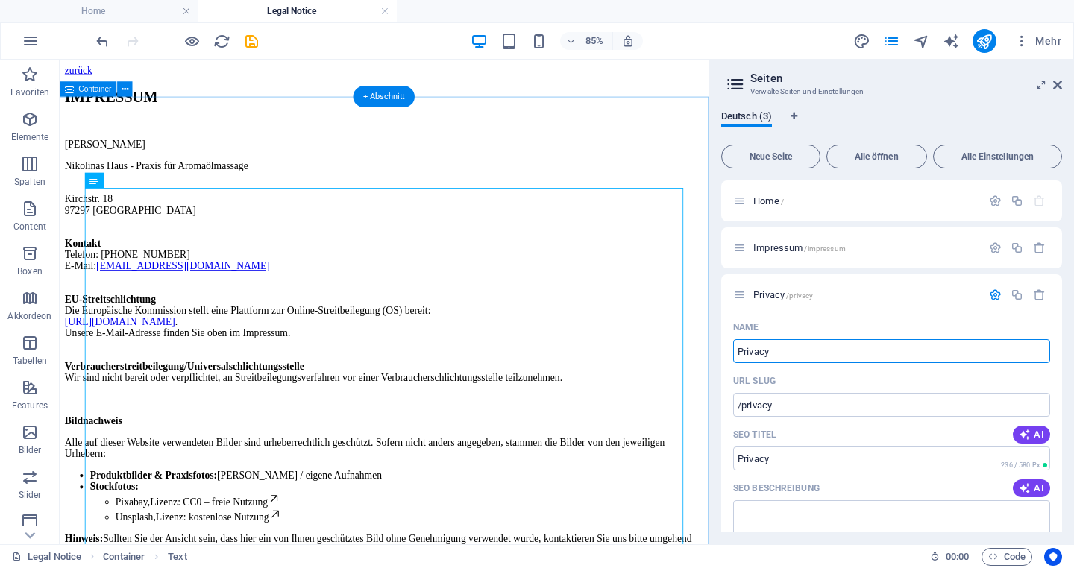
drag, startPoint x: 884, startPoint y: 417, endPoint x: 811, endPoint y: 398, distance: 74.7
drag, startPoint x: 783, startPoint y: 351, endPoint x: 735, endPoint y: 352, distance: 47.7
click at [735, 352] on input "Privacy" at bounding box center [891, 351] width 317 height 24
type input "Datenschutz"
type input "/datenschutz"
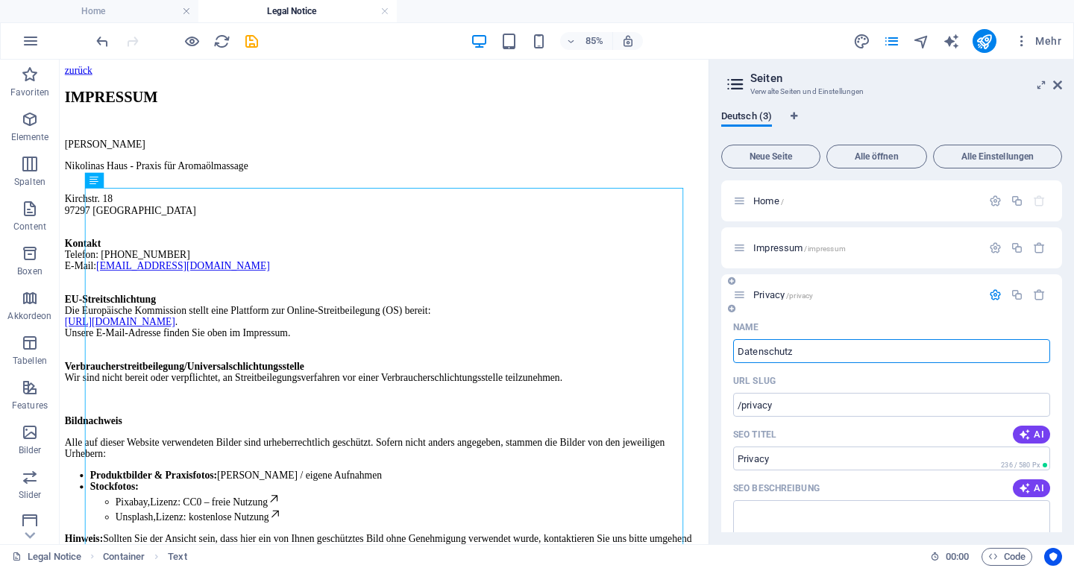
type input "Datenschutz"
type input "Datenschutzer"
type input "/datenschutzer"
type input "Datenschutzer"
type input "Datenschutzerklä"
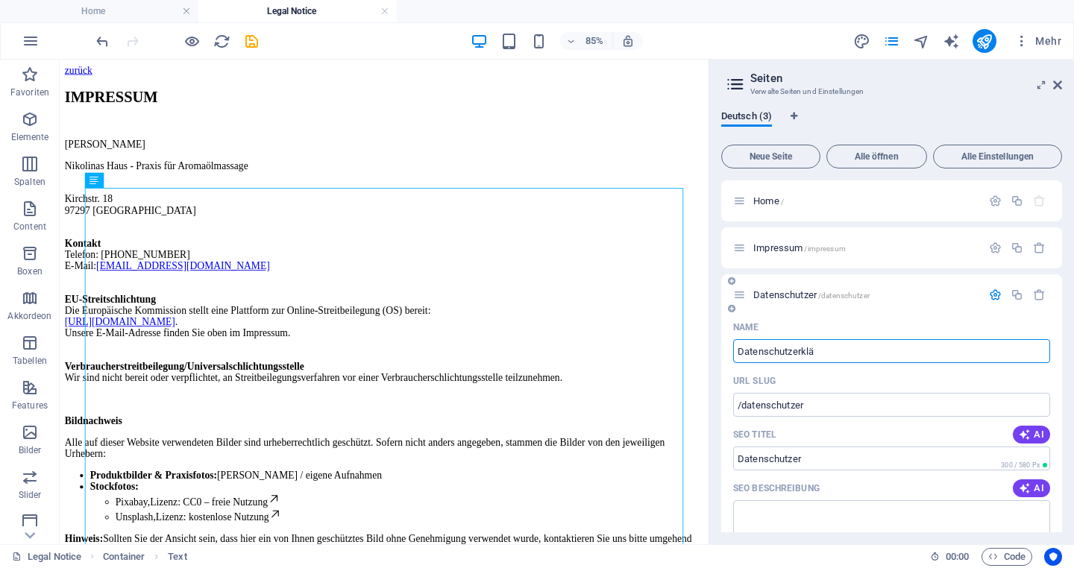
type input "/datenschutzerkl"
type input "Datenschutzerkl"
type input "Datenschutzerklärung"
type input "/datenschutzerklaerung"
type input "Datenschutzerklärung"
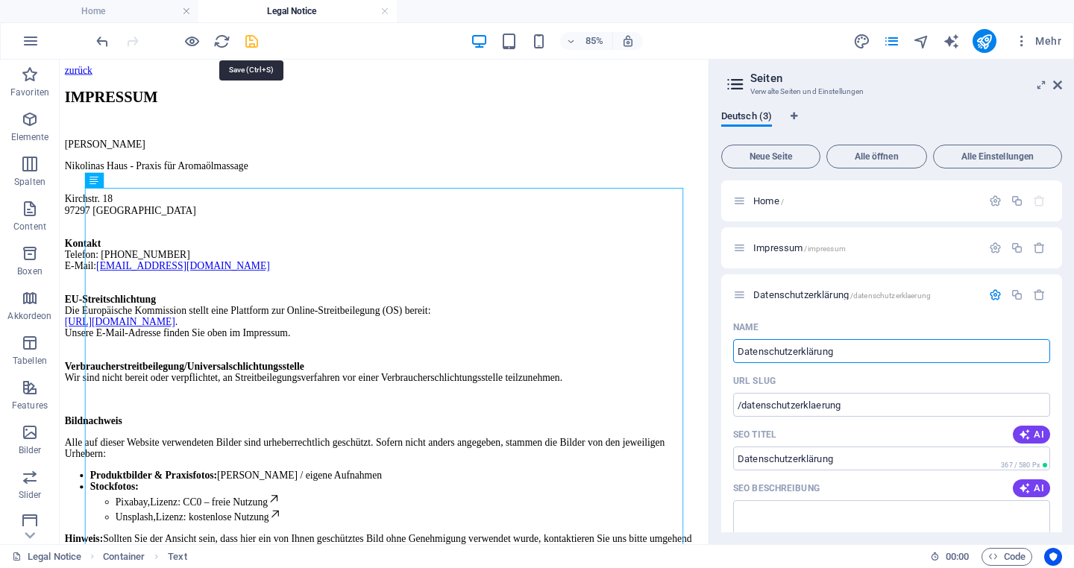
type input "Datenschutzerklärung"
click at [248, 43] on icon "save" at bounding box center [251, 41] width 17 height 17
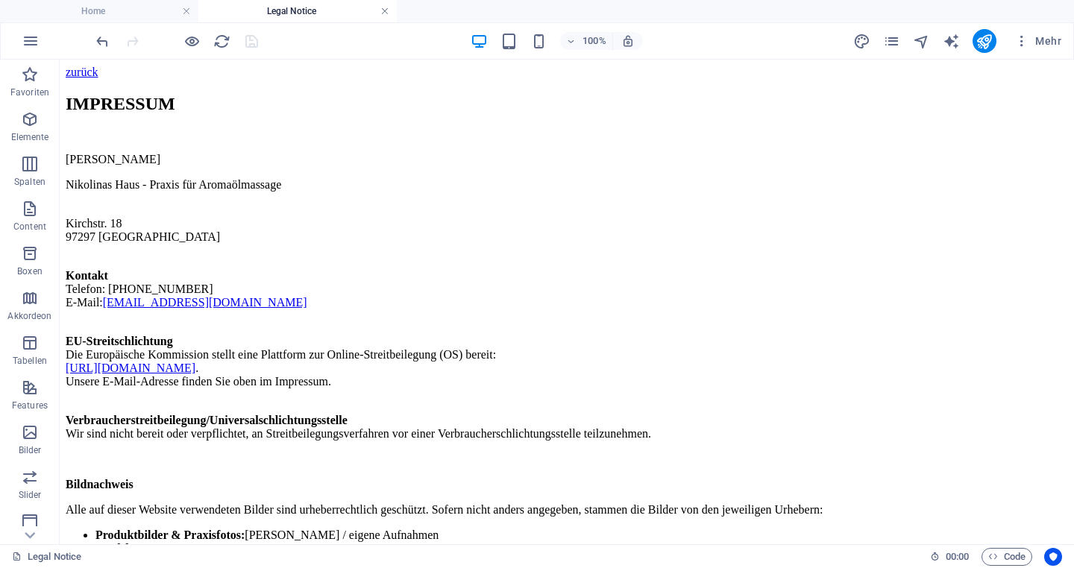
click at [386, 10] on link at bounding box center [384, 11] width 9 height 14
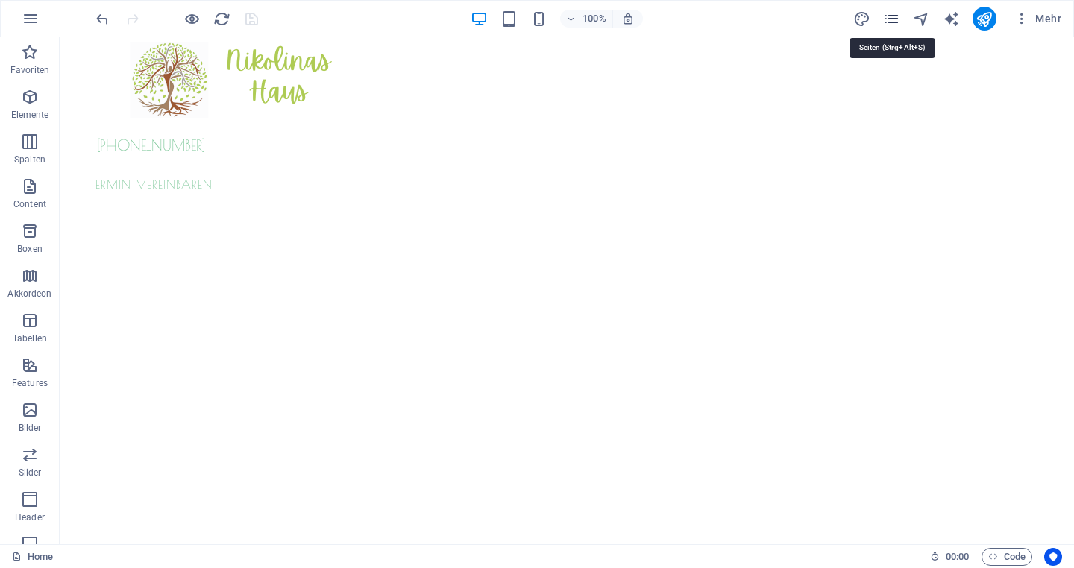
click at [893, 16] on icon "pages" at bounding box center [891, 18] width 17 height 17
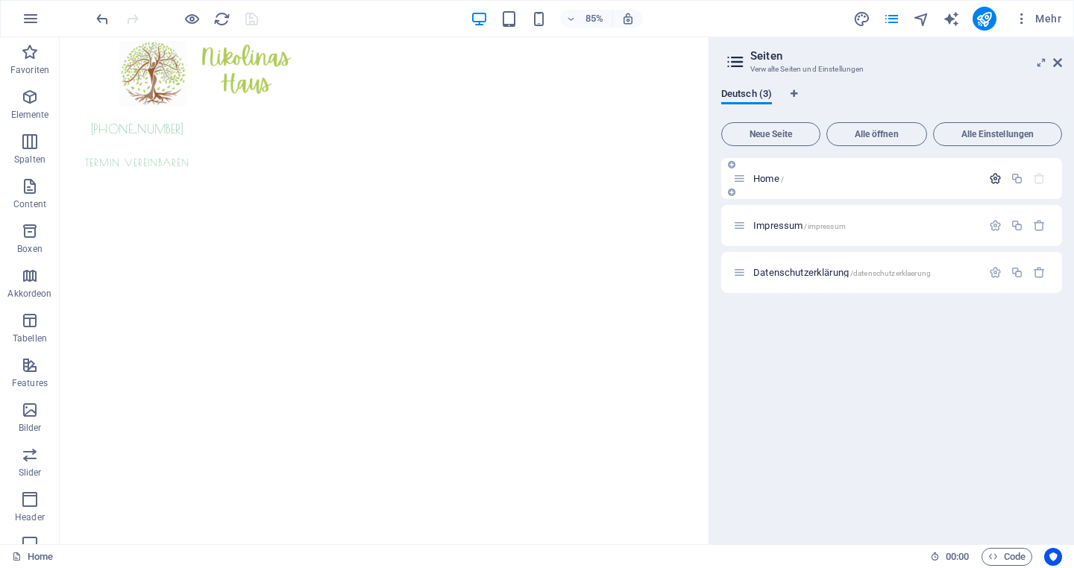
click at [994, 176] on icon "button" at bounding box center [995, 178] width 13 height 13
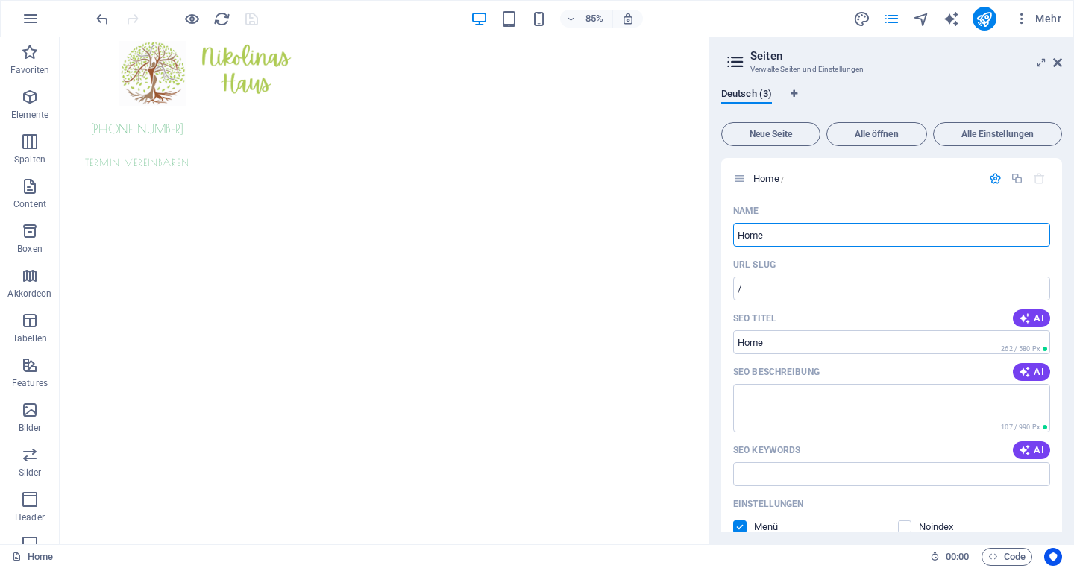
drag, startPoint x: 797, startPoint y: 235, endPoint x: 720, endPoint y: 233, distance: 76.8
click at [720, 233] on div "Deutsch (3) Neue Seite Alle öffnen Alle Einstellungen Home / Name Home ​ URL SL…" at bounding box center [891, 310] width 365 height 468
click at [1033, 371] on span "AI" at bounding box center [1031, 372] width 25 height 12
type textarea "Entdecke entspannende Aromaöl-Massagen in [GEOGRAPHIC_DATA]! Genieße individuel…"
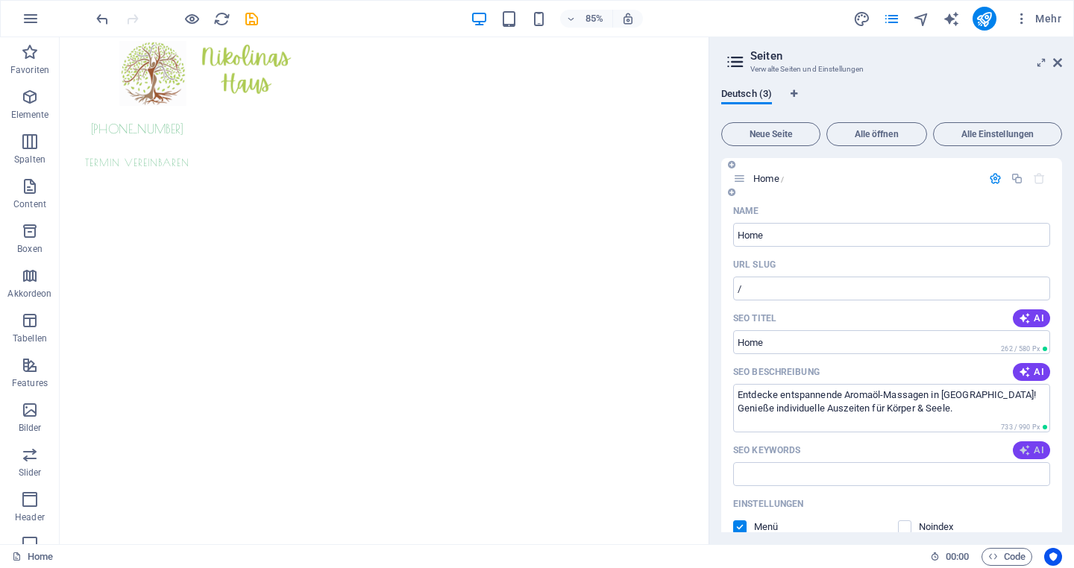
click at [1032, 453] on span "AI" at bounding box center [1031, 450] width 25 height 12
type input "Aromaölmassage, ätherische Öle, Entspannung, Badesalze, handgemachte Seifen, Ar…"
click at [1028, 316] on span "AI" at bounding box center [1031, 318] width 25 height 12
type input "Aromaöl-Massage & Entspannung"
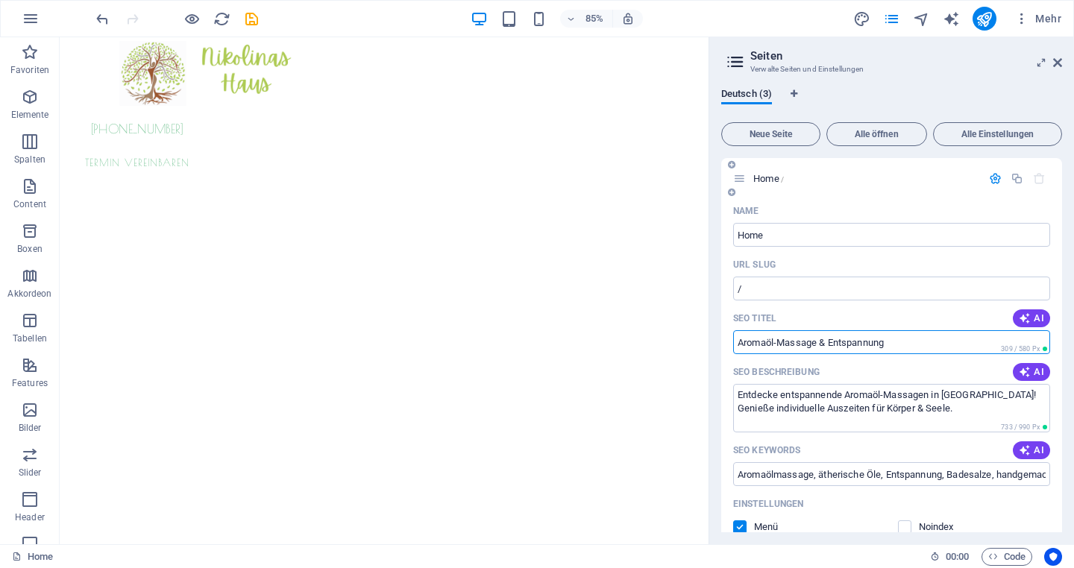
drag, startPoint x: 898, startPoint y: 343, endPoint x: 734, endPoint y: 342, distance: 164.1
click at [732, 340] on div "Name Home ​ URL SLUG / ​ SEO Titel AI Aromaöl-Massage & Entspannung ​ 309 / 580…" at bounding box center [891, 502] width 341 height 606
click at [814, 233] on input "Home" at bounding box center [891, 235] width 317 height 24
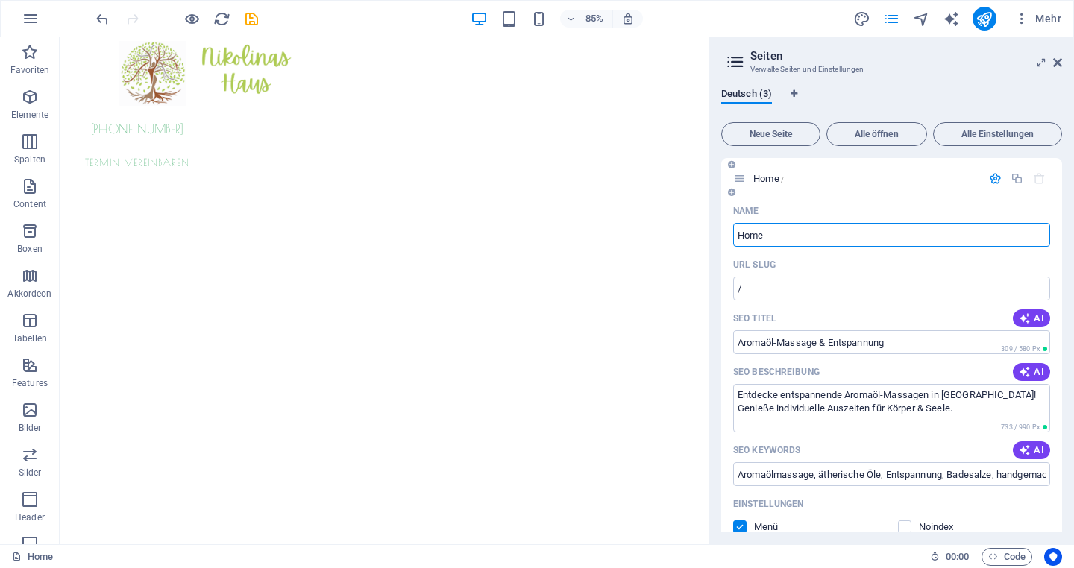
drag, startPoint x: 814, startPoint y: 233, endPoint x: 731, endPoint y: 233, distance: 83.5
click at [731, 233] on div "Name Home ​ URL SLUG / ​ SEO Titel AI Aromaöl-Massage & Entspannung ​ 309 / 580…" at bounding box center [891, 502] width 341 height 606
paste input "Aromaöl-Massage & Entspannung"
type input "Aromaöl-Massage & Entspannung"
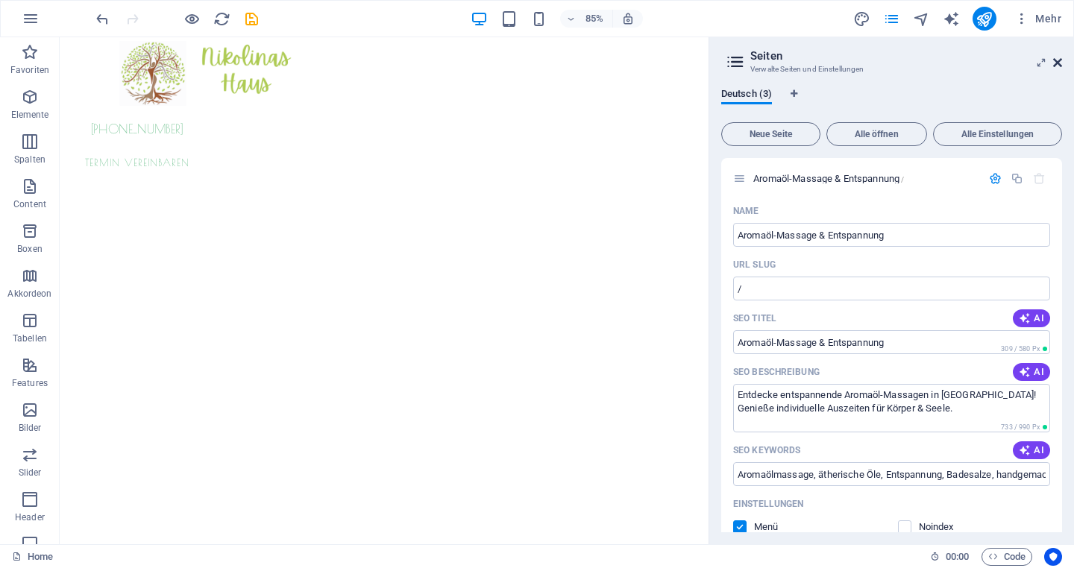
click at [1058, 64] on icon at bounding box center [1057, 63] width 9 height 12
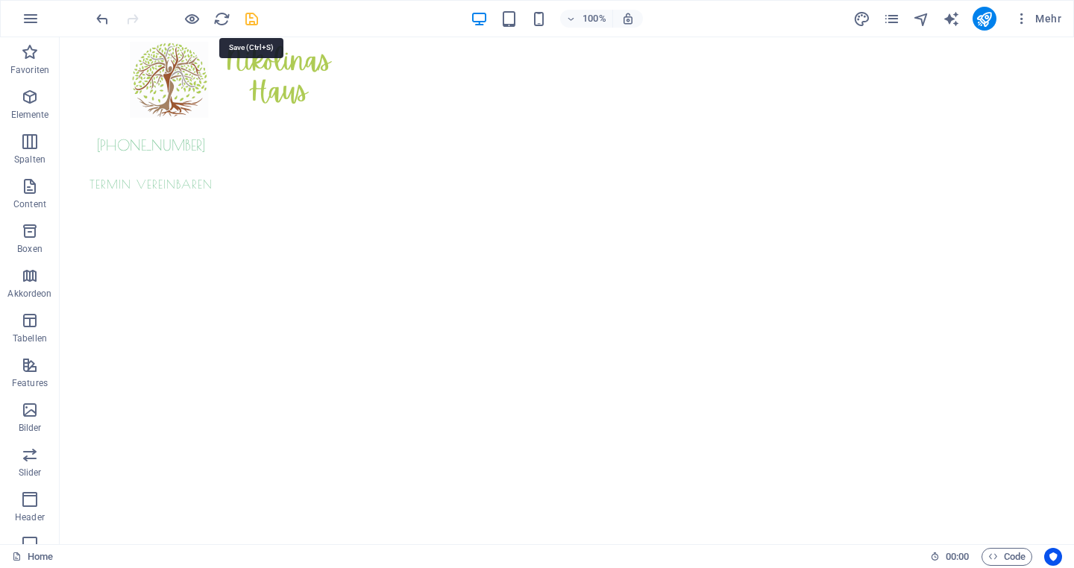
click at [253, 15] on icon "save" at bounding box center [251, 18] width 17 height 17
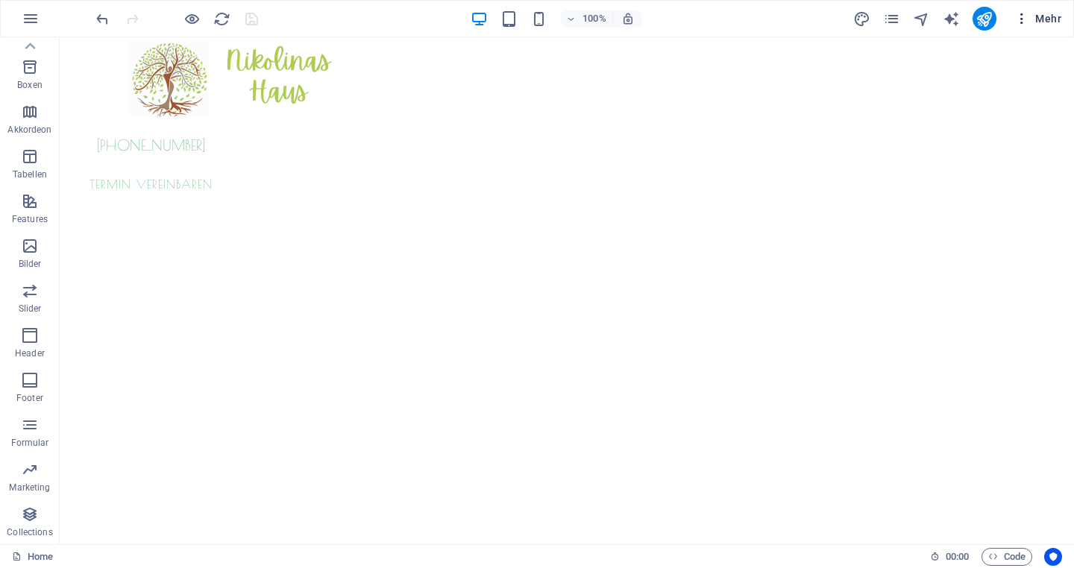
click at [1025, 17] on icon "button" at bounding box center [1021, 18] width 15 height 15
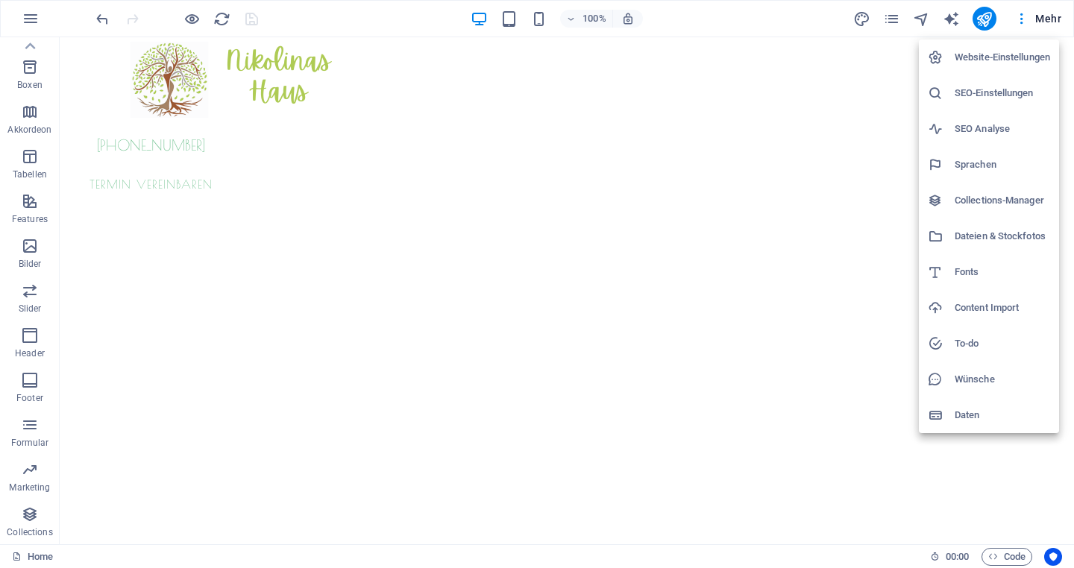
click at [979, 126] on h6 "SEO Analyse" at bounding box center [1002, 129] width 95 height 18
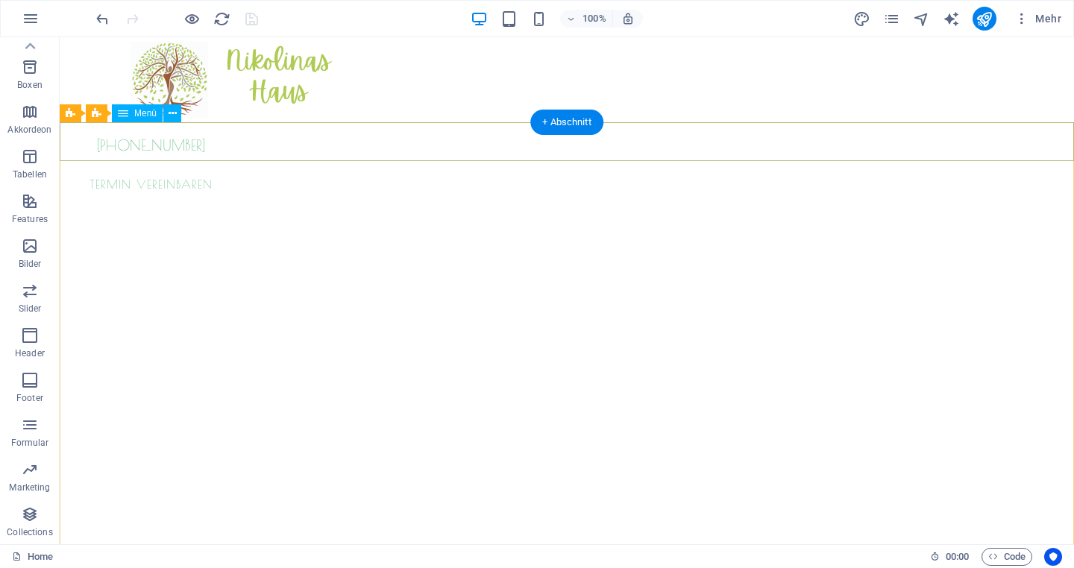
select select "[DOMAIN_NAME]"
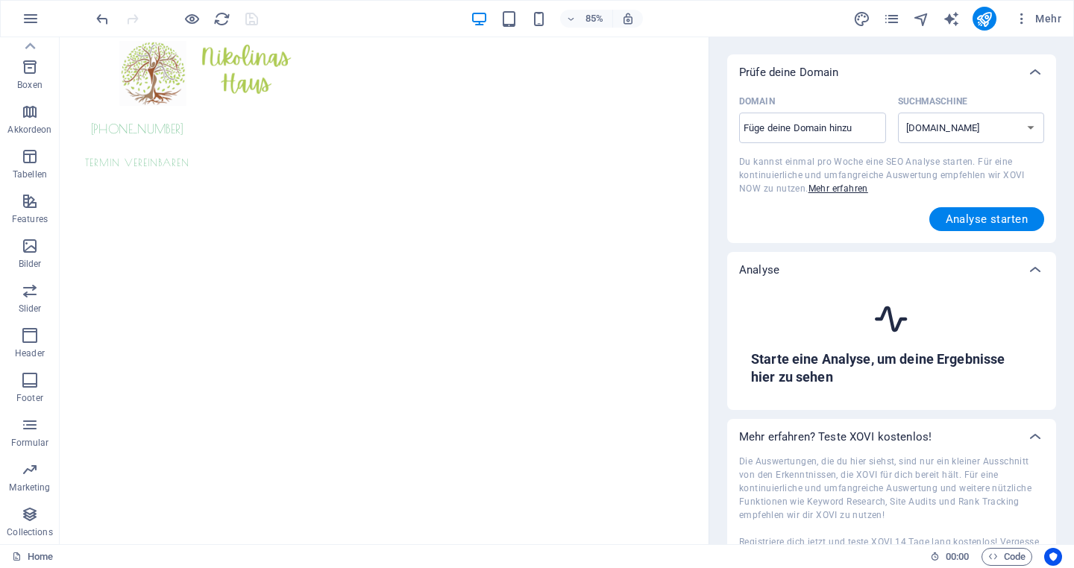
scroll to position [0, 0]
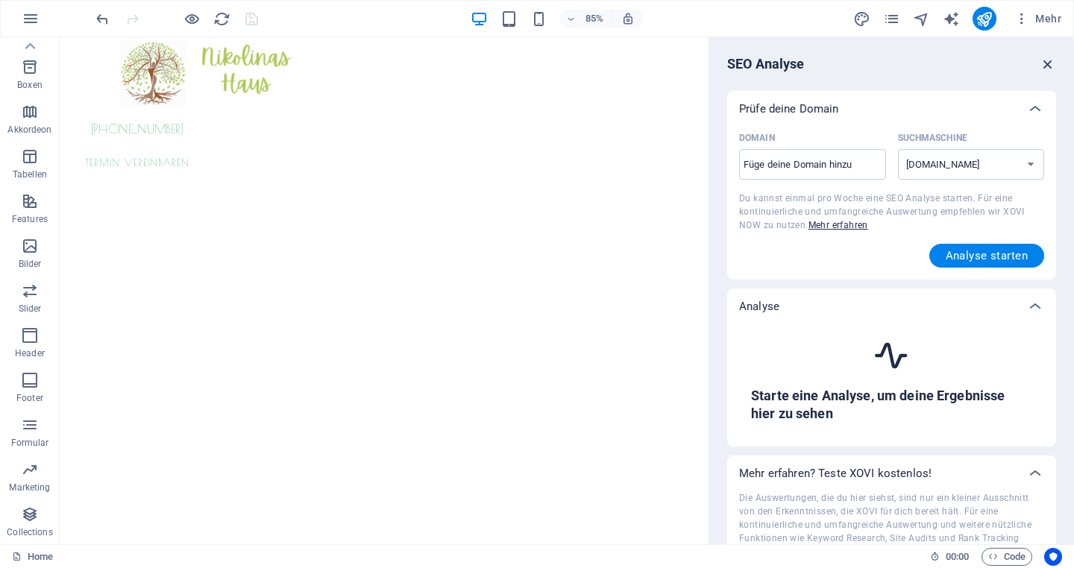
click at [1046, 66] on icon "button" at bounding box center [1048, 64] width 16 height 16
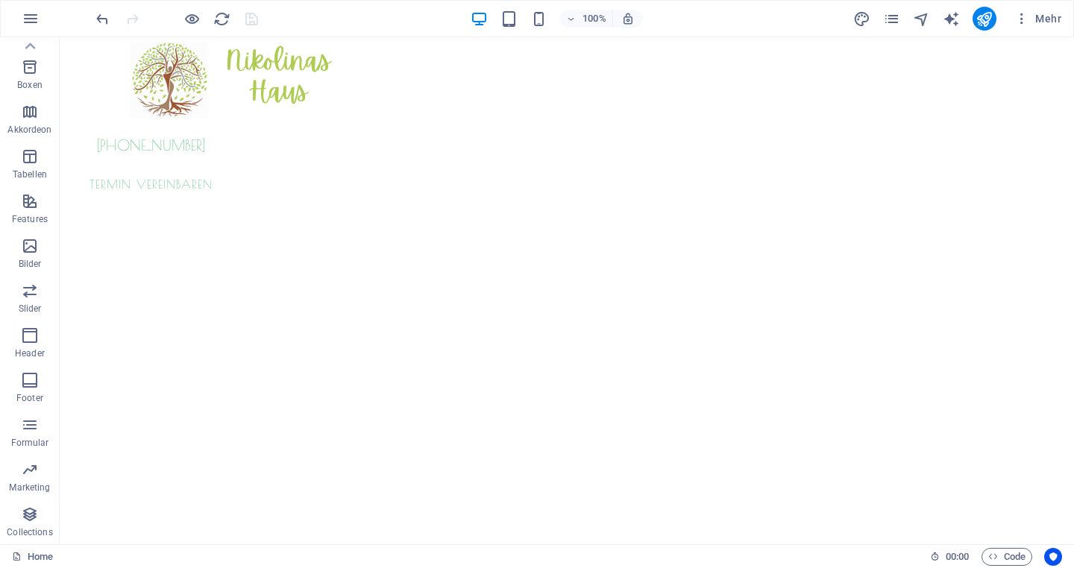
click at [729, 24] on div "100% Mehr" at bounding box center [580, 19] width 974 height 24
click at [889, 20] on icon "pages" at bounding box center [891, 18] width 17 height 17
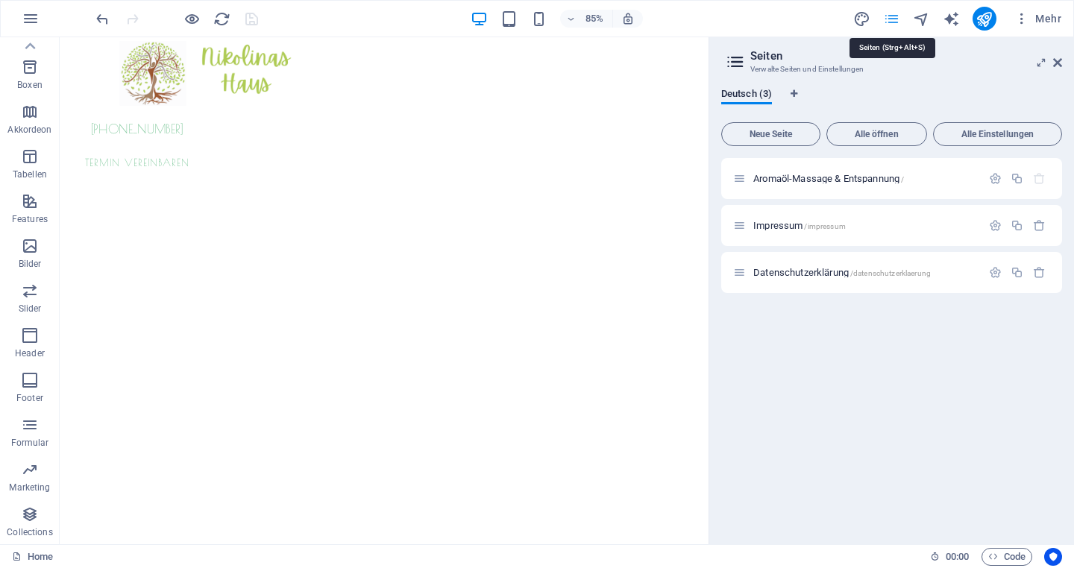
click at [889, 20] on icon "pages" at bounding box center [891, 18] width 17 height 17
click at [1047, 18] on span "Mehr" at bounding box center [1037, 18] width 47 height 15
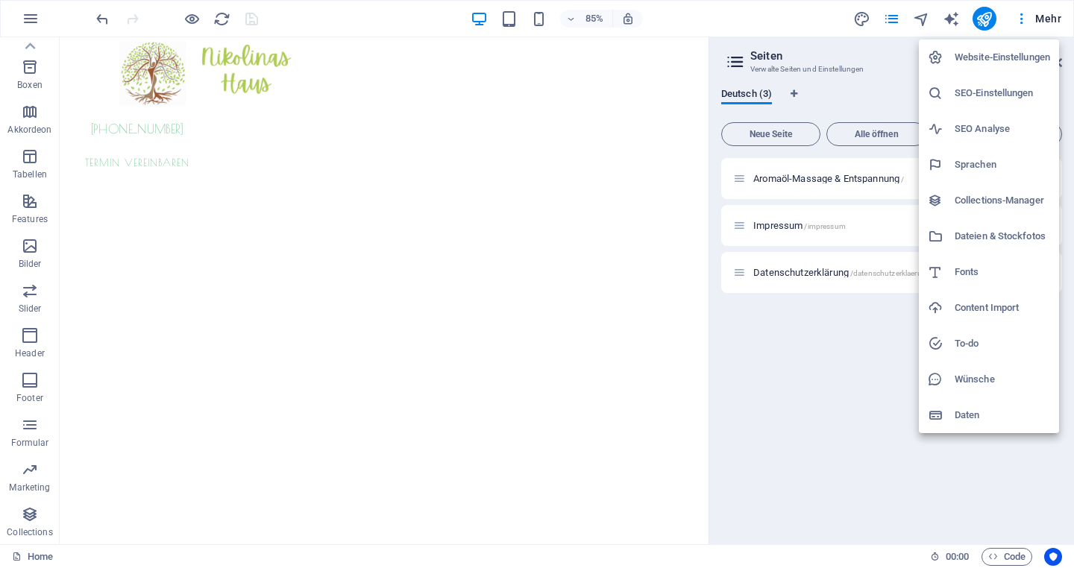
click at [977, 24] on div at bounding box center [537, 284] width 1074 height 568
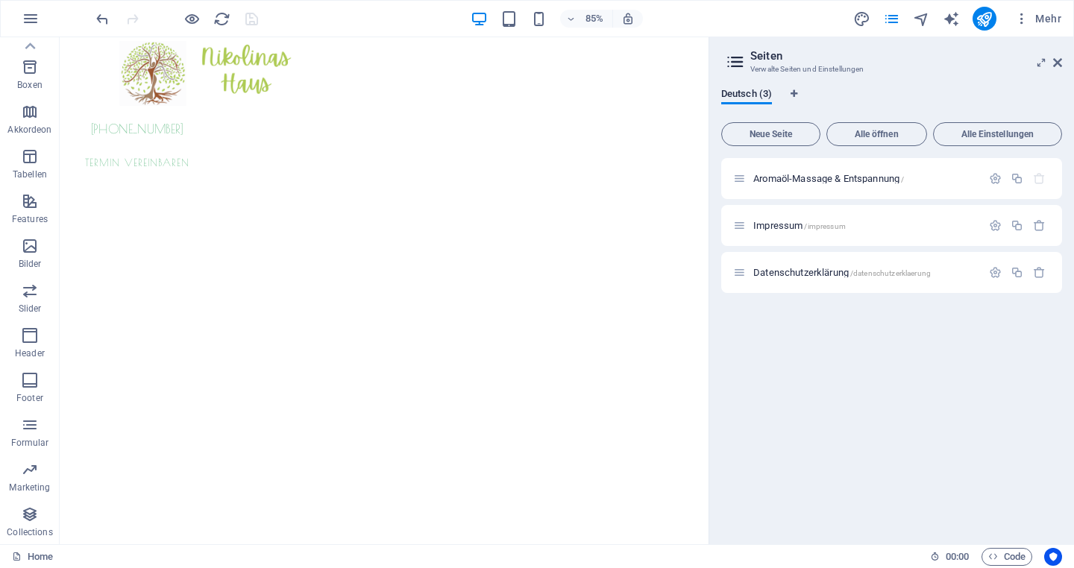
click at [977, 24] on icon "publish" at bounding box center [983, 18] width 17 height 17
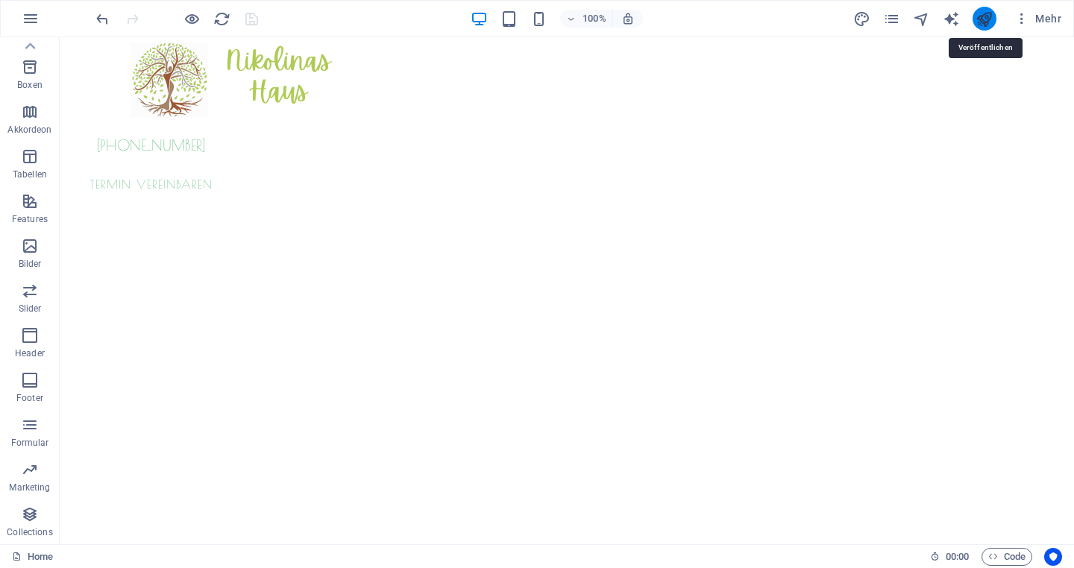
click at [984, 20] on icon "publish" at bounding box center [983, 18] width 17 height 17
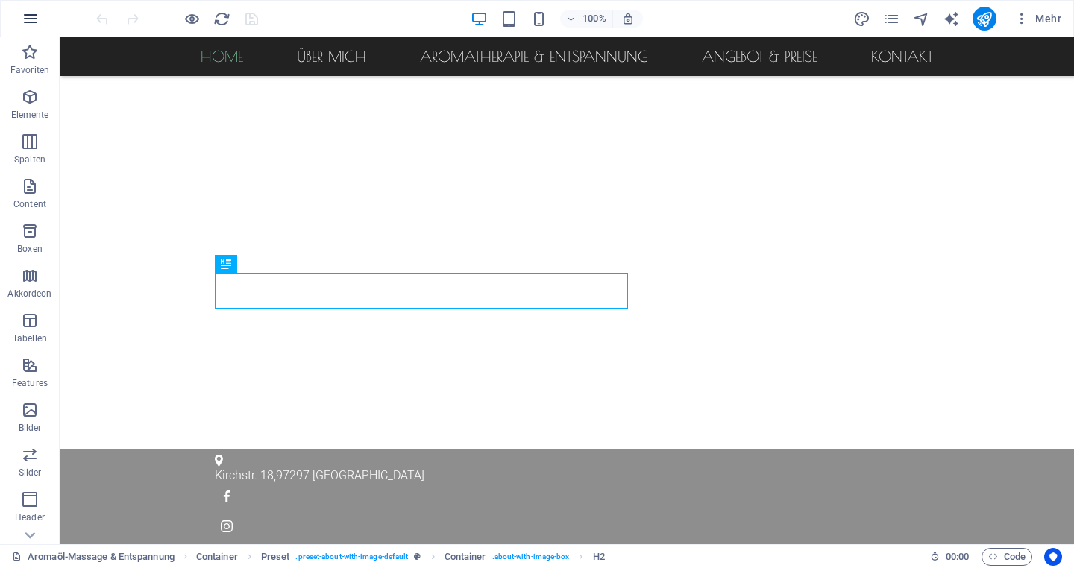
click at [32, 26] on icon "button" at bounding box center [31, 19] width 18 height 18
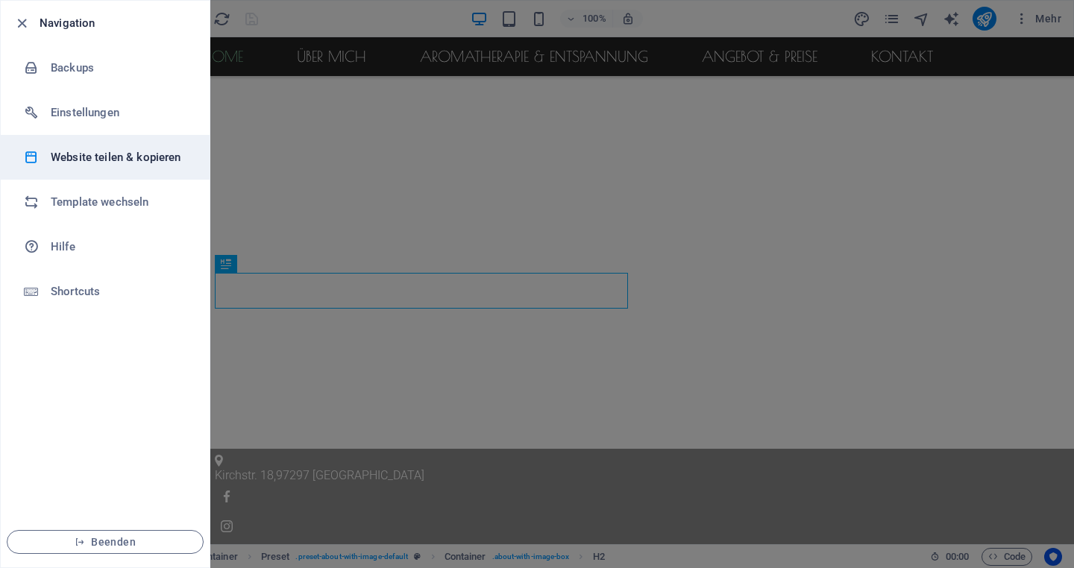
click at [94, 165] on h6 "Website teilen & kopieren" at bounding box center [120, 157] width 138 height 18
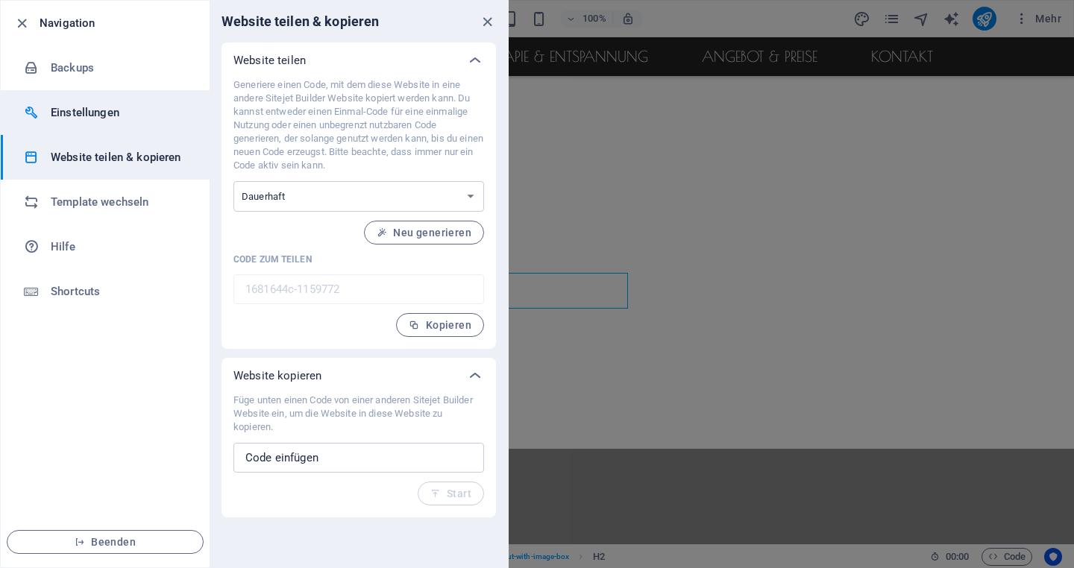
click at [137, 117] on h6 "Einstellungen" at bounding box center [120, 113] width 138 height 18
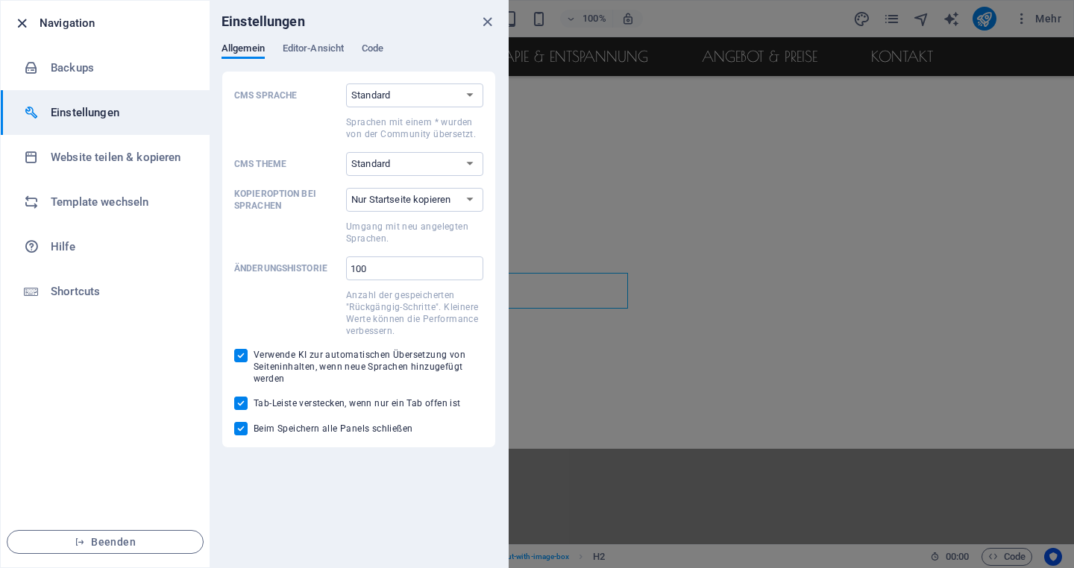
click at [25, 22] on icon "button" at bounding box center [21, 23] width 17 height 17
